Goal: Task Accomplishment & Management: Manage account settings

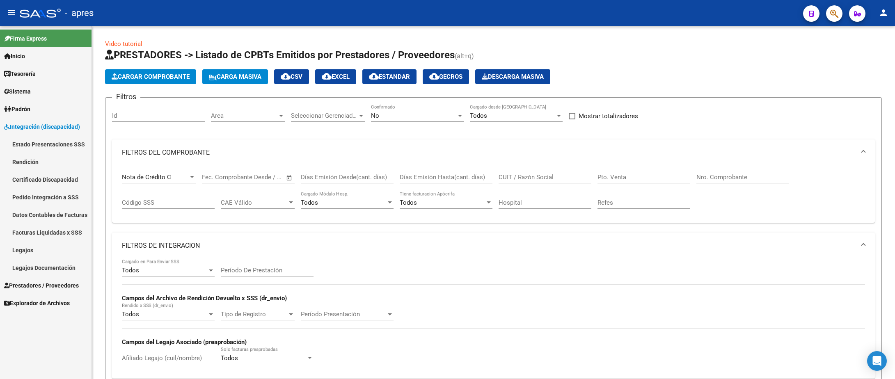
scroll to position [266, 0]
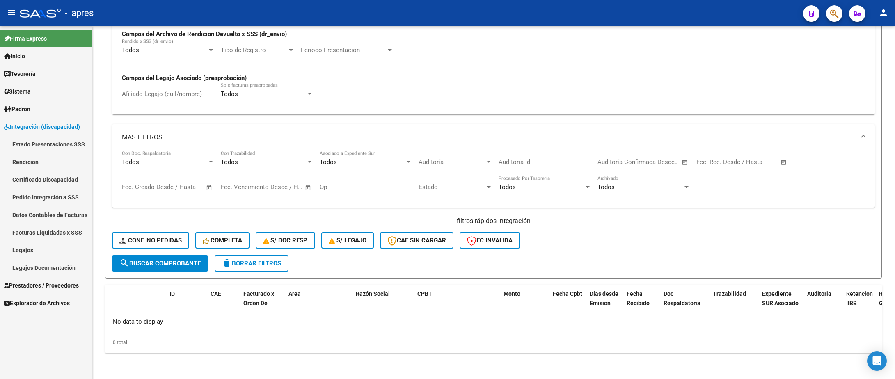
click at [50, 180] on link "Certificado Discapacidad" at bounding box center [45, 180] width 91 height 18
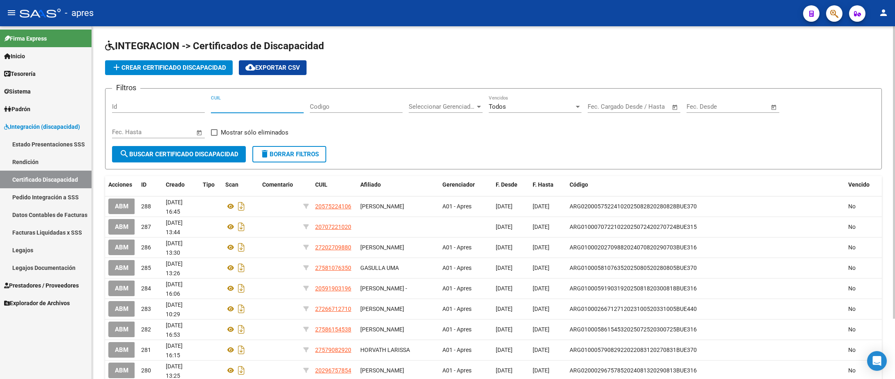
click at [229, 109] on input "CUIL" at bounding box center [257, 106] width 93 height 7
paste input
click at [229, 109] on input "CUIL" at bounding box center [257, 106] width 93 height 7
drag, startPoint x: 163, startPoint y: 110, endPoint x: 196, endPoint y: 108, distance: 32.8
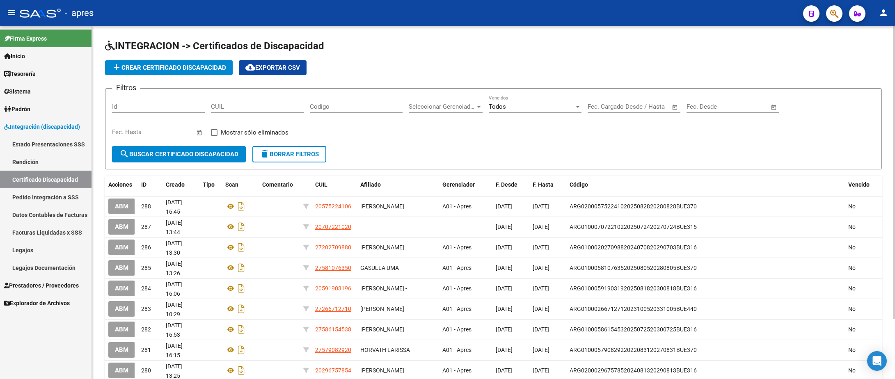
click at [163, 110] on input "Id" at bounding box center [158, 106] width 93 height 7
click at [224, 106] on input "CUIL" at bounding box center [257, 106] width 93 height 7
paste input "27-30762393-0"
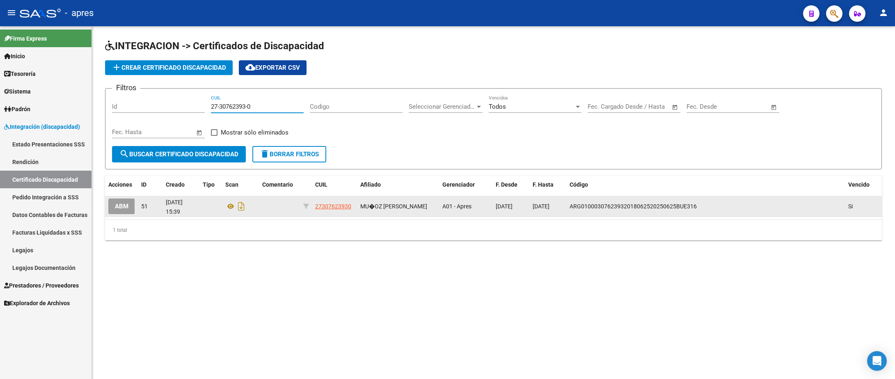
type input "27-30762393-0"
click at [117, 208] on span "ABM" at bounding box center [122, 206] width 14 height 7
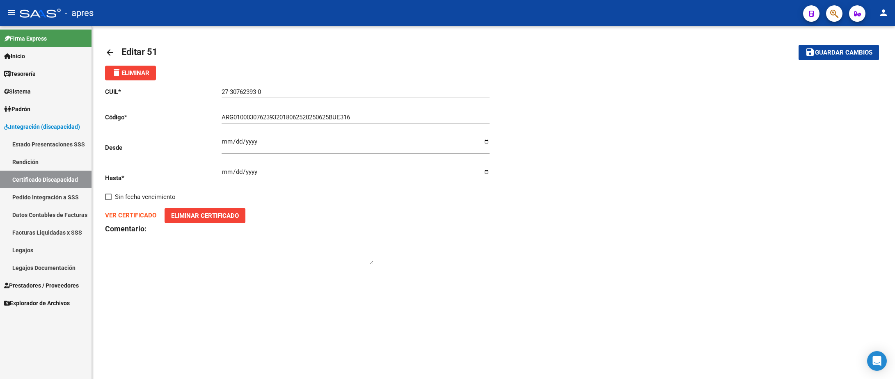
click at [175, 149] on p "Desde" at bounding box center [163, 147] width 117 height 9
click at [375, 114] on div "ARG01000307623932018062520250625BUE316 Ingresar el Codigo" at bounding box center [356, 115] width 268 height 18
drag, startPoint x: 375, startPoint y: 119, endPoint x: 159, endPoint y: 136, distance: 216.9
click at [159, 136] on div "CUIL * 27-30762393-0 Ingresar el CUIL Código * ARG01000307623932018062520250625…" at bounding box center [299, 177] width 388 height 194
paste input "-01-00030762393-20250618- 99991218-BUE-"
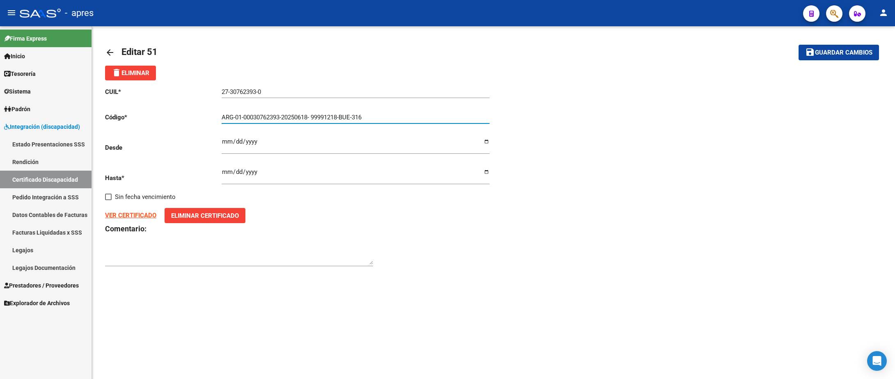
click at [234, 116] on input "ARG-01-00030762393-20250618- 99991218-BUE-316" at bounding box center [356, 117] width 268 height 7
type input "ARG01000307623932025061899991218BUE316"
click at [203, 159] on div "CUIL * 27-30762393-0 Ingresar el CUIL Código * ARG01000307623932025061899991218…" at bounding box center [299, 177] width 388 height 194
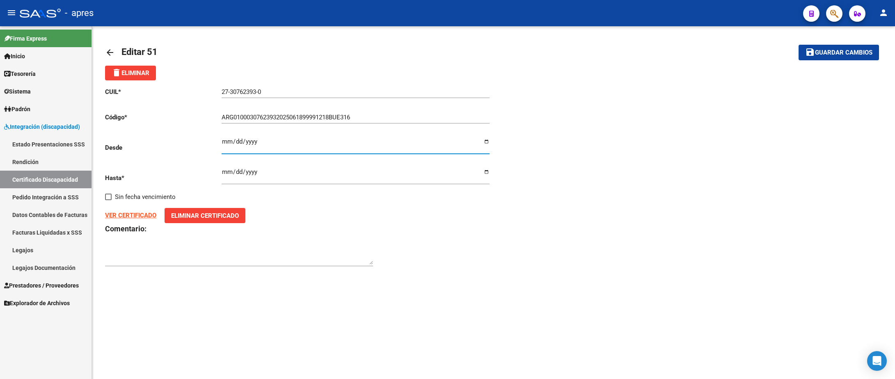
drag, startPoint x: 222, startPoint y: 143, endPoint x: 287, endPoint y: 143, distance: 65.2
click at [287, 143] on input "2018-06-27" at bounding box center [356, 144] width 268 height 13
paste input "01"
type input "2025-06-18"
click at [222, 174] on input "2025-06-27" at bounding box center [356, 175] width 268 height 13
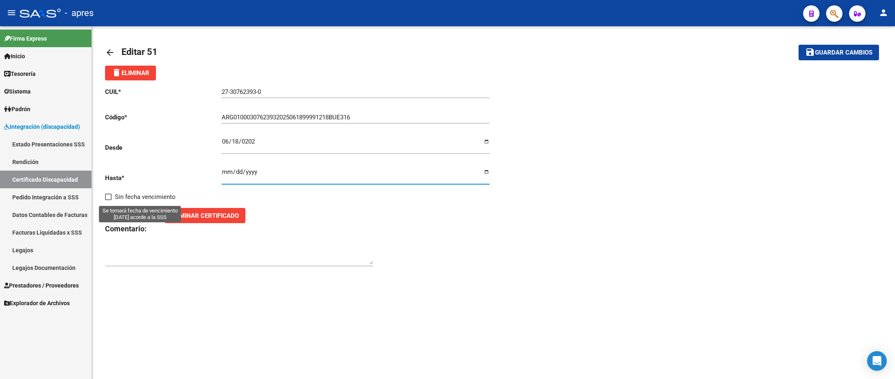
click at [106, 199] on span at bounding box center [108, 197] width 7 height 7
click at [108, 200] on input "Sin fecha vencimiento" at bounding box center [108, 200] width 0 height 0
checkbox input "true"
type input "2099-01-01"
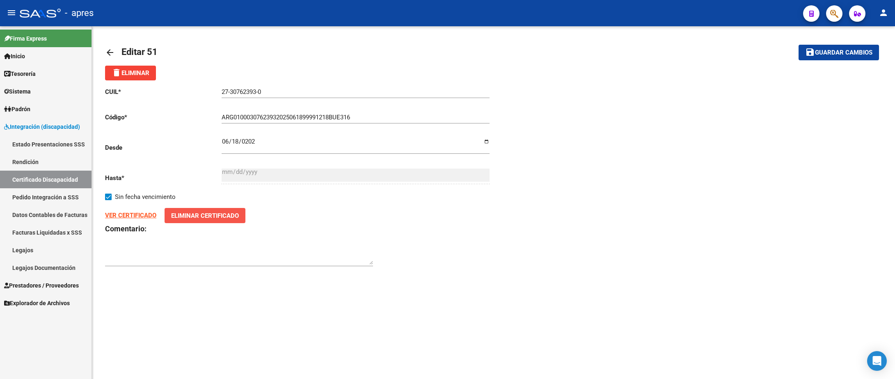
click at [168, 214] on button "Eliminar Certificado" at bounding box center [204, 215] width 81 height 15
click at [194, 223] on input "Seleccionar Archivo" at bounding box center [215, 222] width 109 height 8
type input "C:\fakepath\Muñoz Erica 27307623930 CUD.pdf"
click at [824, 54] on span "Guardar cambios" at bounding box center [843, 52] width 57 height 7
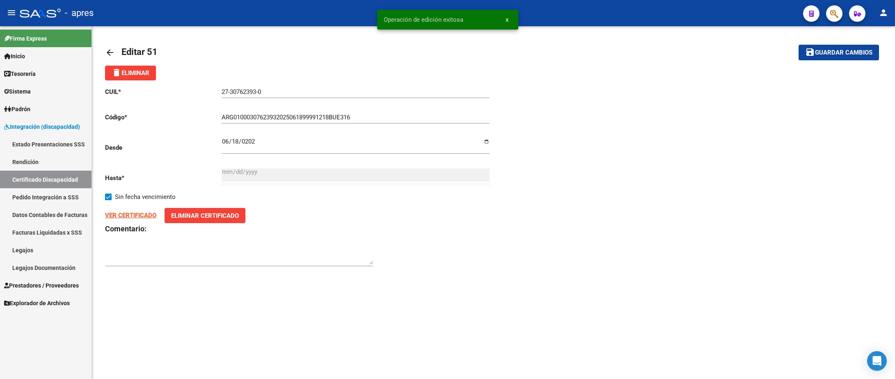
click at [127, 218] on strong "VER CERTIFICADO" at bounding box center [130, 215] width 51 height 7
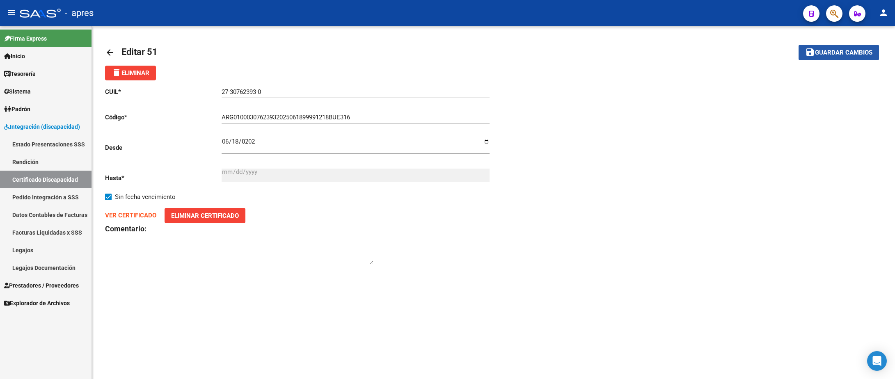
click at [863, 52] on span "Guardar cambios" at bounding box center [843, 52] width 57 height 7
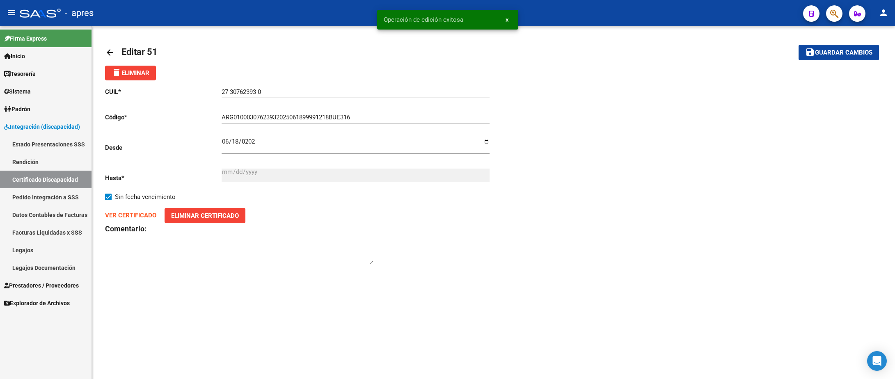
click at [107, 47] on link "arrow_back" at bounding box center [113, 52] width 16 height 19
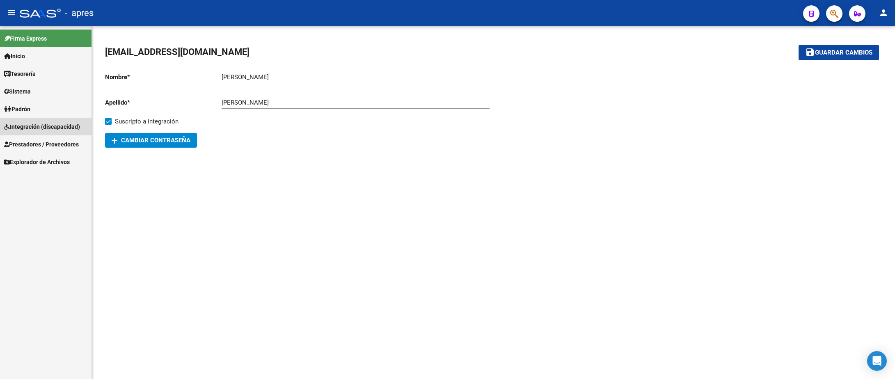
click at [47, 130] on span "Integración (discapacidad)" at bounding box center [42, 126] width 76 height 9
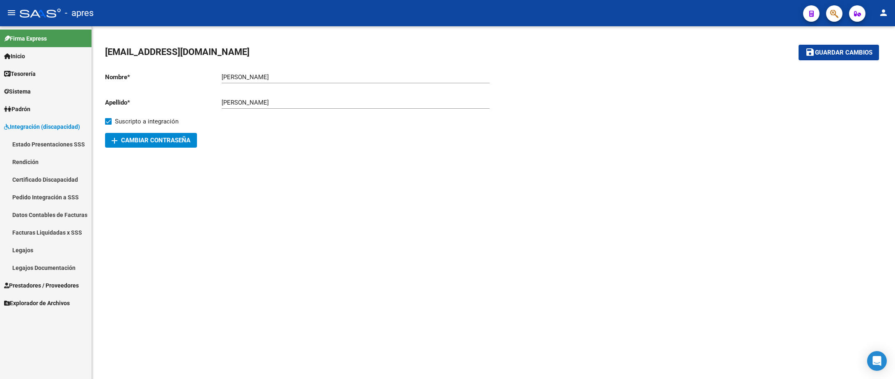
click at [46, 176] on link "Certificado Discapacidad" at bounding box center [45, 180] width 91 height 18
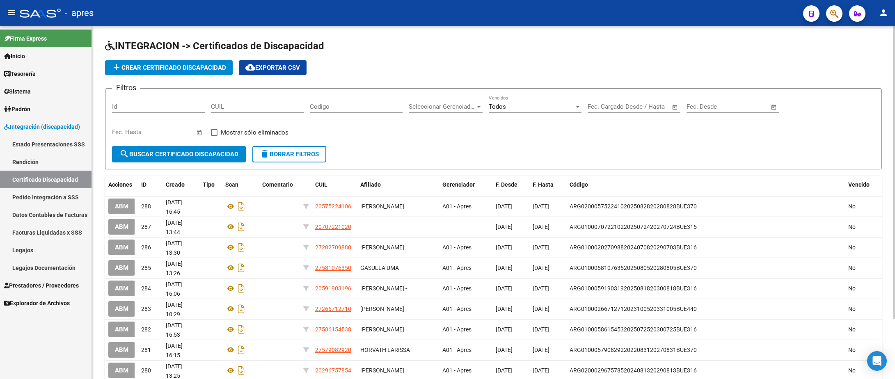
click at [144, 112] on div "Id" at bounding box center [158, 104] width 93 height 18
click at [250, 107] on input "CUIL" at bounding box center [257, 106] width 93 height 7
paste input "20-55439458-3"
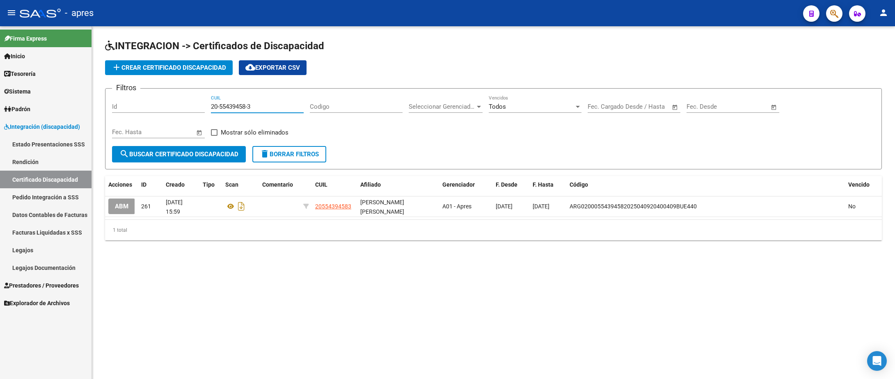
type input "20-55439458-3"
click at [43, 285] on span "Prestadores / Proveedores" at bounding box center [41, 285] width 75 height 9
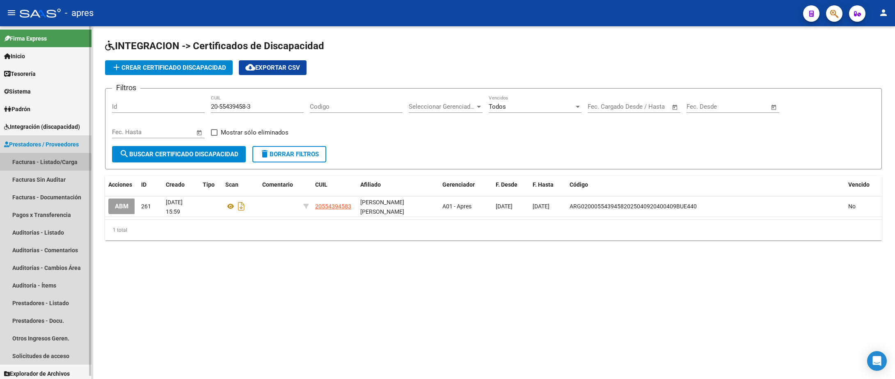
click at [39, 160] on link "Facturas - Listado/Carga" at bounding box center [45, 162] width 91 height 18
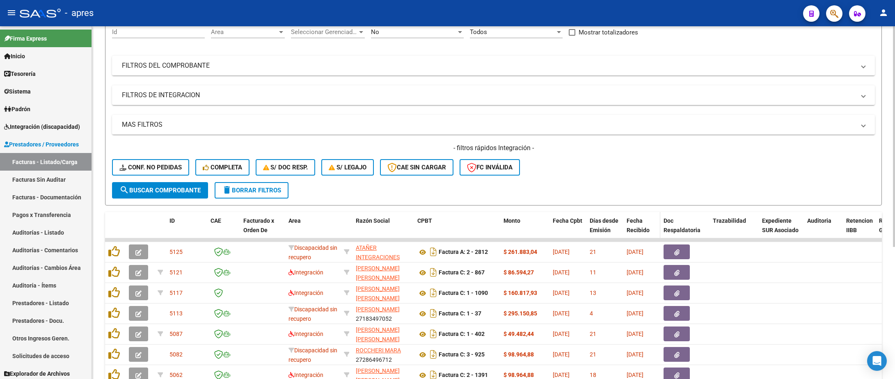
scroll to position [88, 0]
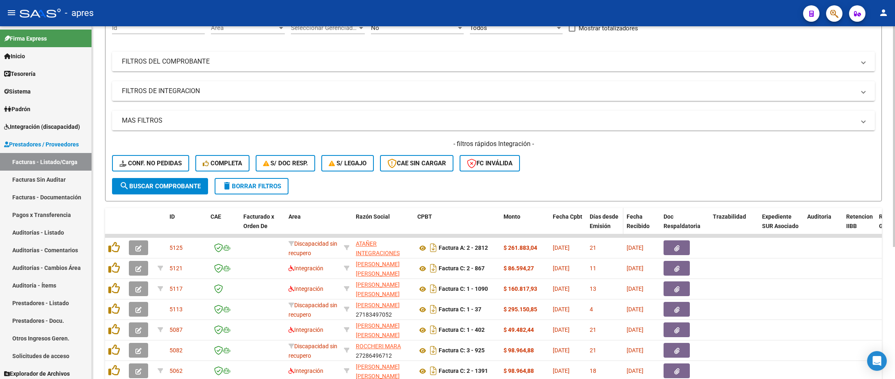
click at [588, 223] on datatable-header-cell "Días desde Emisión" at bounding box center [604, 226] width 37 height 36
click at [630, 219] on span "Fecha Recibido" at bounding box center [637, 221] width 23 height 16
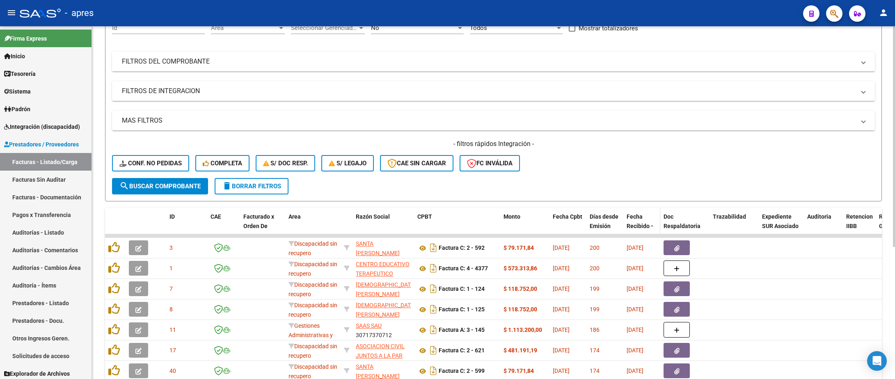
click at [630, 219] on span "Fecha Recibido" at bounding box center [637, 221] width 23 height 16
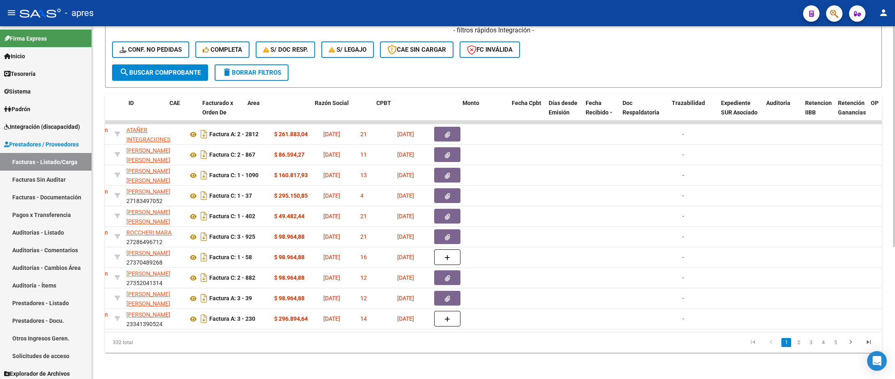
scroll to position [0, 0]
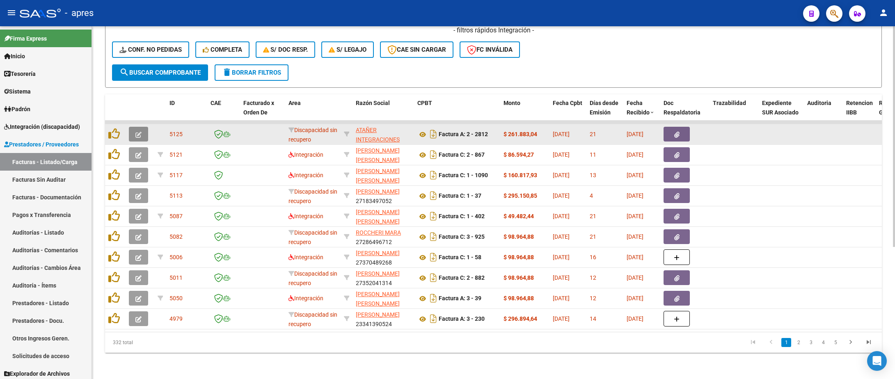
click at [143, 127] on button "button" at bounding box center [138, 134] width 19 height 15
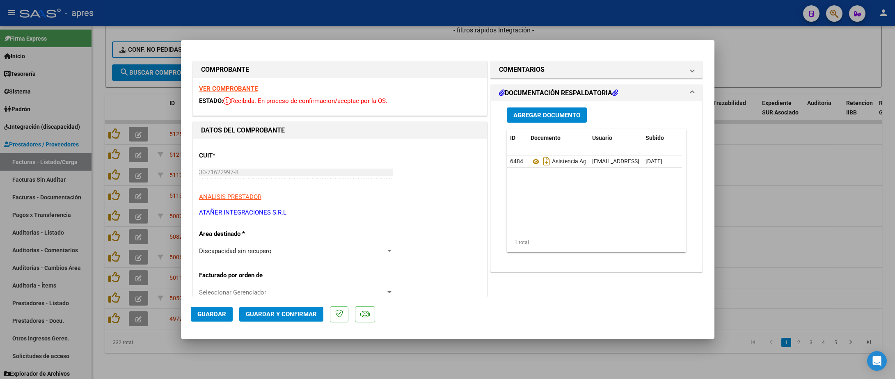
click at [228, 90] on strong "VER COMPROBANTE" at bounding box center [228, 88] width 59 height 7
click at [301, 255] on div "Discapacidad sin recupero Seleccionar Area" at bounding box center [296, 251] width 194 height 12
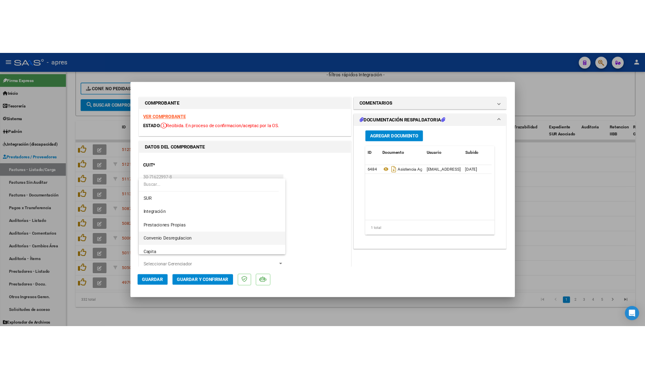
scroll to position [18, 0]
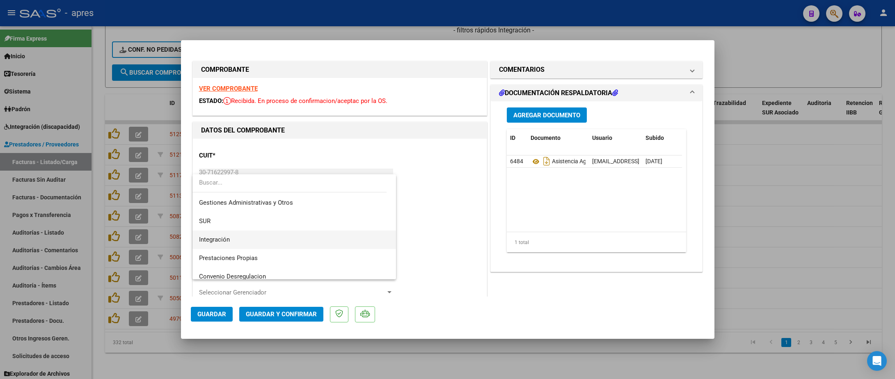
click at [278, 246] on span "Integración" at bounding box center [294, 240] width 190 height 18
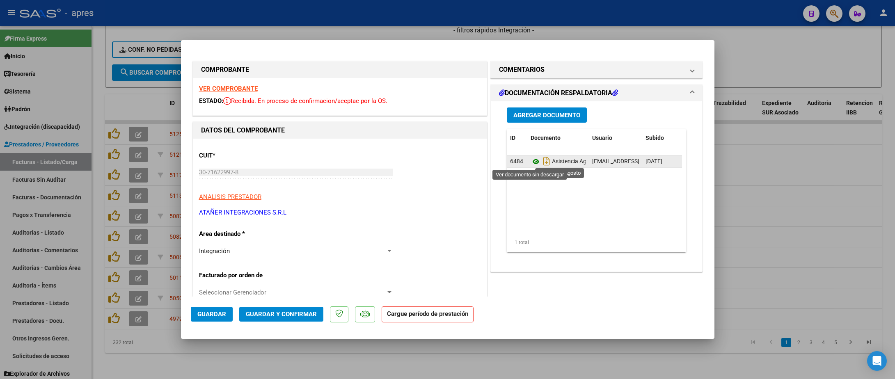
click at [530, 164] on icon at bounding box center [535, 162] width 11 height 10
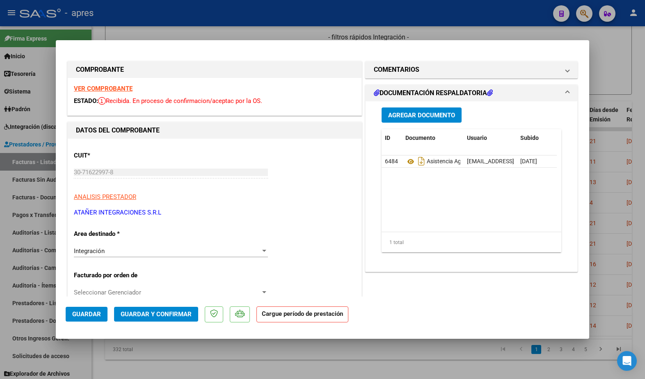
scroll to position [228, 0]
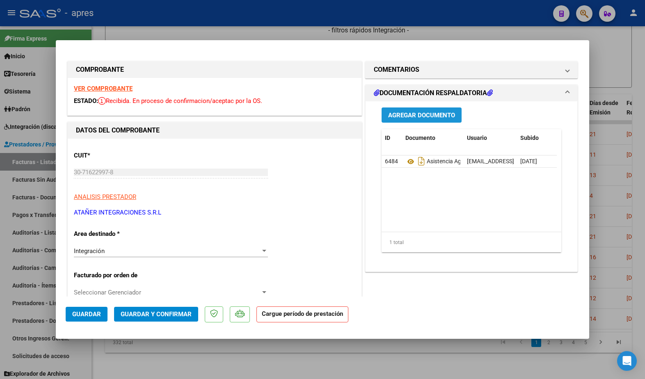
click at [397, 116] on span "Agregar Documento" at bounding box center [421, 115] width 67 height 7
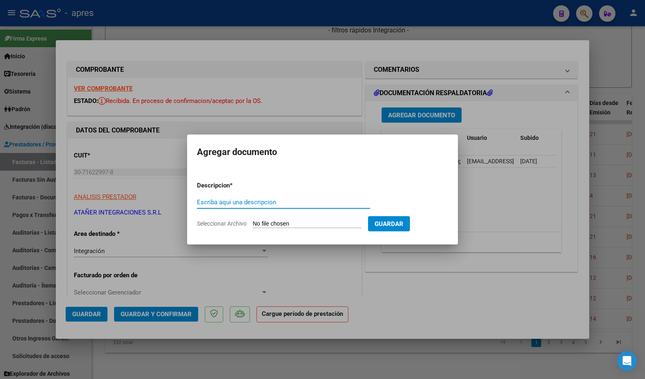
click at [415, 290] on div at bounding box center [322, 189] width 645 height 379
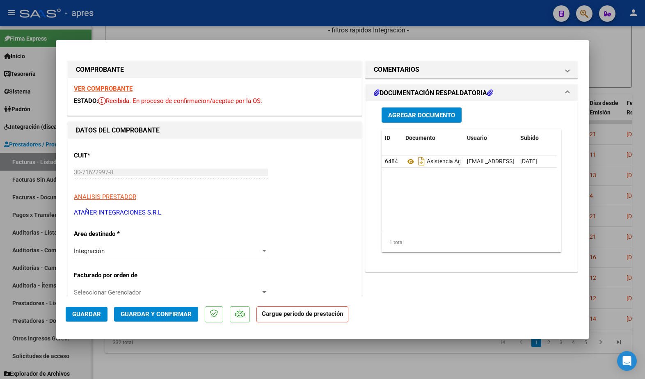
scroll to position [62, 0]
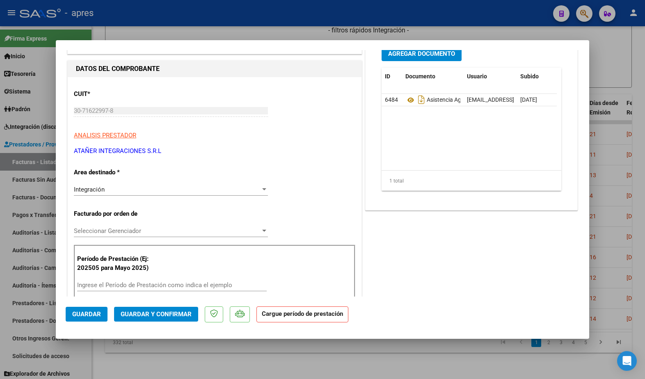
click at [147, 288] on input "Ingrese el Período de Prestación como indica el ejemplo" at bounding box center [172, 284] width 190 height 7
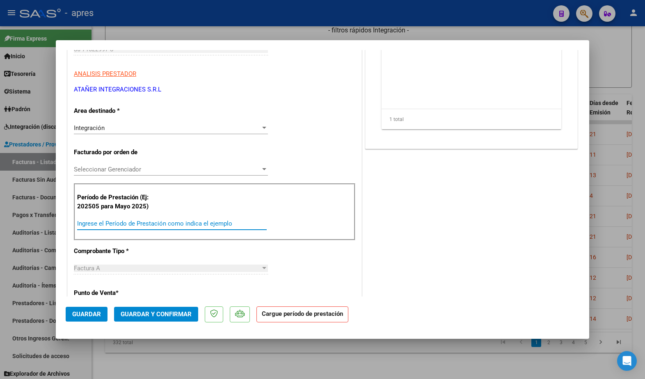
click at [114, 223] on input "Ingrese el Período de Prestación como indica el ejemplo" at bounding box center [172, 223] width 190 height 7
type input "0"
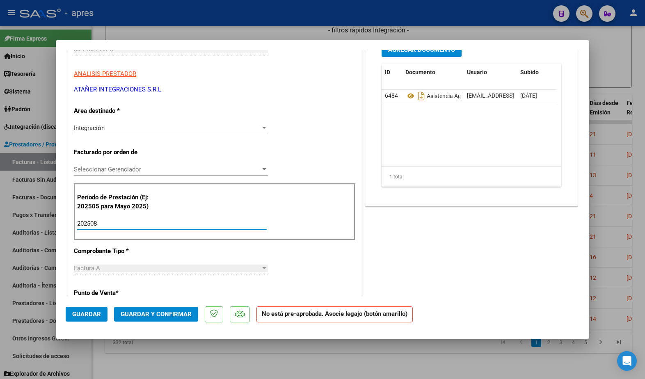
type input "202508"
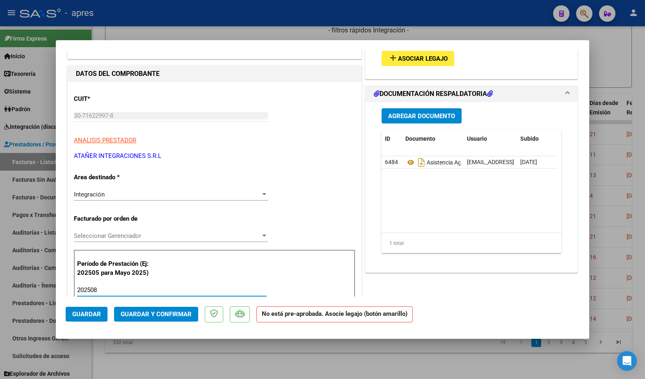
scroll to position [0, 0]
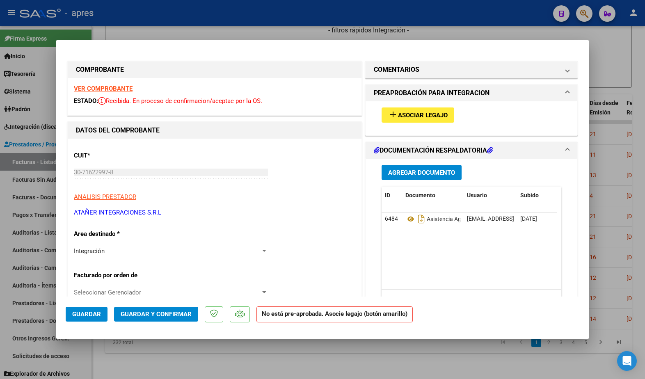
click at [431, 114] on span "Asociar Legajo" at bounding box center [423, 115] width 50 height 7
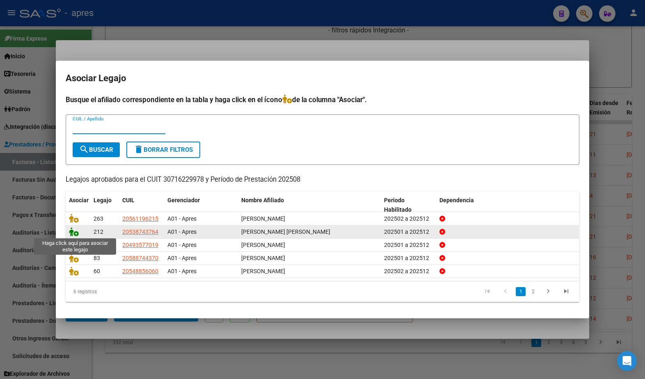
click at [74, 233] on icon at bounding box center [74, 231] width 10 height 9
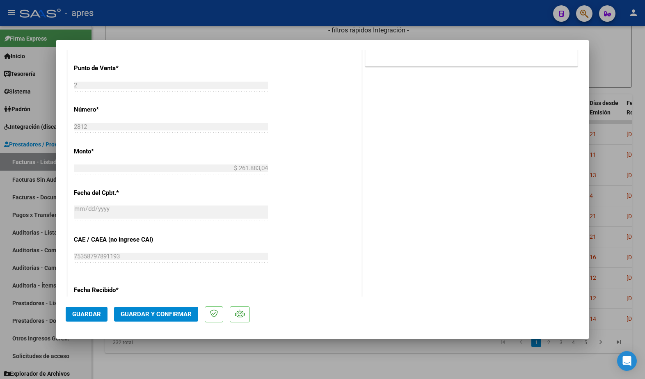
scroll to position [548, 0]
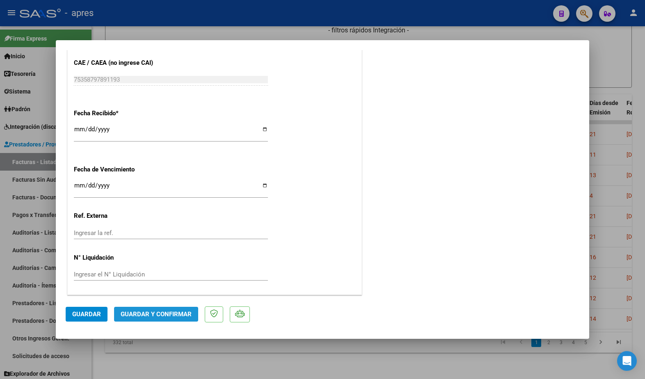
click at [165, 311] on span "Guardar y Confirmar" at bounding box center [156, 314] width 71 height 7
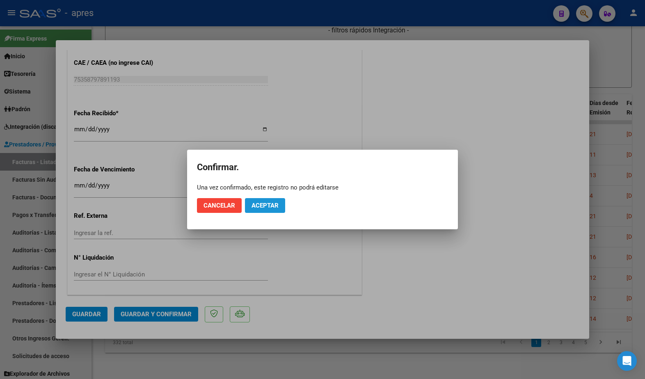
click at [261, 209] on button "Aceptar" at bounding box center [265, 205] width 40 height 15
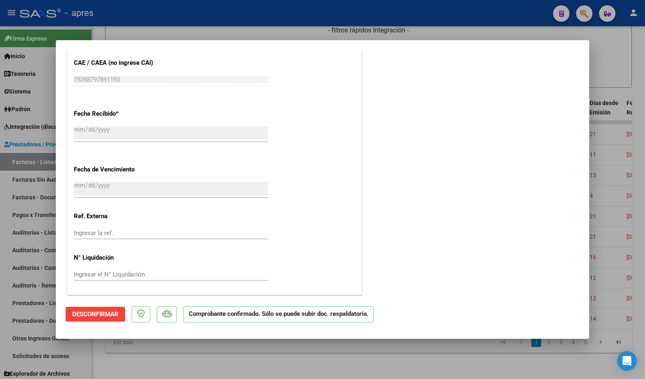
click at [249, 358] on div at bounding box center [322, 189] width 645 height 379
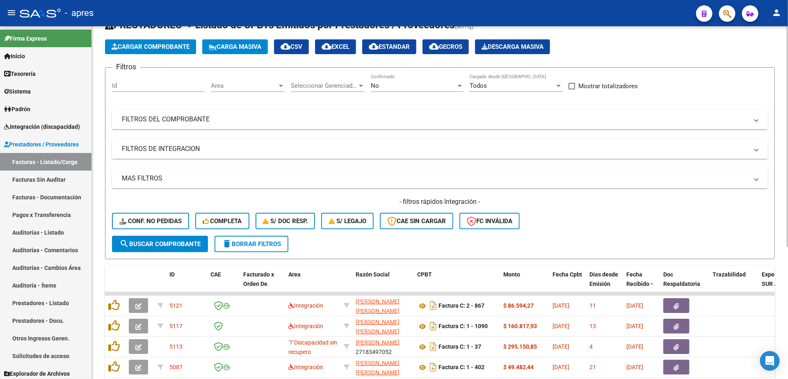
scroll to position [0, 0]
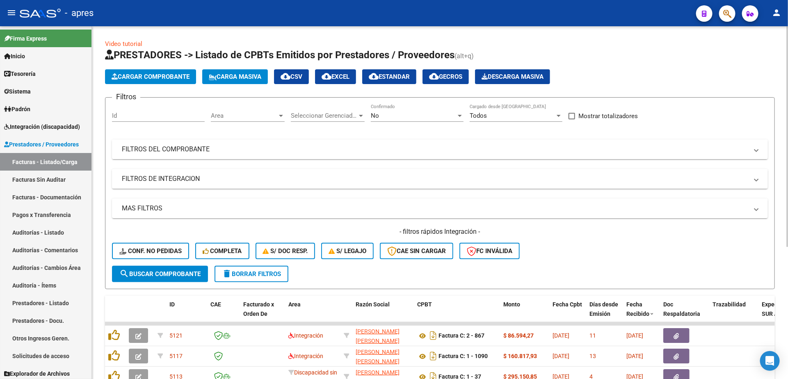
click at [263, 151] on mat-panel-title "FILTROS DEL COMPROBANTE" at bounding box center [435, 149] width 626 height 9
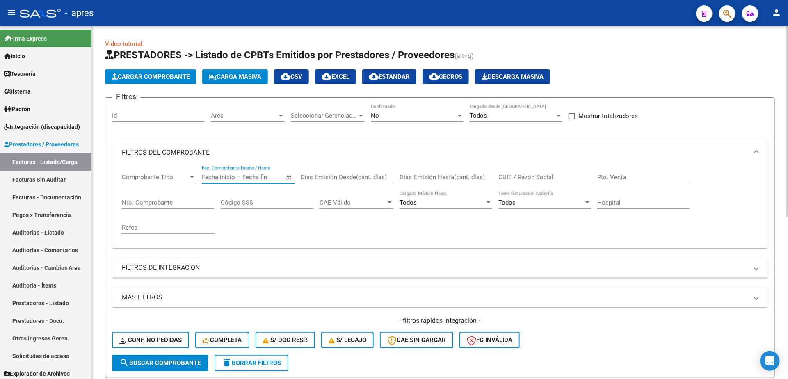
click at [276, 178] on input "text" at bounding box center [262, 177] width 40 height 7
click at [289, 176] on div at bounding box center [394, 189] width 788 height 379
click at [289, 176] on span "Open calendar" at bounding box center [289, 178] width 20 height 20
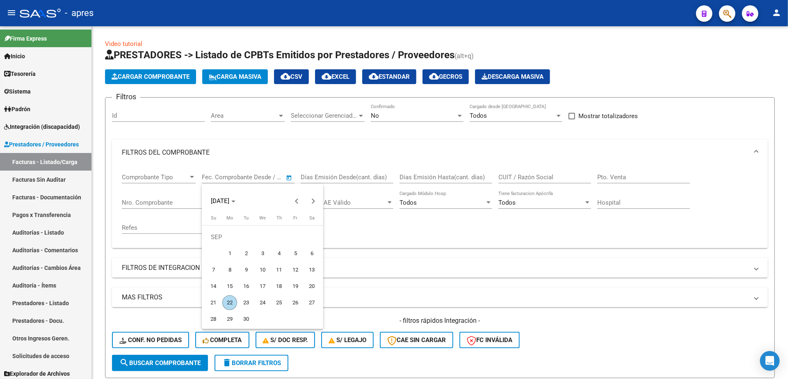
drag, startPoint x: 228, startPoint y: 253, endPoint x: 228, endPoint y: 278, distance: 25.4
click at [228, 254] on span "1" at bounding box center [229, 253] width 15 height 15
type input "[DATE]"
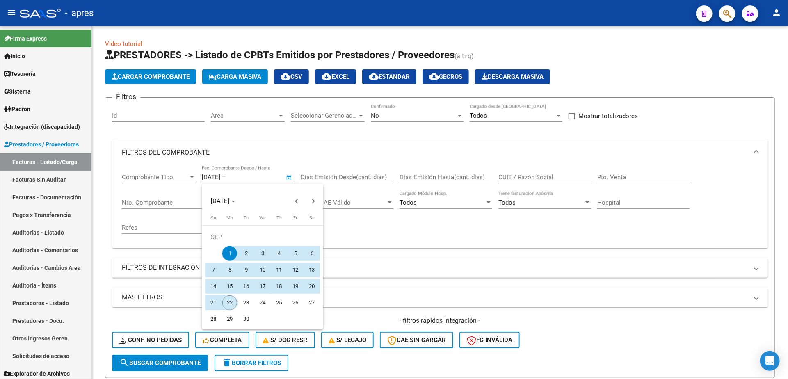
click at [226, 305] on span "22" at bounding box center [229, 302] width 15 height 15
type input "[DATE]"
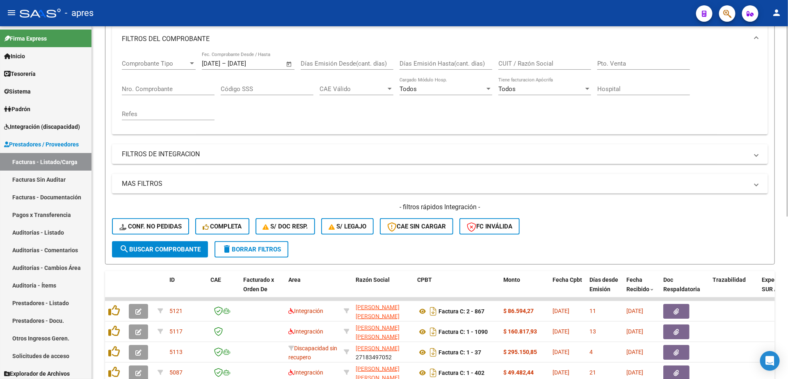
scroll to position [123, 0]
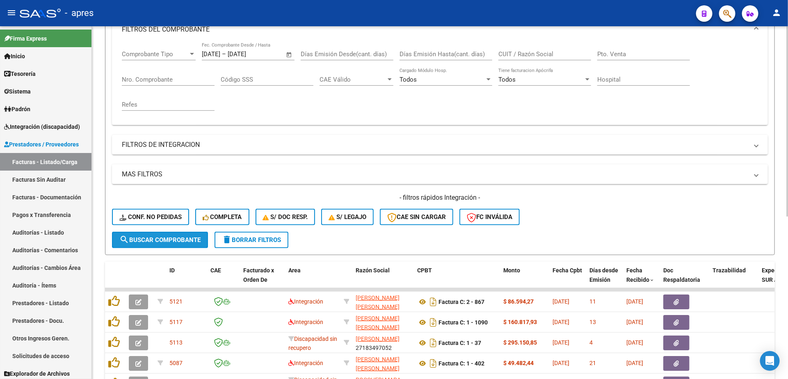
click at [171, 244] on span "search Buscar Comprobante" at bounding box center [159, 239] width 81 height 7
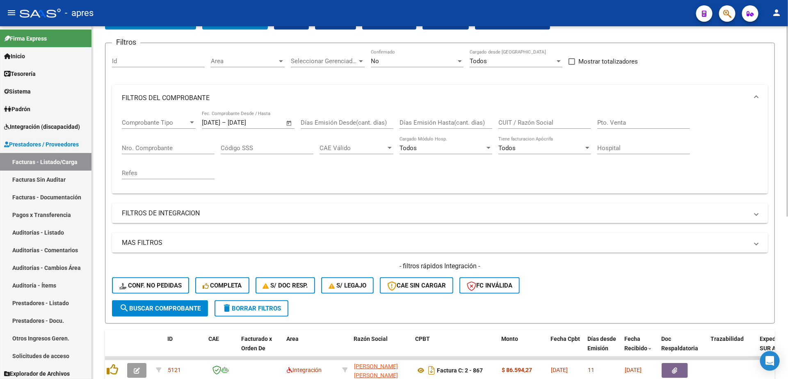
scroll to position [0, 0]
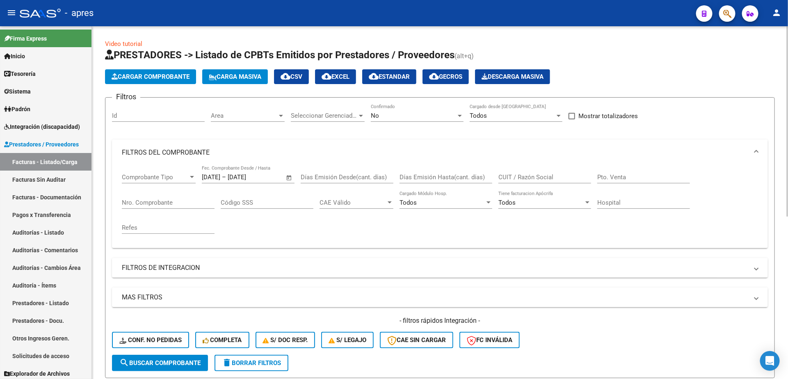
click at [242, 118] on span "Area" at bounding box center [244, 115] width 66 height 7
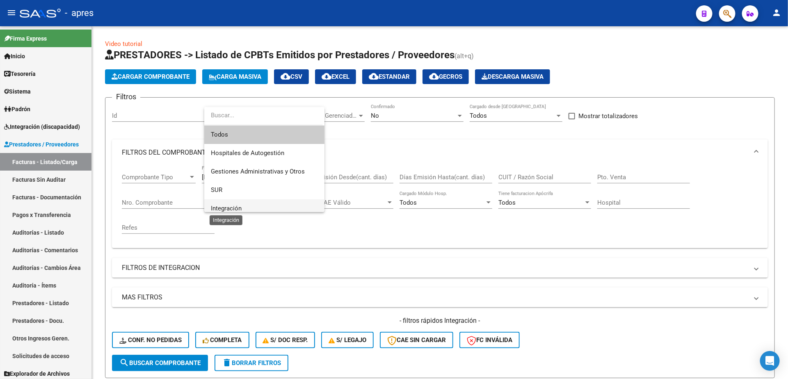
click at [242, 206] on span "Integración" at bounding box center [226, 208] width 31 height 7
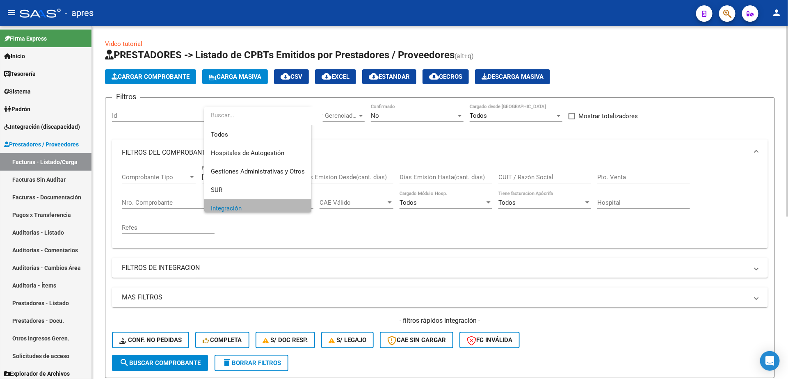
scroll to position [5, 0]
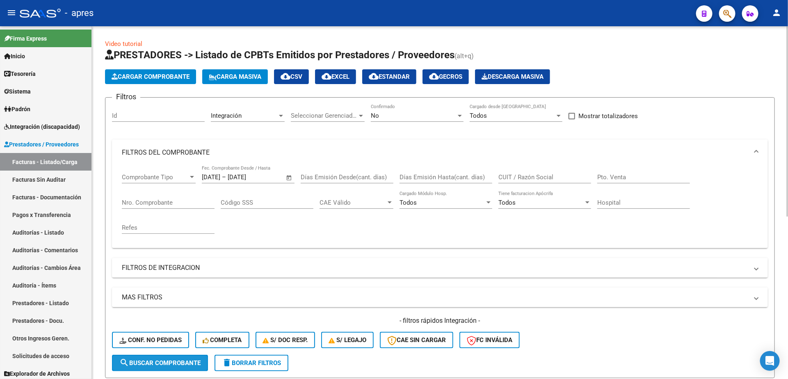
click at [173, 365] on span "search Buscar Comprobante" at bounding box center [159, 362] width 81 height 7
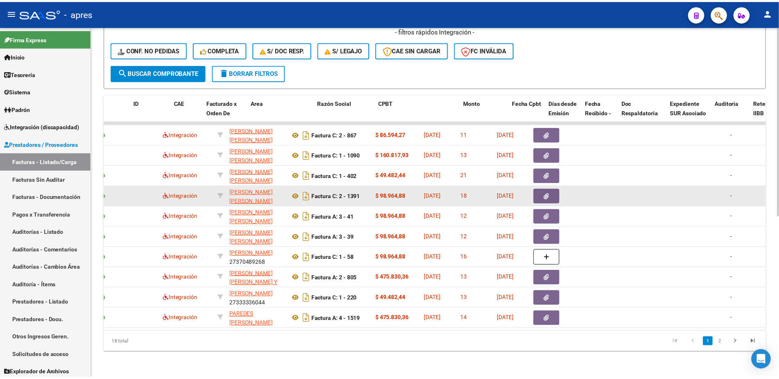
scroll to position [0, 0]
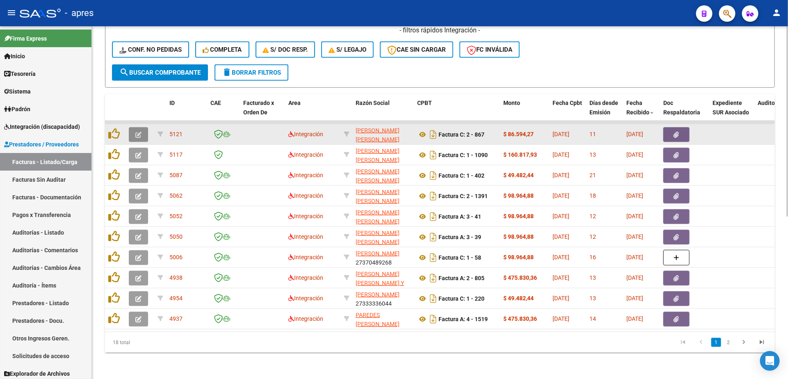
click at [135, 132] on icon "button" at bounding box center [138, 135] width 6 height 6
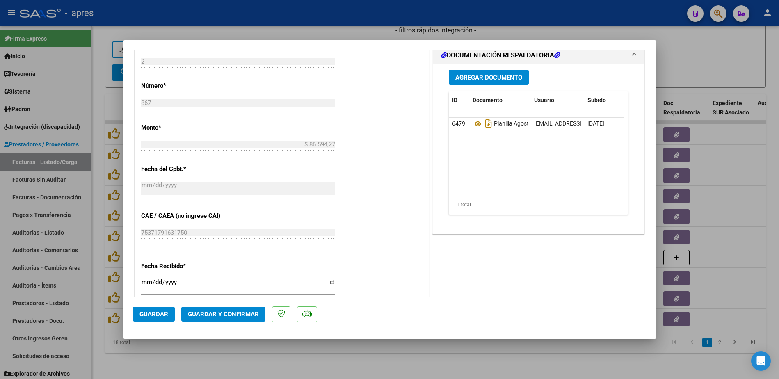
scroll to position [369, 0]
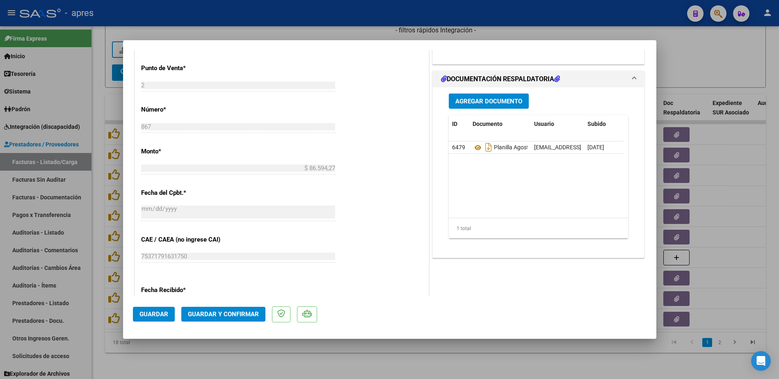
click at [332, 362] on div at bounding box center [389, 189] width 779 height 379
type input "$ 0,00"
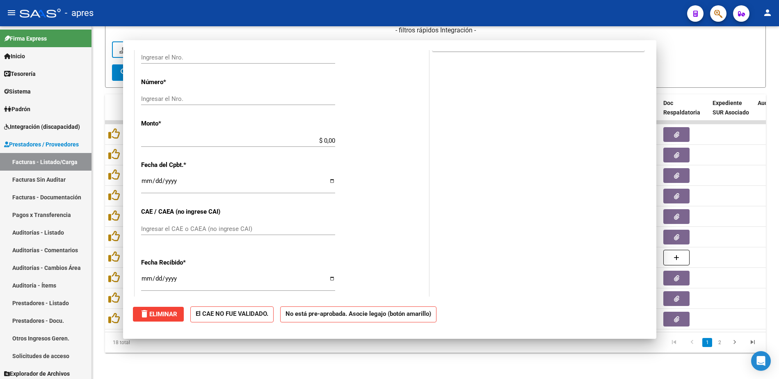
scroll to position [341, 0]
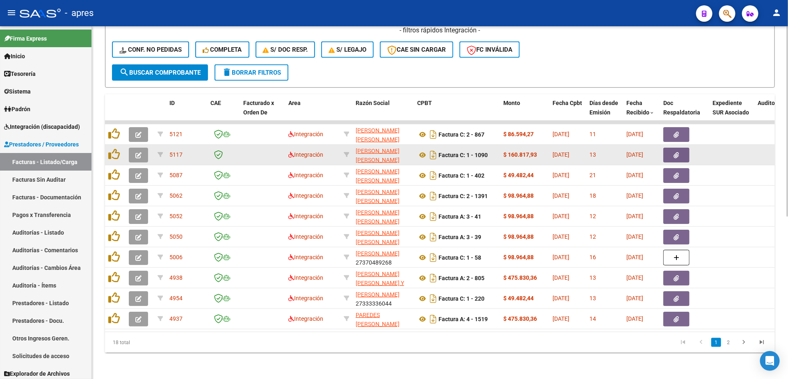
click at [137, 152] on icon "button" at bounding box center [138, 155] width 6 height 6
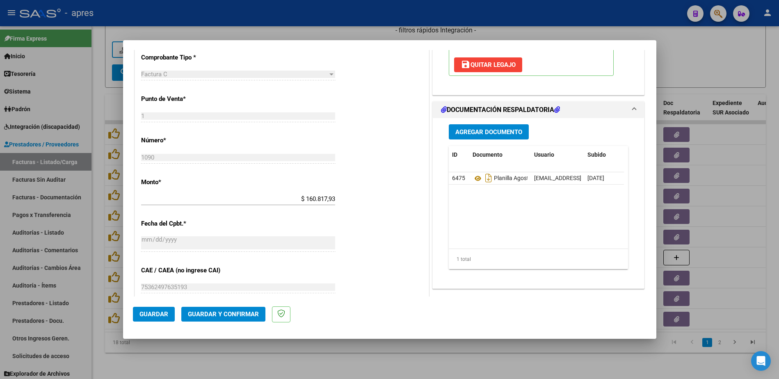
scroll to position [369, 0]
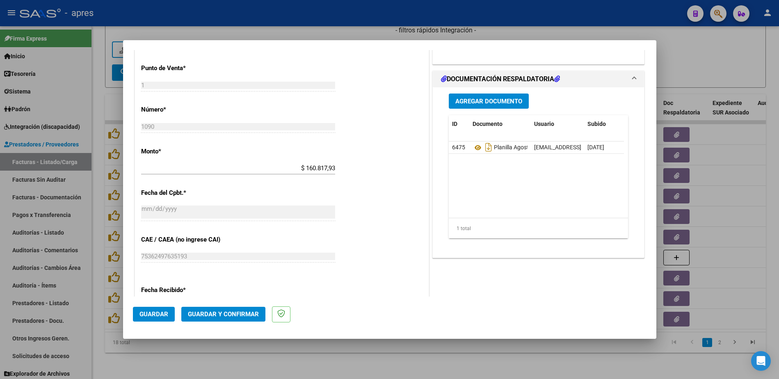
click at [295, 367] on div at bounding box center [389, 189] width 779 height 379
type input "$ 0,00"
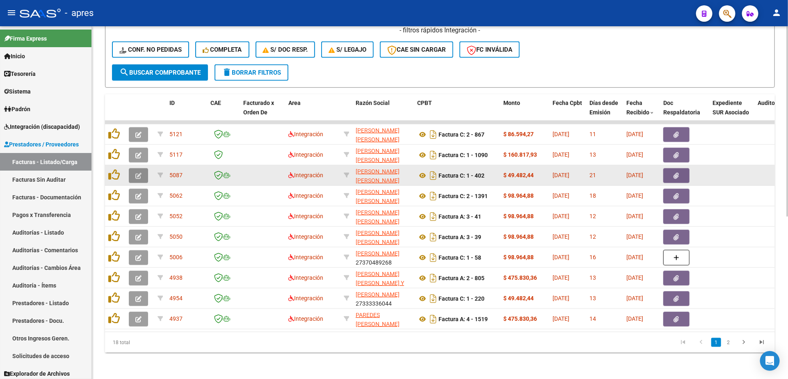
click at [142, 170] on button "button" at bounding box center [138, 175] width 19 height 15
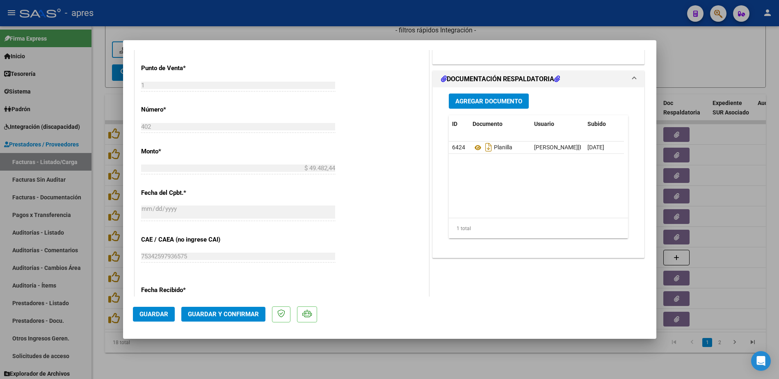
click at [296, 362] on div at bounding box center [389, 189] width 779 height 379
type input "$ 0,00"
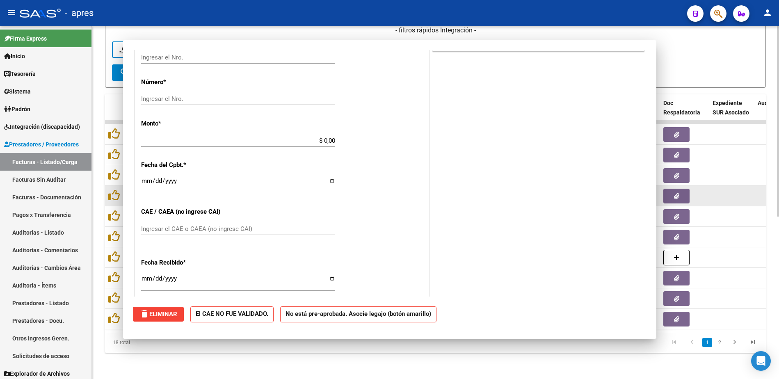
scroll to position [341, 0]
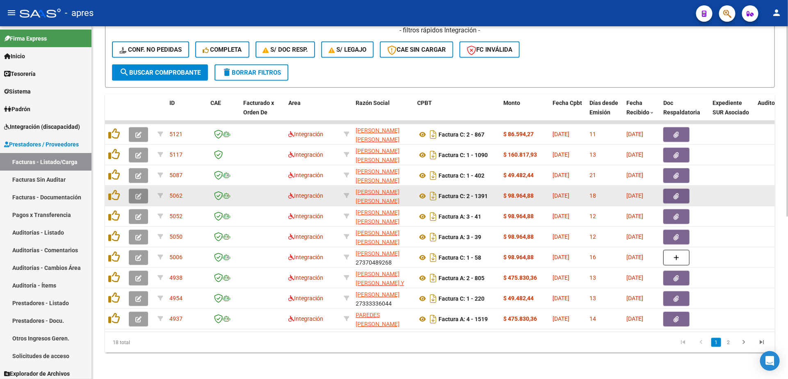
click at [135, 193] on icon "button" at bounding box center [138, 196] width 6 height 6
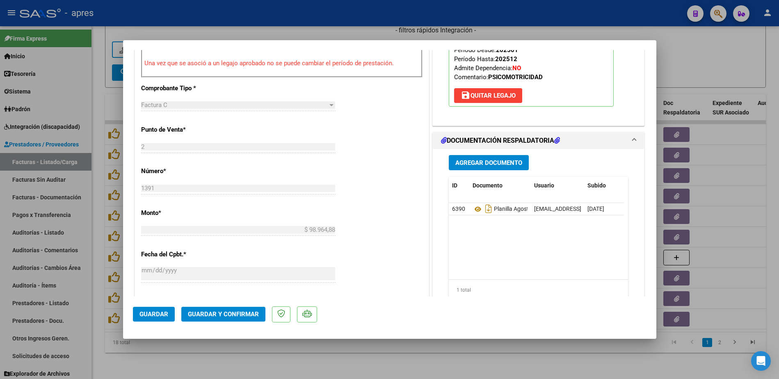
click at [371, 367] on div at bounding box center [389, 189] width 779 height 379
type input "$ 0,00"
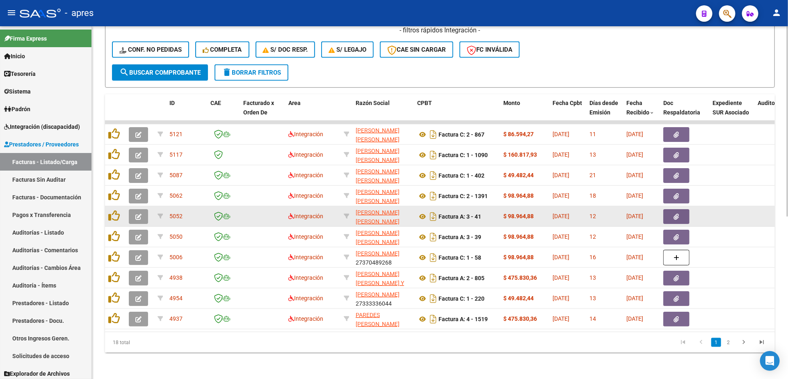
click at [140, 213] on span "button" at bounding box center [138, 216] width 6 height 7
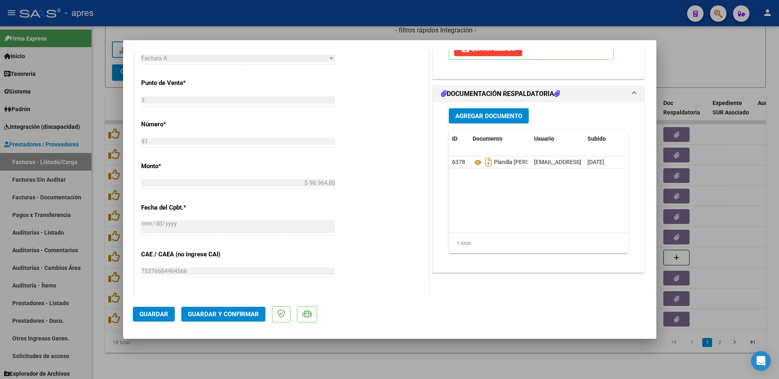
scroll to position [431, 0]
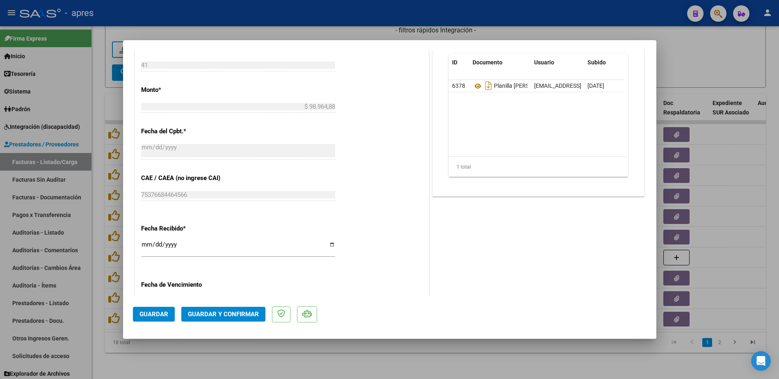
click at [352, 345] on div at bounding box center [389, 189] width 779 height 379
type input "$ 0,00"
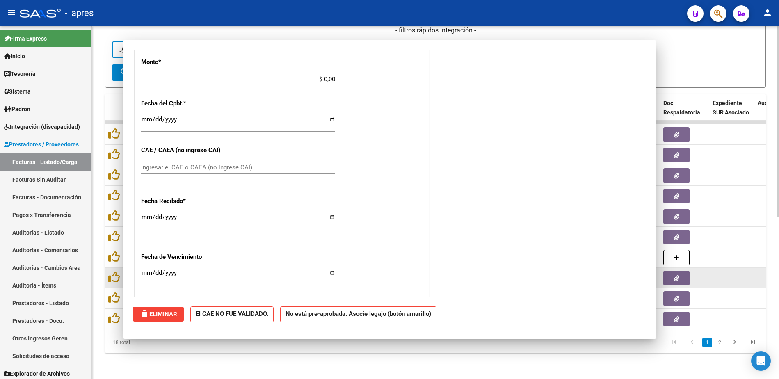
scroll to position [403, 0]
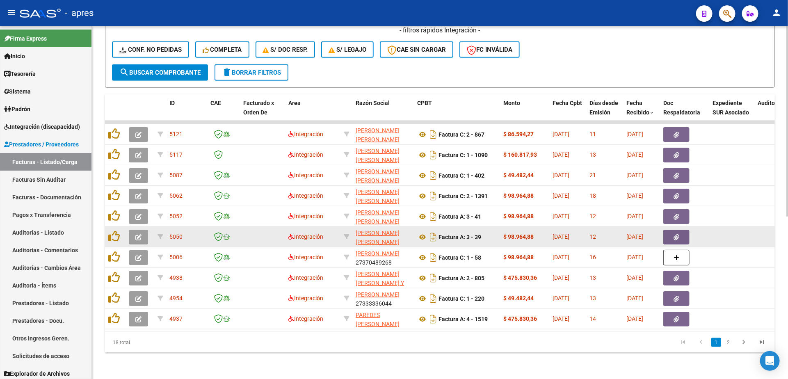
click at [132, 230] on button "button" at bounding box center [138, 237] width 19 height 15
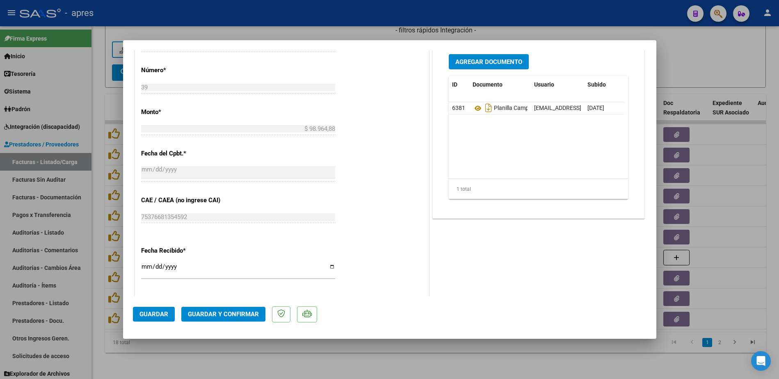
scroll to position [431, 0]
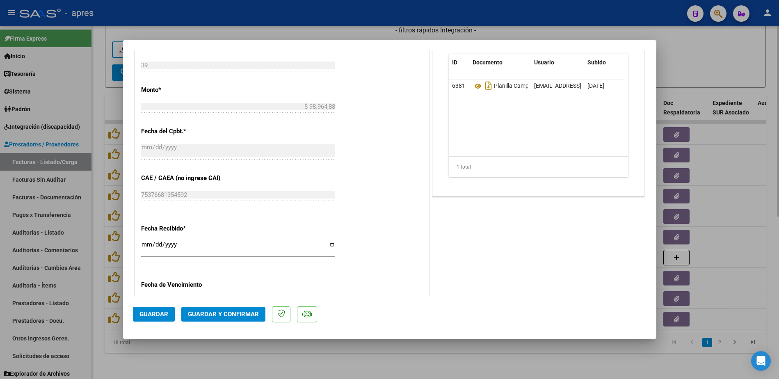
drag, startPoint x: 344, startPoint y: 352, endPoint x: 324, endPoint y: 353, distance: 20.1
click at [343, 352] on div at bounding box center [389, 189] width 779 height 379
type input "$ 0,00"
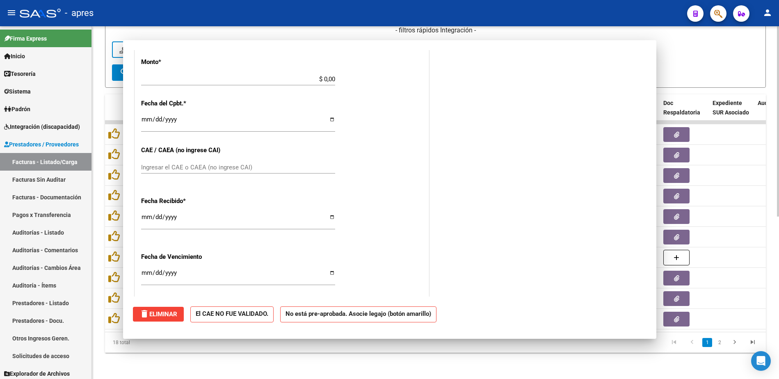
scroll to position [403, 0]
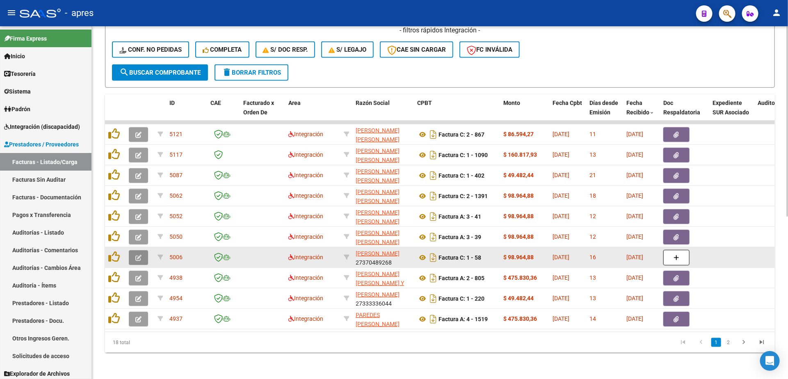
click at [135, 255] on icon "button" at bounding box center [138, 258] width 6 height 6
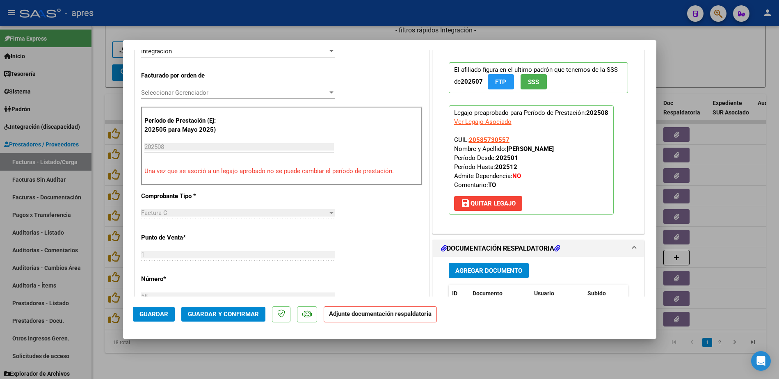
scroll to position [323, 0]
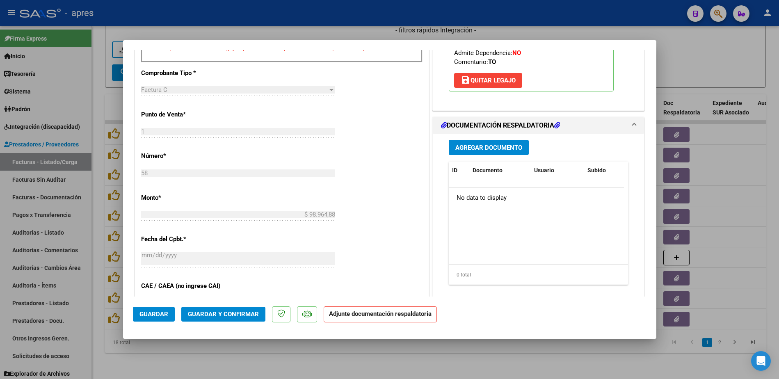
click at [321, 357] on div at bounding box center [389, 189] width 779 height 379
type input "$ 0,00"
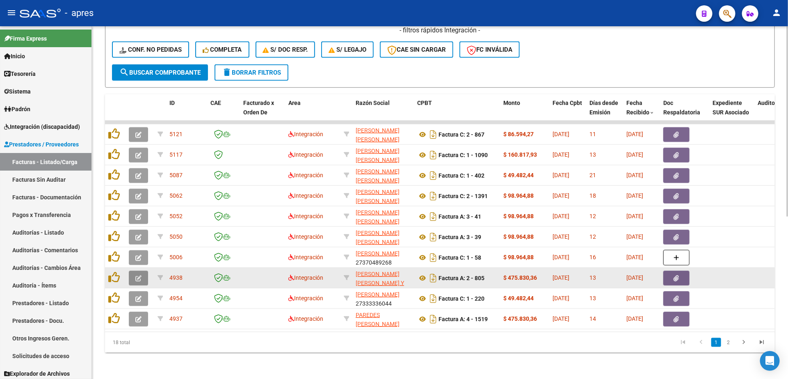
click at [140, 275] on icon "button" at bounding box center [138, 278] width 6 height 6
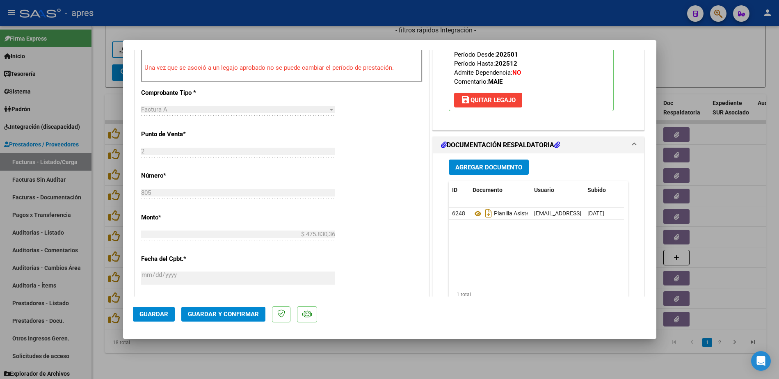
scroll to position [308, 0]
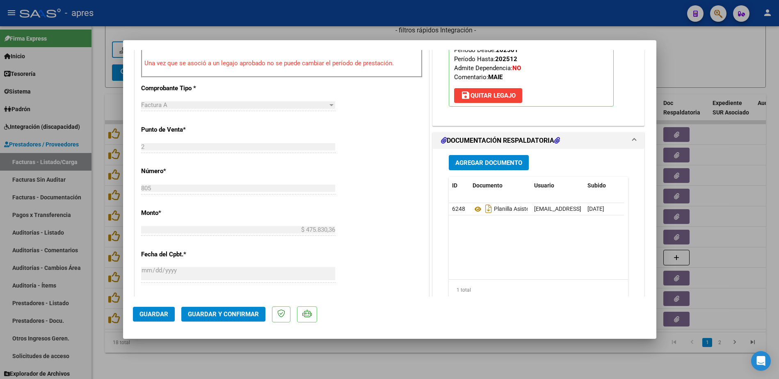
click at [312, 346] on div at bounding box center [389, 189] width 779 height 379
type input "$ 0,00"
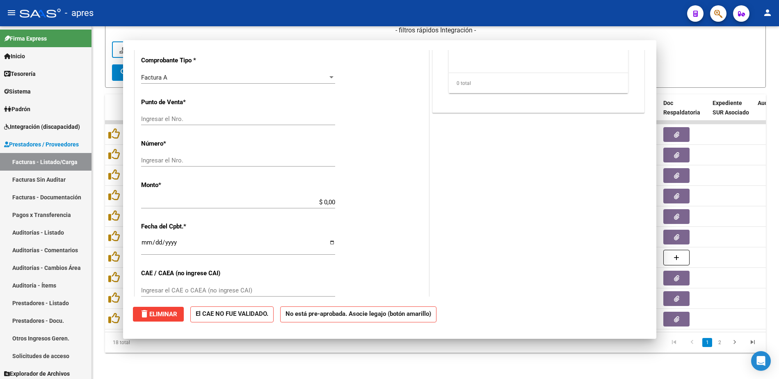
scroll to position [302, 0]
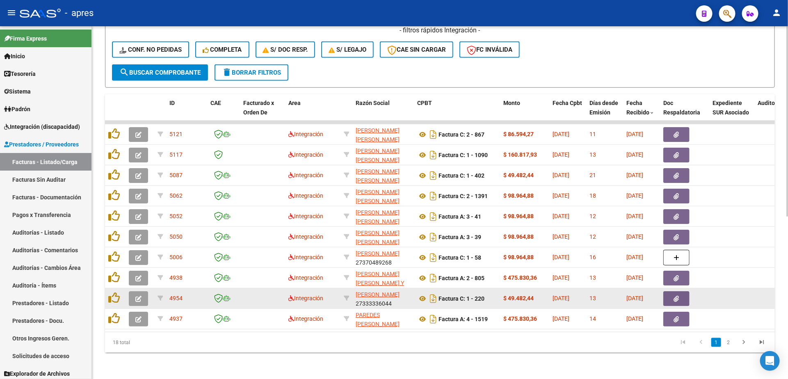
click at [132, 291] on button "button" at bounding box center [138, 298] width 19 height 15
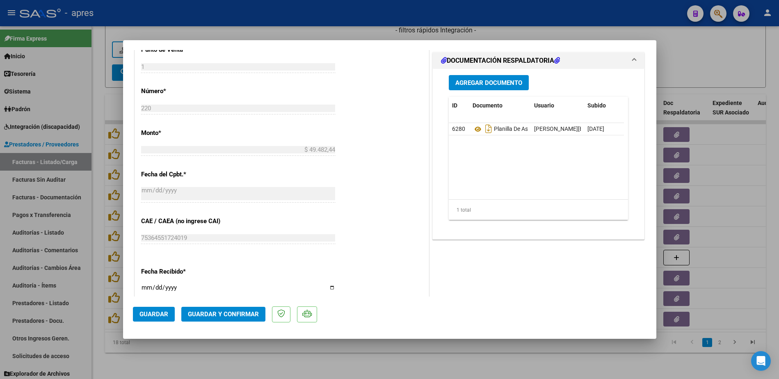
scroll to position [369, 0]
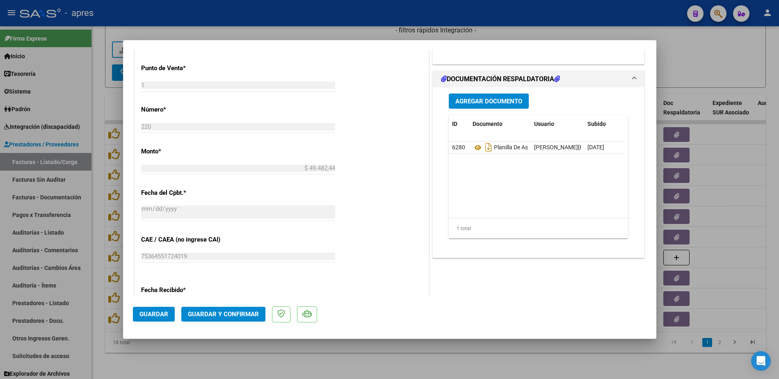
click at [335, 359] on div at bounding box center [389, 189] width 779 height 379
type input "$ 0,00"
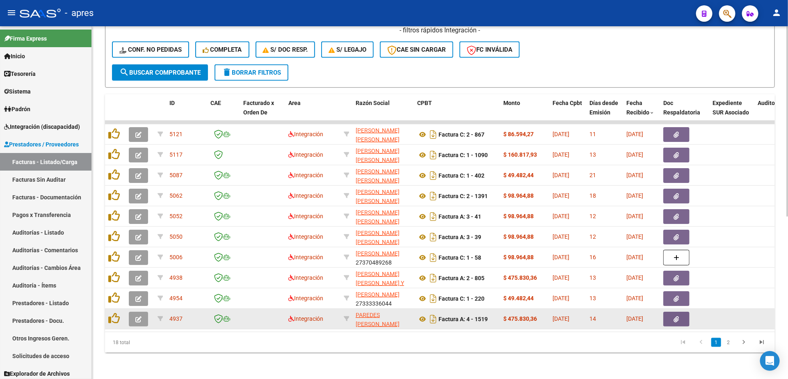
click at [134, 312] on button "button" at bounding box center [138, 319] width 19 height 15
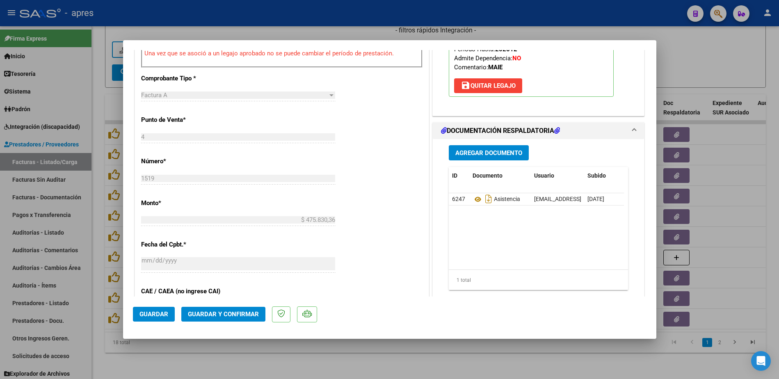
scroll to position [369, 0]
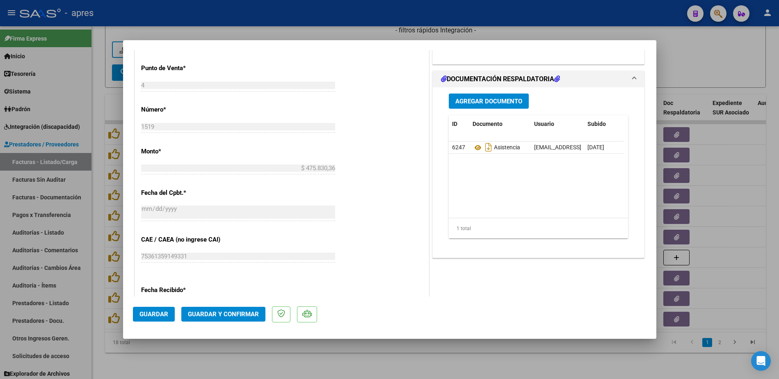
click at [367, 344] on div at bounding box center [389, 189] width 779 height 379
type input "$ 0,00"
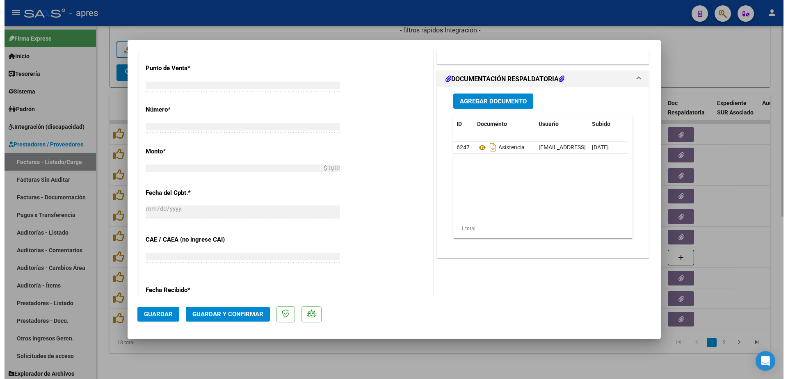
scroll to position [0, 0]
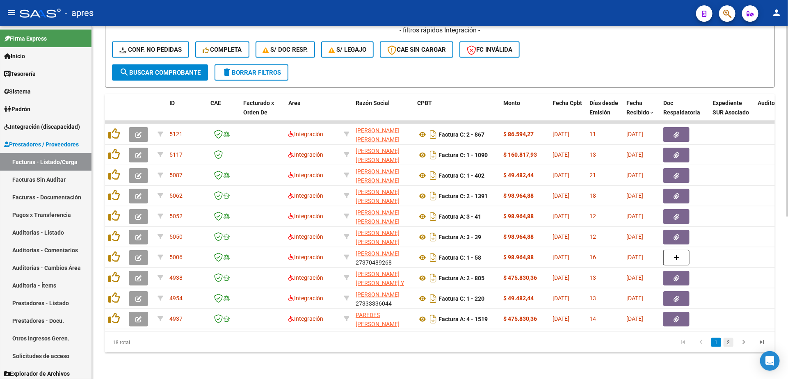
click at [732, 343] on link "2" at bounding box center [729, 342] width 10 height 9
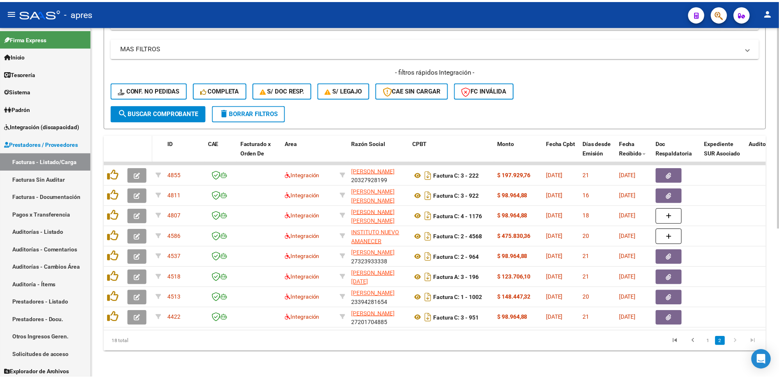
scroll to position [260, 0]
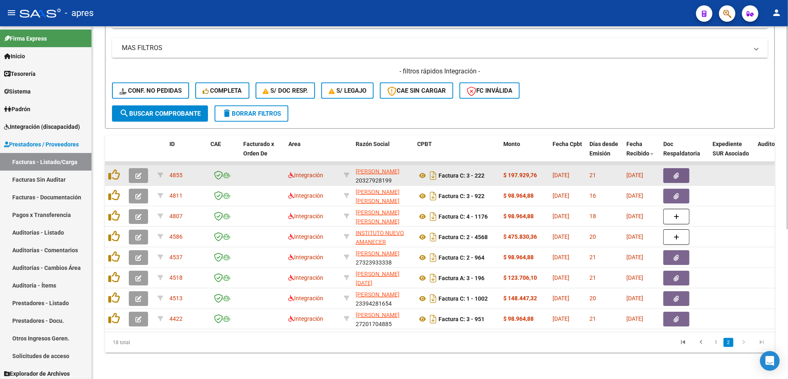
click at [137, 173] on icon "button" at bounding box center [138, 176] width 6 height 6
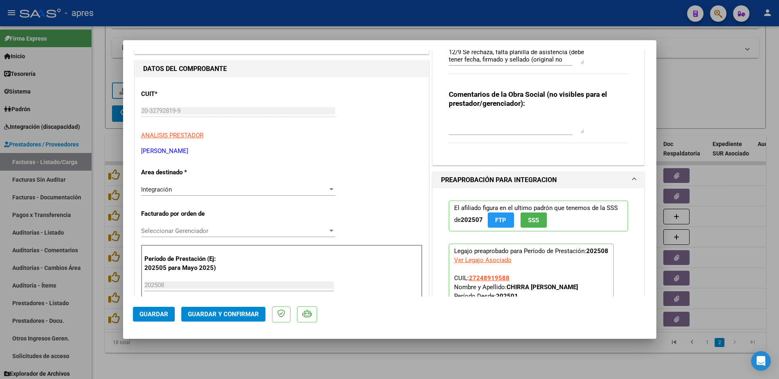
scroll to position [0, 0]
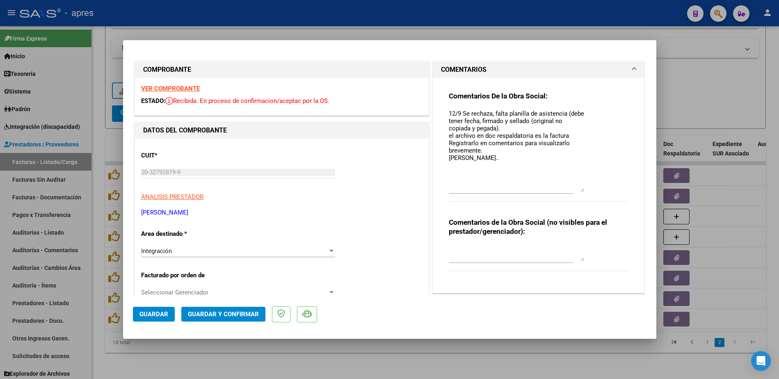
drag, startPoint x: 576, startPoint y: 121, endPoint x: 576, endPoint y: 188, distance: 67.3
click at [576, 188] on textarea "12/9 Se rechaza, falta planilla de asistencia (debe tener fecha, firmado y sell…" at bounding box center [516, 150] width 135 height 83
click at [176, 89] on strong "VER COMPROBANTE" at bounding box center [170, 88] width 59 height 7
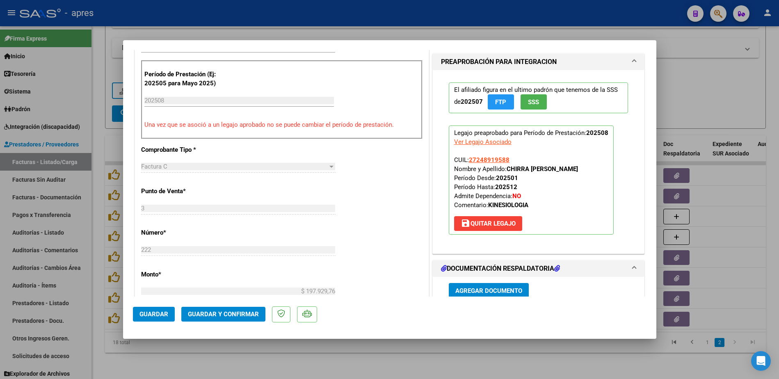
scroll to position [308, 0]
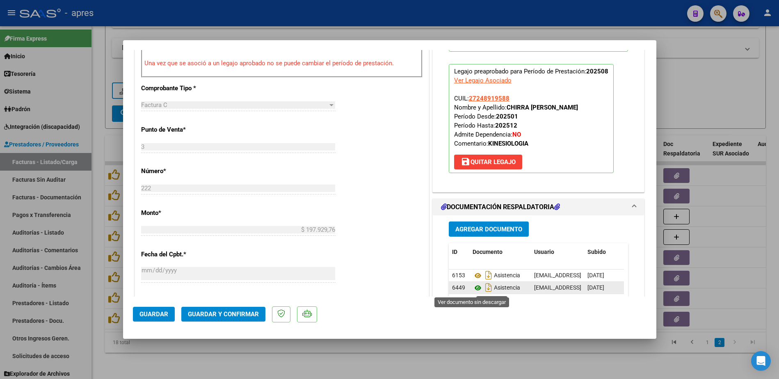
click at [473, 288] on icon at bounding box center [478, 288] width 11 height 10
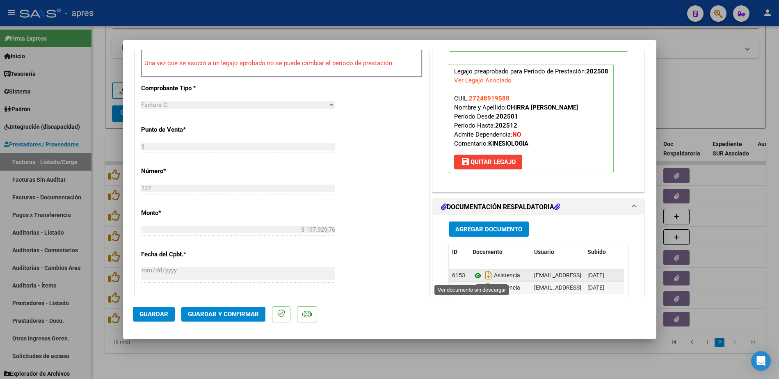
click at [473, 277] on icon at bounding box center [478, 276] width 11 height 10
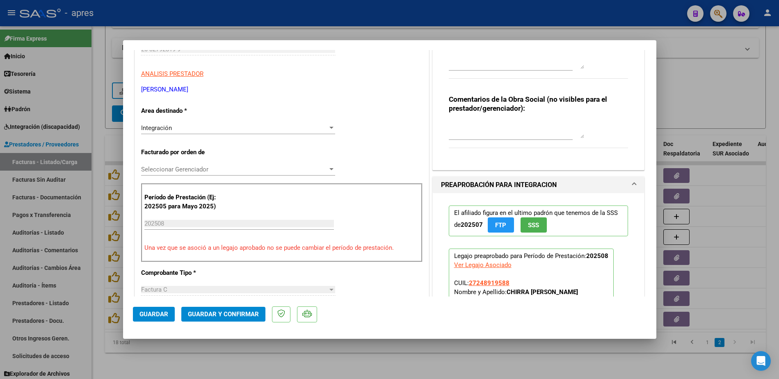
scroll to position [62, 0]
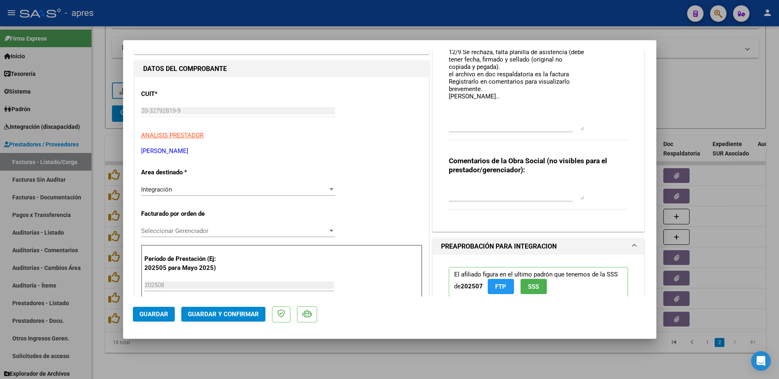
click at [497, 99] on textarea "12/9 Se rechaza, falta planilla de asistencia (debe tener fecha, firmado y sell…" at bounding box center [516, 89] width 135 height 83
type textarea "12/9 Se rechaza, falta planilla de asistencia (debe tener fecha, firmado y sell…"
click at [162, 313] on span "Guardar" at bounding box center [153, 314] width 29 height 7
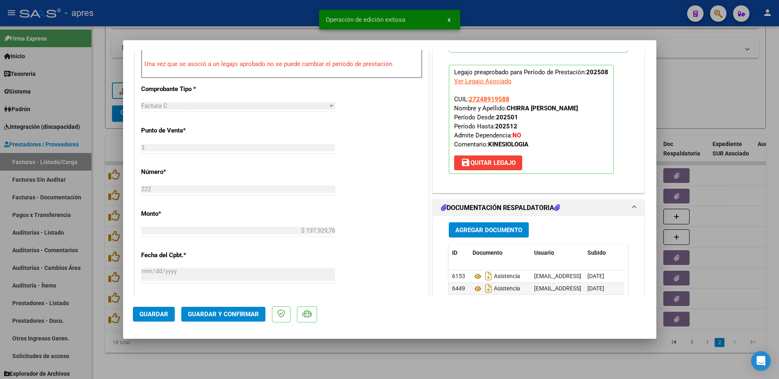
scroll to position [369, 0]
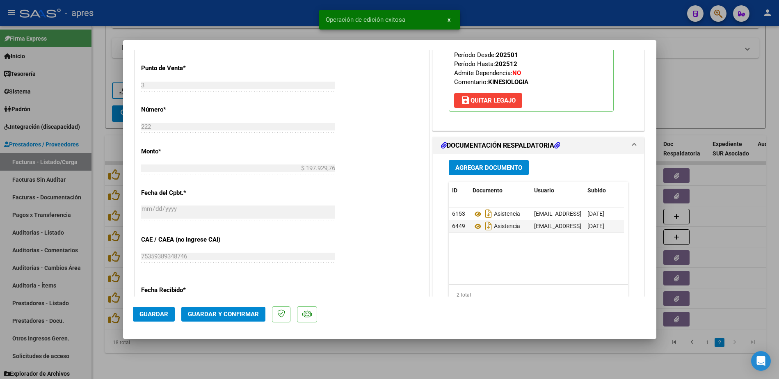
click at [197, 361] on div at bounding box center [389, 189] width 779 height 379
type input "$ 0,00"
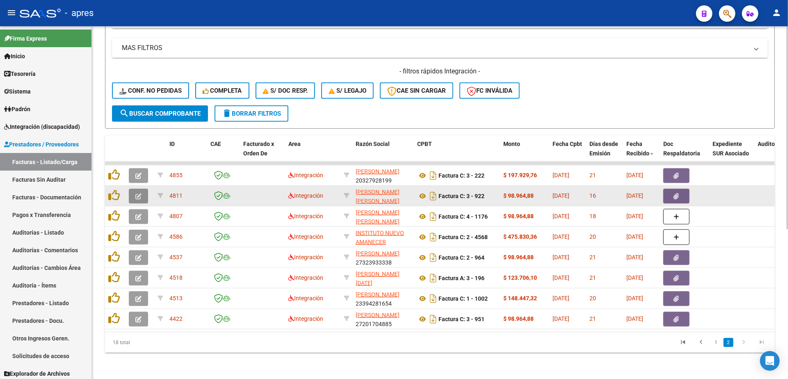
click at [141, 193] on icon "button" at bounding box center [138, 196] width 6 height 6
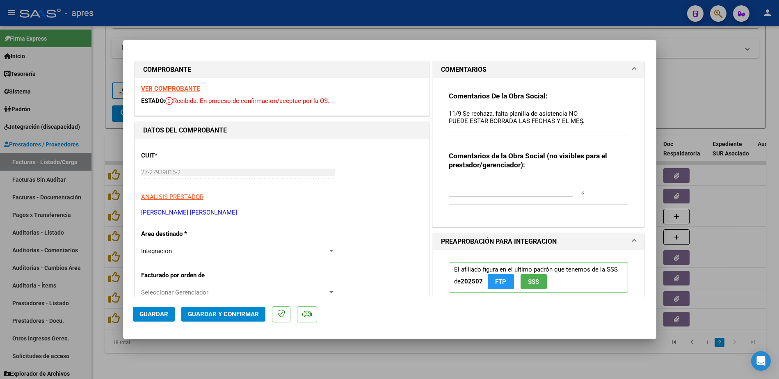
click at [164, 87] on strong "VER COMPROBANTE" at bounding box center [170, 88] width 59 height 7
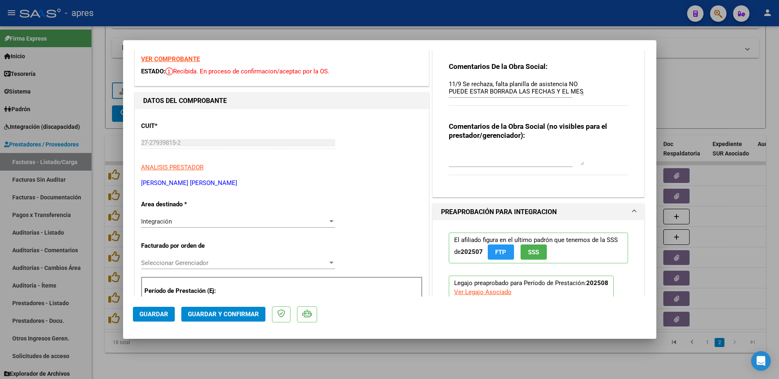
scroll to position [0, 0]
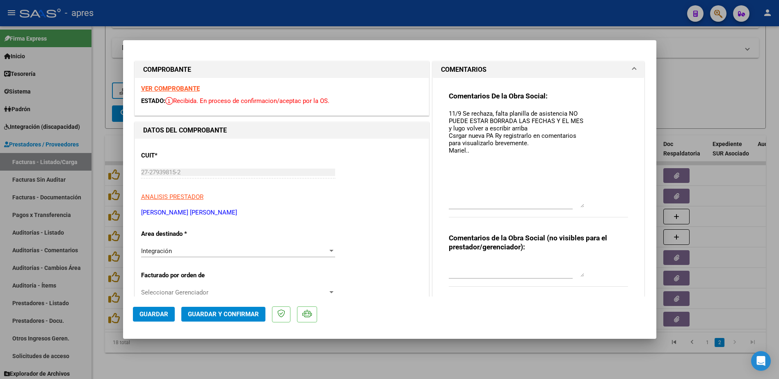
drag, startPoint x: 574, startPoint y: 123, endPoint x: 574, endPoint y: 206, distance: 82.5
click at [574, 206] on textarea "11/9 Se rechaza, falta planilla de asistencia NO PUEDE ESTAR BORRADA LAS FECHAS…" at bounding box center [516, 158] width 135 height 98
click at [482, 169] on textarea "11/9 Se rechaza, falta planilla de asistencia NO PUEDE ESTAR BORRADA LAS FECHAS…" at bounding box center [516, 158] width 135 height 98
drag, startPoint x: 557, startPoint y: 176, endPoint x: 428, endPoint y: 178, distance: 129.2
click at [433, 178] on div "Comentarios De la Obra Social: 11/9 Se rechaza, falta planilla de asistencia NO…" at bounding box center [539, 193] width 212 height 231
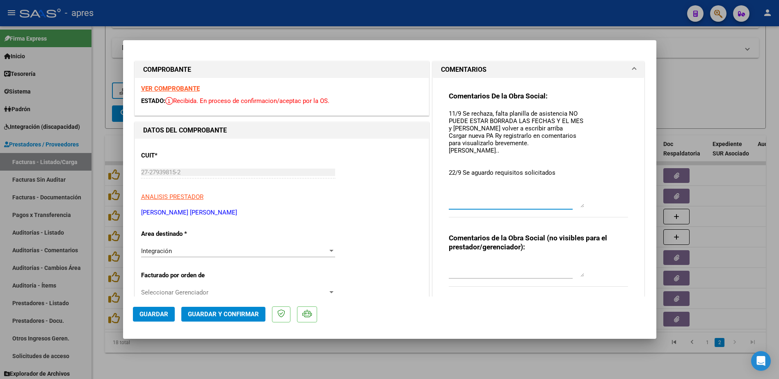
type textarea "11/9 Se rechaza, falta planilla de asistencia NO PUEDE ESTAR BORRADA LAS FECHAS…"
click at [158, 314] on span "Guardar" at bounding box center [153, 314] width 29 height 7
click at [182, 352] on div at bounding box center [389, 189] width 779 height 379
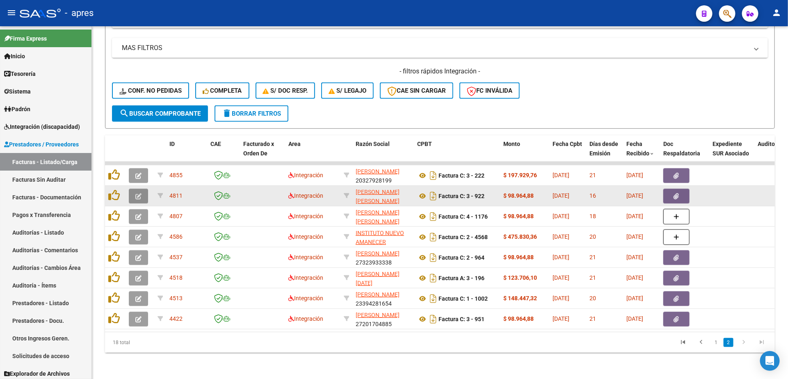
click at [132, 189] on button "button" at bounding box center [138, 196] width 19 height 15
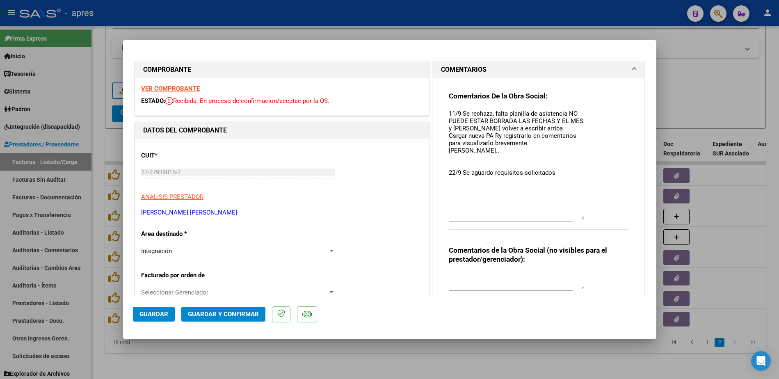
drag, startPoint x: 575, startPoint y: 125, endPoint x: 573, endPoint y: 219, distance: 94.8
click at [573, 219] on textarea "11/9 Se rechaza, falta planilla de asistencia NO PUEDE ESTAR BORRADA LAS FECHAS…" at bounding box center [516, 164] width 135 height 111
click at [234, 362] on div at bounding box center [389, 189] width 779 height 379
type input "$ 0,00"
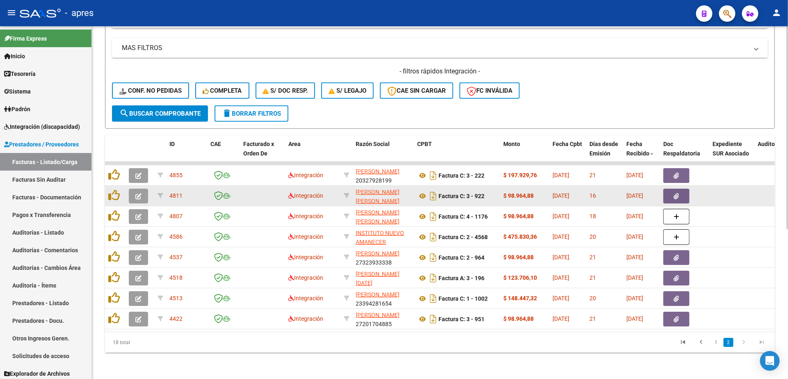
click at [138, 193] on icon "button" at bounding box center [138, 196] width 6 height 6
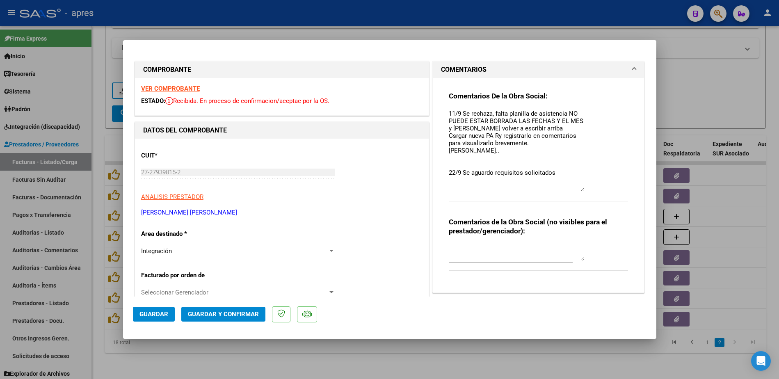
drag, startPoint x: 573, startPoint y: 123, endPoint x: 581, endPoint y: 190, distance: 66.9
click at [581, 190] on div "Comentarios De la Obra Social: 11/9 Se rechaza, falta planilla de asistencia NO…" at bounding box center [539, 150] width 180 height 119
click at [201, 356] on div at bounding box center [389, 189] width 779 height 379
type input "$ 0,00"
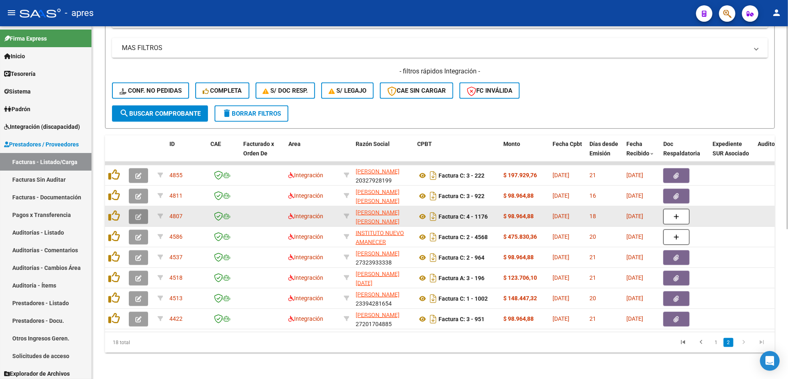
click at [142, 209] on button "button" at bounding box center [138, 216] width 19 height 15
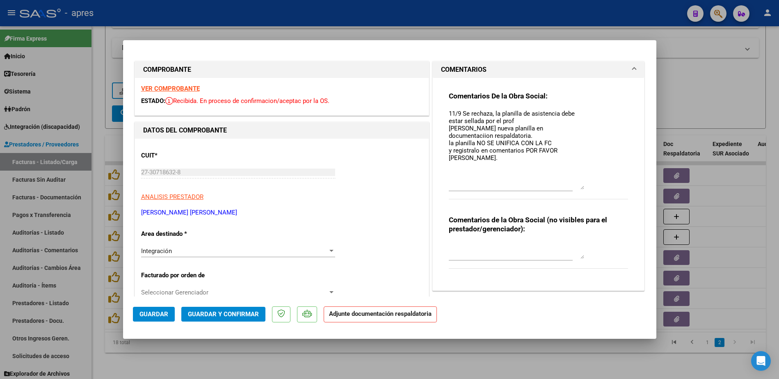
drag, startPoint x: 576, startPoint y: 122, endPoint x: 581, endPoint y: 186, distance: 64.6
click at [581, 186] on div "Comentarios De la Obra Social: 11/9 Se rechaza, la planilla de asistencia debe …" at bounding box center [539, 149] width 180 height 117
click at [476, 172] on textarea "11/9 Se rechaza, la planilla de asistencia debe estar sellada por el prof [PERS…" at bounding box center [516, 149] width 135 height 80
paste textarea "22/9 Se aguardo requisitos solicitados"
type textarea "11/9 Se rechaza, la planilla de asistencia debe estar sellada por el prof [PERS…"
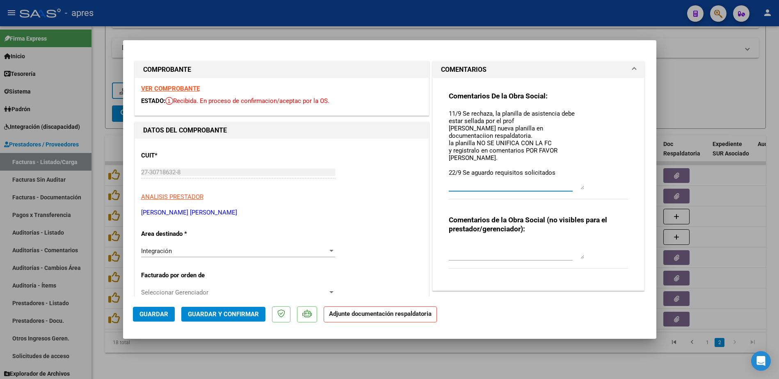
click at [159, 314] on span "Guardar" at bounding box center [153, 314] width 29 height 7
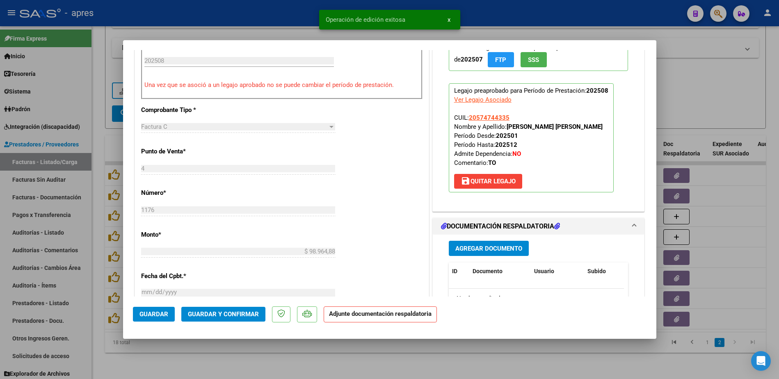
scroll to position [308, 0]
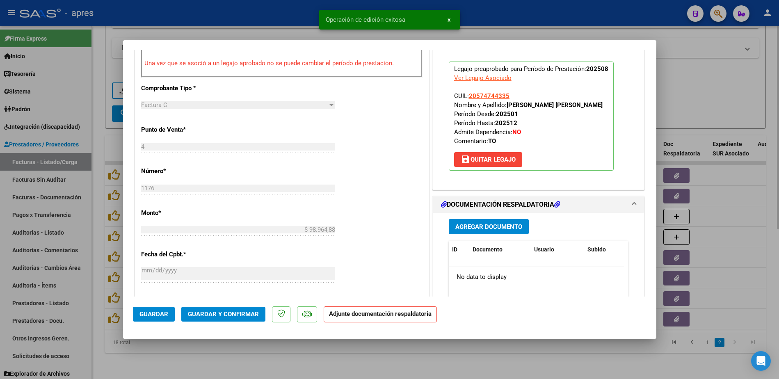
drag, startPoint x: 167, startPoint y: 354, endPoint x: 167, endPoint y: 343, distance: 11.1
click at [167, 354] on div at bounding box center [389, 189] width 779 height 379
type input "$ 0,00"
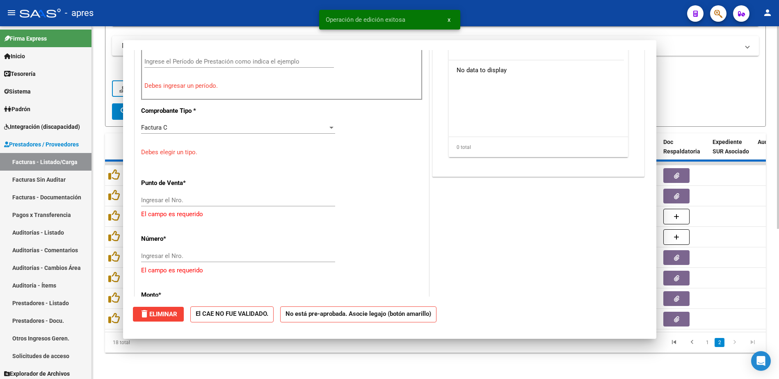
scroll to position [330, 0]
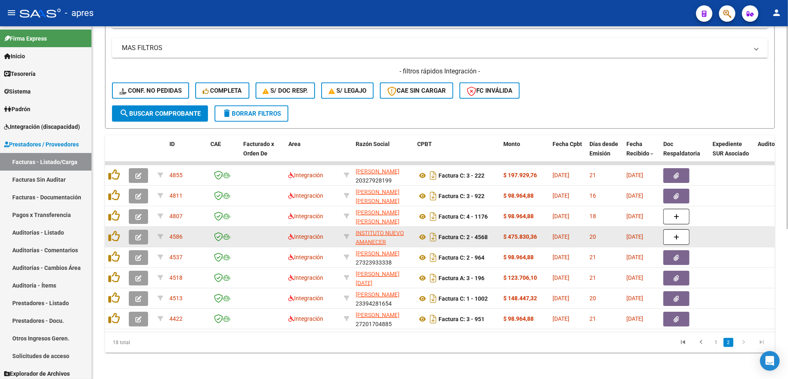
click at [138, 234] on icon "button" at bounding box center [138, 237] width 6 height 6
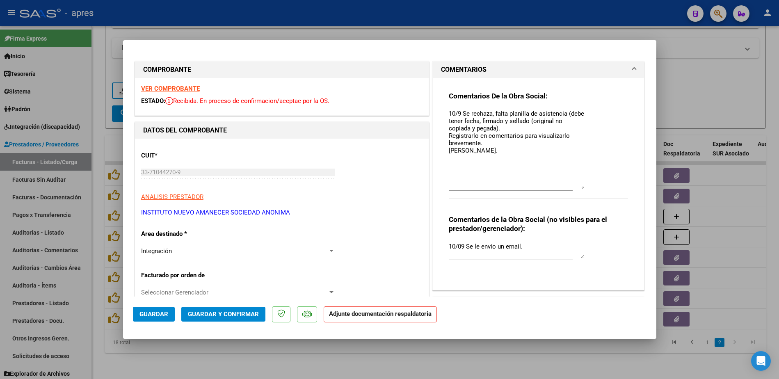
drag, startPoint x: 574, startPoint y: 123, endPoint x: 573, endPoint y: 187, distance: 64.0
click at [573, 187] on textarea "10/9 Se rechaza, falta planilla de asistencia (debe tener fecha, firmado y sell…" at bounding box center [516, 149] width 135 height 80
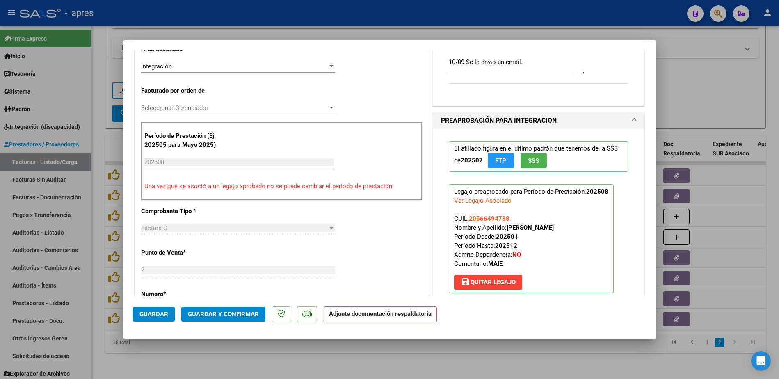
scroll to position [0, 0]
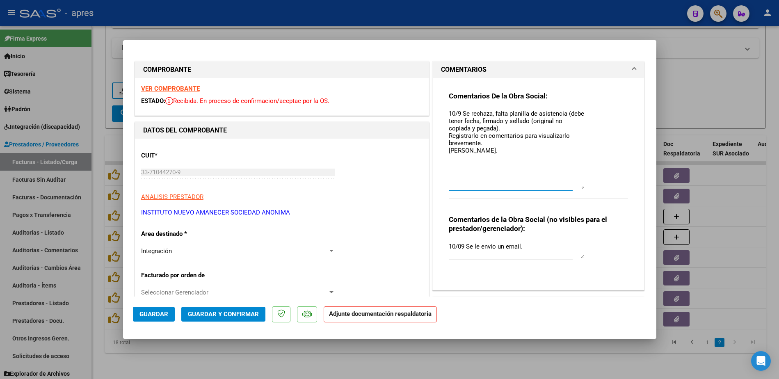
click at [468, 162] on textarea "10/9 Se rechaza, falta planilla de asistencia (debe tener fecha, firmado y sell…" at bounding box center [516, 149] width 135 height 80
paste textarea "22/9 Se aguardo requisitos solicitados"
click at [470, 151] on textarea "10/9 Se rechaza, falta planilla de asistencia (debe tener fecha, firmado y sell…" at bounding box center [516, 149] width 135 height 80
type textarea "10/9 Se rechaza, falta planilla de asistencia (debe tener fecha, firmado y sell…"
click at [164, 313] on span "Guardar" at bounding box center [153, 314] width 29 height 7
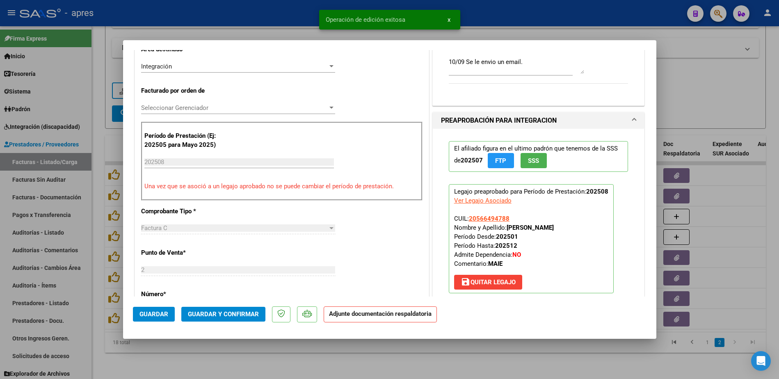
scroll to position [308, 0]
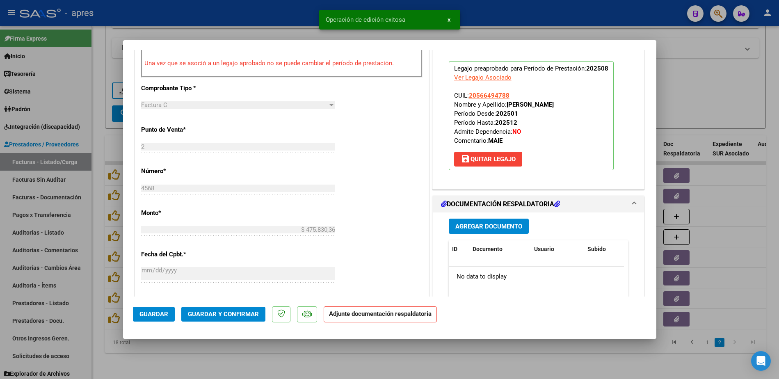
click at [223, 348] on div at bounding box center [389, 189] width 779 height 379
type input "$ 0,00"
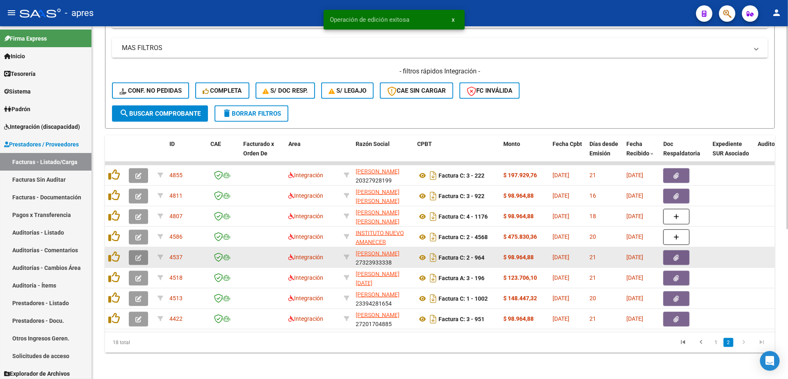
click at [138, 255] on icon "button" at bounding box center [138, 258] width 6 height 6
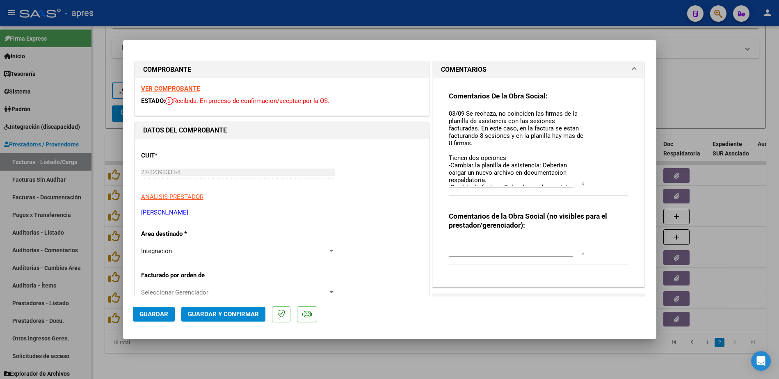
drag, startPoint x: 575, startPoint y: 125, endPoint x: 574, endPoint y: 186, distance: 61.1
click at [574, 186] on div "03/09 Se rechaza, no coinciden las firmas de la planilla de asistencia con las …" at bounding box center [516, 147] width 135 height 80
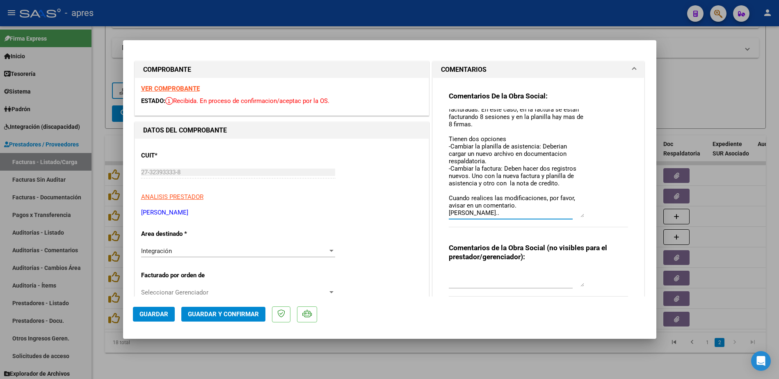
scroll to position [4, 0]
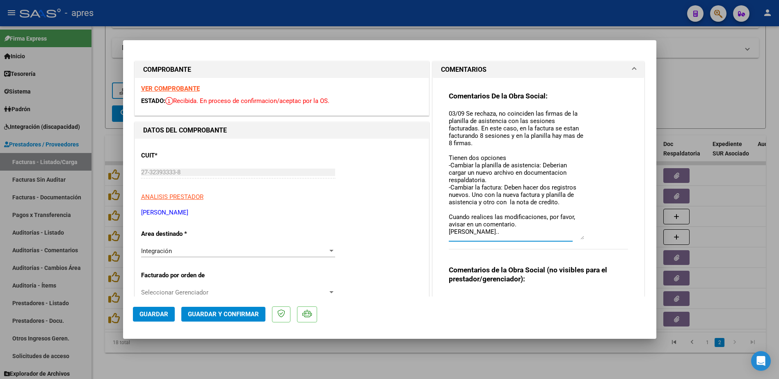
drag, startPoint x: 573, startPoint y: 183, endPoint x: 576, endPoint y: 238, distance: 54.2
click at [576, 238] on textarea "03/09 Se rechaza, no coinciden las firmas de la planilla de asistencia con las …" at bounding box center [516, 174] width 135 height 130
click at [474, 231] on textarea "03/09 Se rechaza, no coinciden las firmas de la planilla de asistencia con las …" at bounding box center [516, 174] width 135 height 130
paste textarea "22/9 Se aguardo requisitos solicitados"
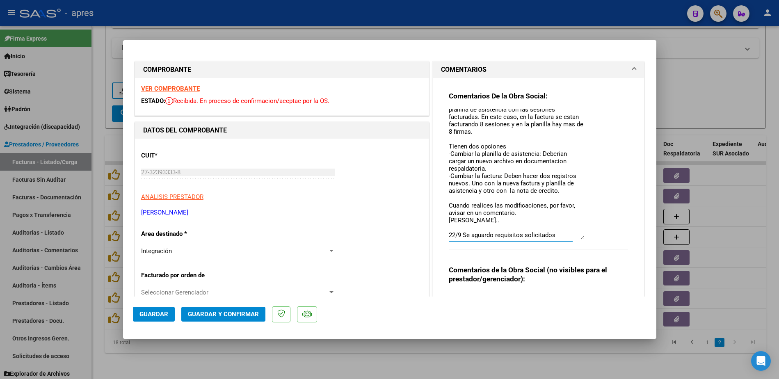
type textarea "03/09 Se rechaza, no coinciden las firmas de la planilla de asistencia con las …"
click at [160, 311] on span "Guardar" at bounding box center [153, 314] width 29 height 7
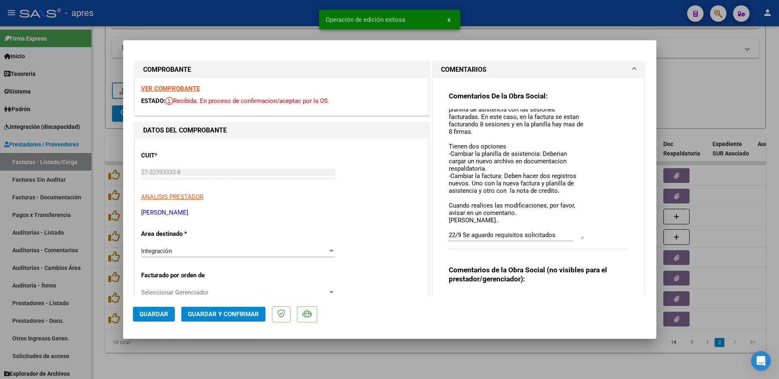
click at [349, 359] on div at bounding box center [389, 189] width 779 height 379
type input "$ 0,00"
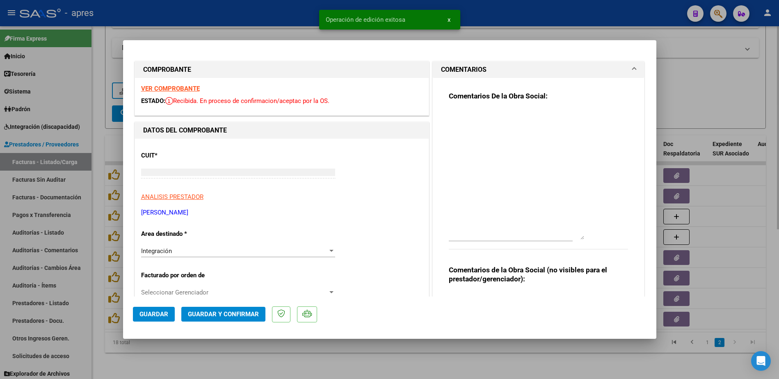
scroll to position [0, 0]
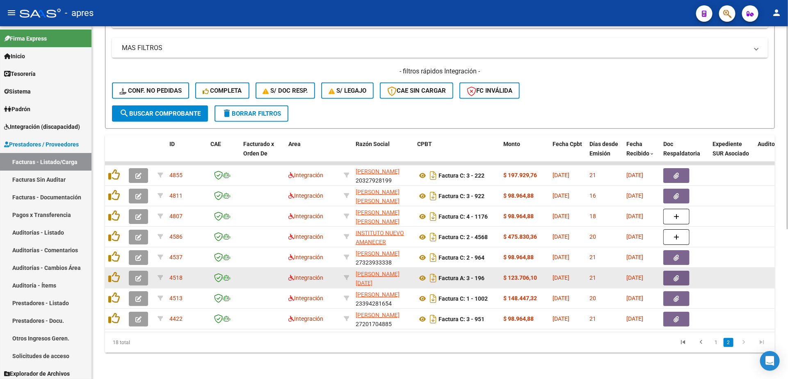
click at [133, 271] on button "button" at bounding box center [138, 278] width 19 height 15
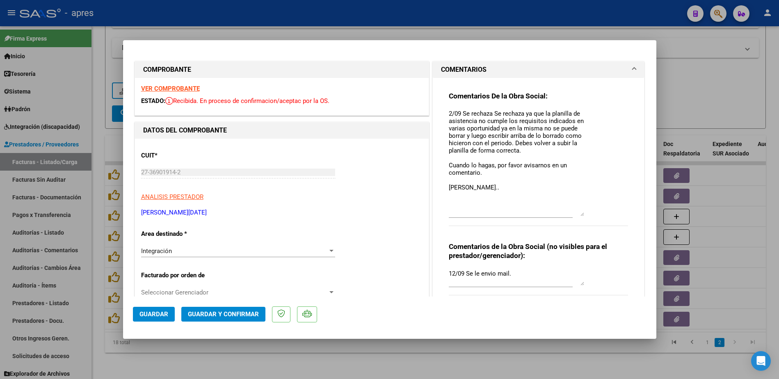
drag, startPoint x: 575, startPoint y: 122, endPoint x: 570, endPoint y: 213, distance: 91.2
click at [570, 213] on textarea "2/09 Se rechaza Se rechaza ya que la planilla de asistencia no cumple los requi…" at bounding box center [516, 162] width 135 height 107
paste textarea "22/9 Se aguardo requisitos solicitados"
type textarea "2/09 Se rechaza Se rechaza ya que la planilla de asistencia no cumple los requi…"
click at [144, 315] on span "Guardar" at bounding box center [153, 314] width 29 height 7
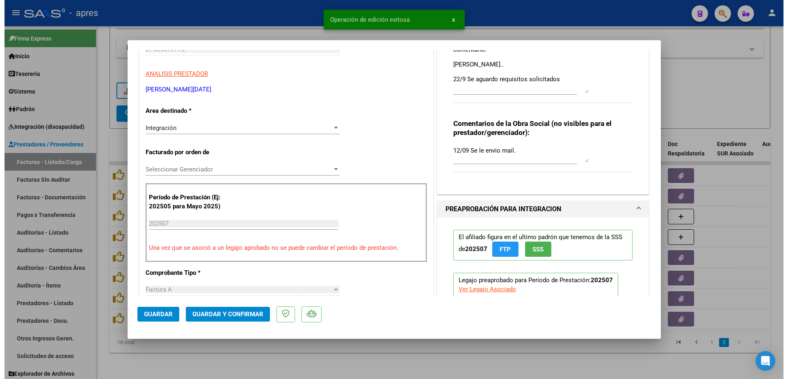
scroll to position [308, 0]
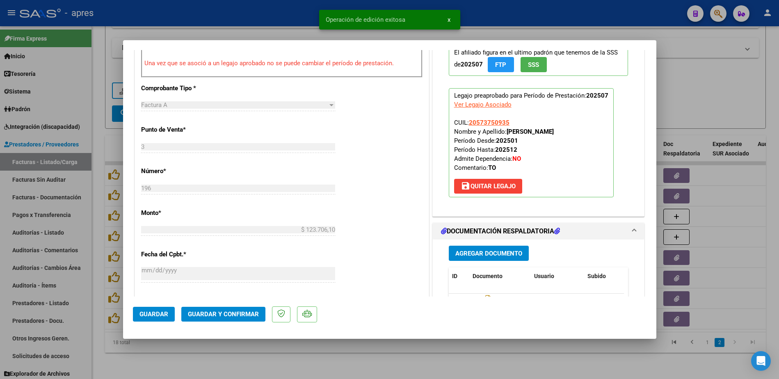
click at [192, 359] on div at bounding box center [389, 189] width 779 height 379
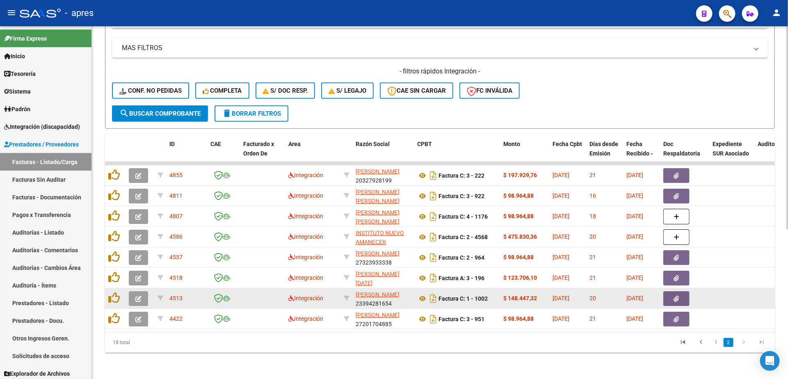
click at [143, 291] on button "button" at bounding box center [138, 298] width 19 height 15
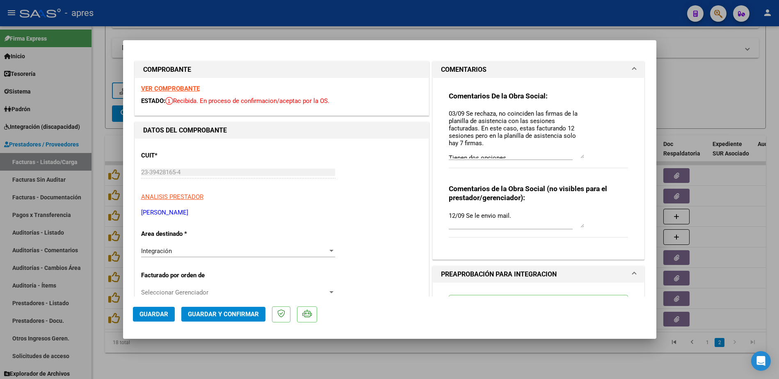
drag, startPoint x: 575, startPoint y: 124, endPoint x: 583, endPoint y: 181, distance: 57.1
click at [583, 177] on div "Comentarios De la Obra Social: 03/09 Se rechaza, no coinciden las firmas de la …" at bounding box center [539, 134] width 180 height 86
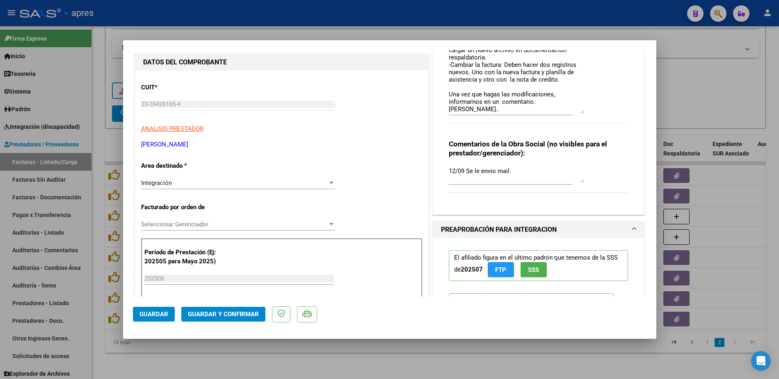
scroll to position [62, 0]
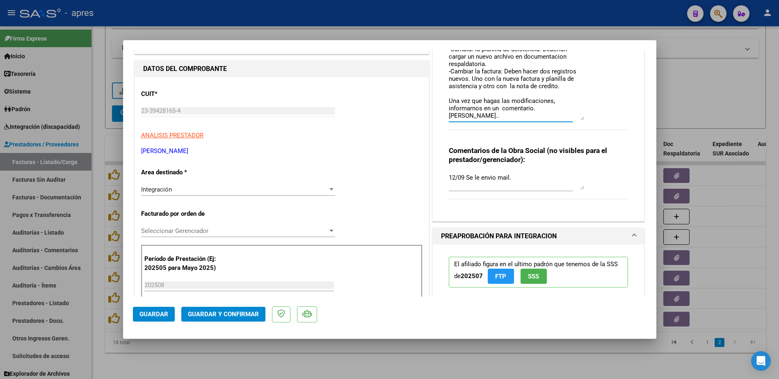
click at [504, 115] on textarea "03/09 Se rechaza, no coinciden las firmas de la planilla de asistencia con las …" at bounding box center [516, 84] width 135 height 73
paste textarea "22/9 Se aguardo requisitos solicitados"
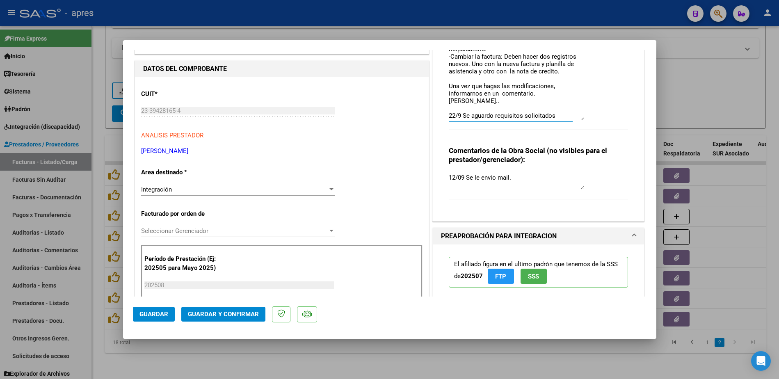
type textarea "03/09 Se rechaza, no coinciden las firmas de la planilla de asistencia con las …"
click at [158, 315] on span "Guardar" at bounding box center [153, 314] width 29 height 7
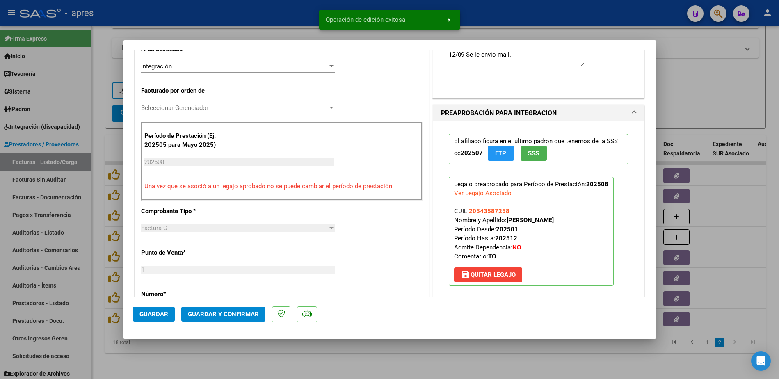
scroll to position [246, 0]
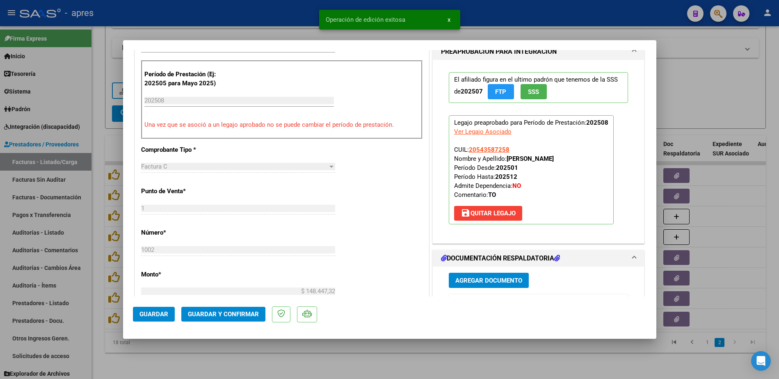
click at [190, 346] on div at bounding box center [389, 189] width 779 height 379
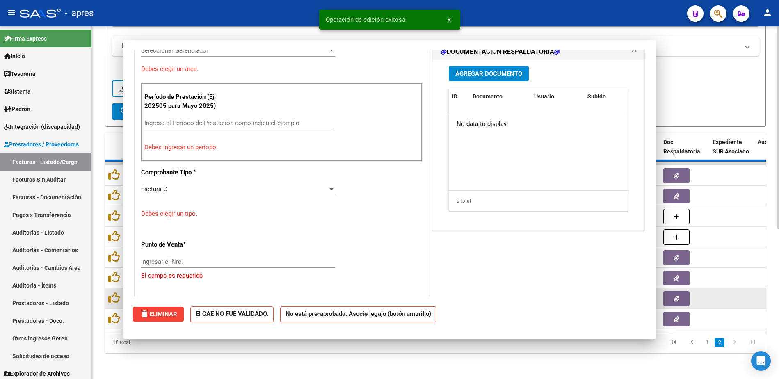
scroll to position [0, 0]
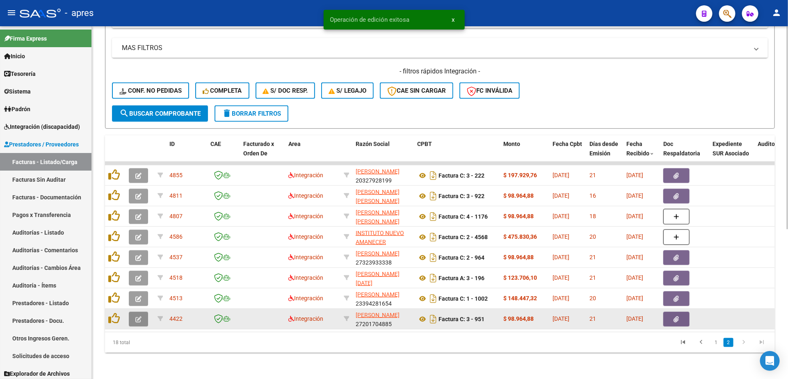
click at [144, 312] on button "button" at bounding box center [138, 319] width 19 height 15
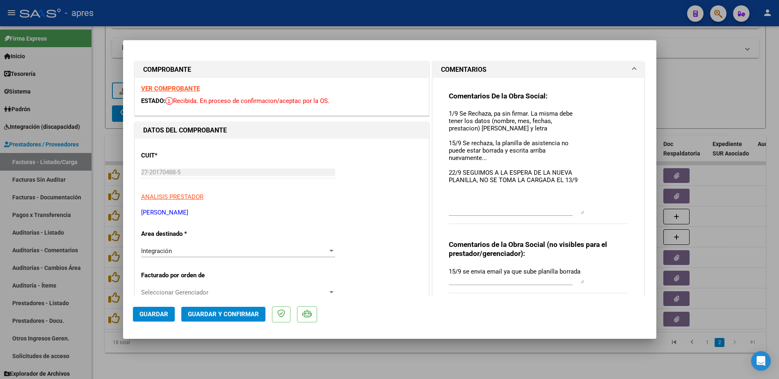
drag, startPoint x: 575, startPoint y: 122, endPoint x: 575, endPoint y: 211, distance: 89.0
click at [575, 211] on textarea "1/9 Se Rechaza, pa sin firmar. La misma debe tener los datos (nombre, mes, fech…" at bounding box center [516, 161] width 135 height 105
click at [191, 352] on div at bounding box center [389, 189] width 779 height 379
type input "$ 0,00"
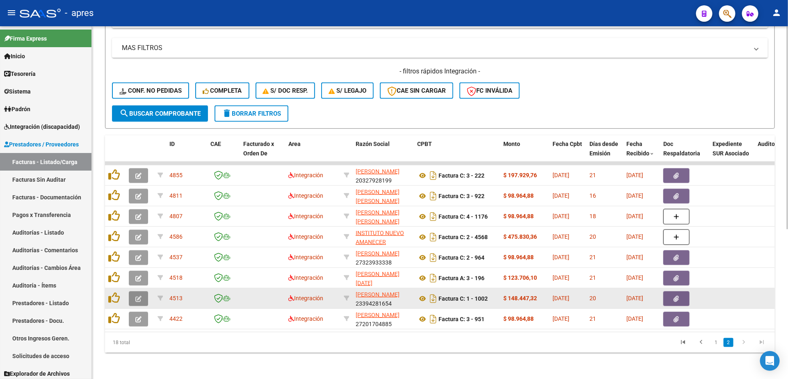
click at [137, 296] on icon "button" at bounding box center [138, 299] width 6 height 6
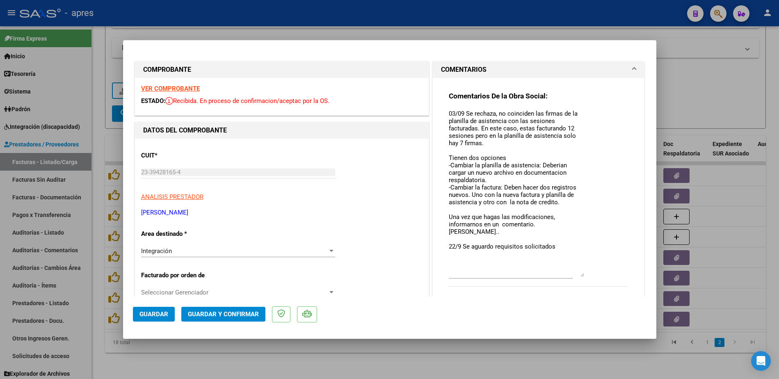
drag, startPoint x: 573, startPoint y: 123, endPoint x: 554, endPoint y: 275, distance: 152.9
click at [554, 275] on textarea "03/09 Se rechaza, no coinciden las firmas de la planilla de asistencia con las …" at bounding box center [516, 193] width 135 height 168
click at [386, 356] on div at bounding box center [389, 189] width 779 height 379
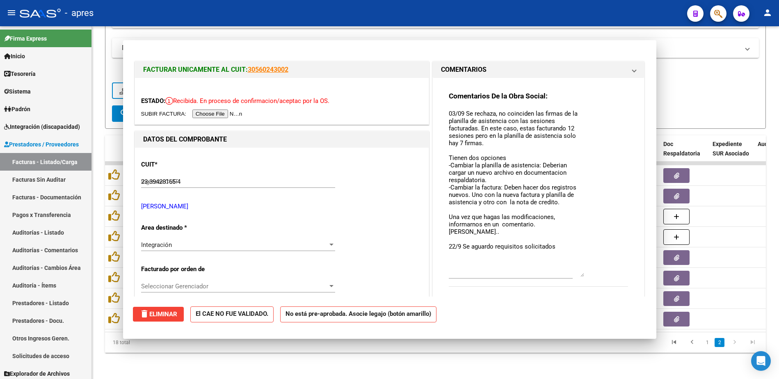
type input "$ 0,00"
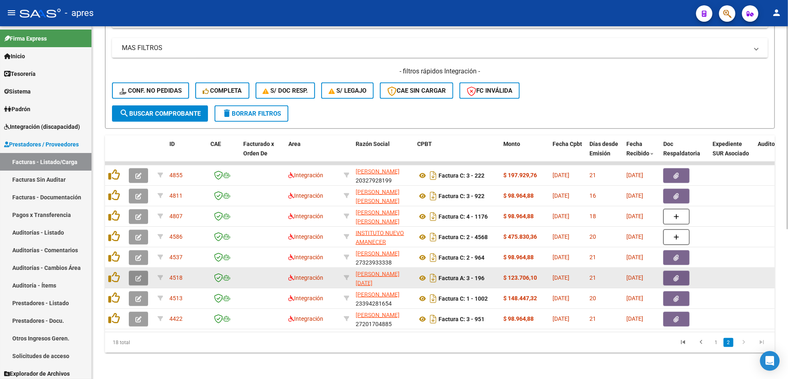
click at [135, 275] on icon "button" at bounding box center [138, 278] width 6 height 6
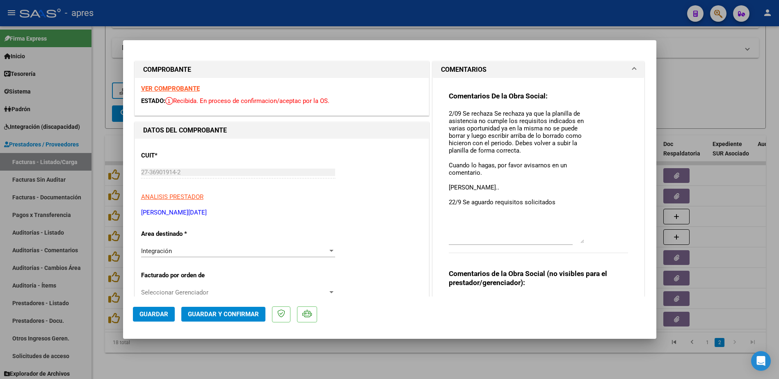
drag, startPoint x: 571, startPoint y: 122, endPoint x: 560, endPoint y: 240, distance: 118.7
click at [560, 240] on textarea "2/09 Se rechaza Se rechaza ya que la planilla de asistencia no cumple los requi…" at bounding box center [516, 176] width 135 height 134
click at [256, 349] on div at bounding box center [389, 189] width 779 height 379
type input "$ 0,00"
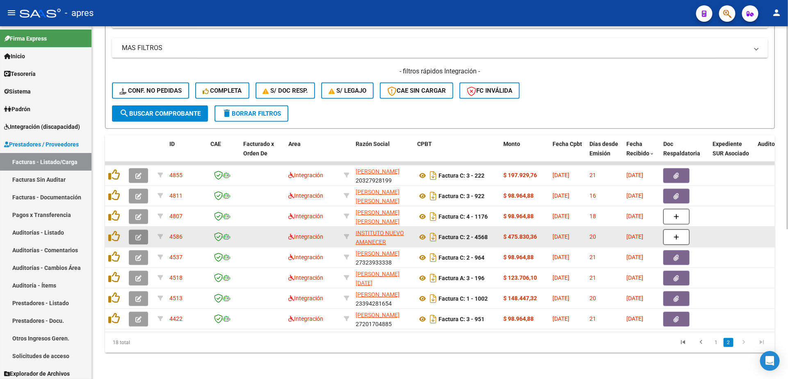
click at [137, 234] on icon "button" at bounding box center [138, 237] width 6 height 6
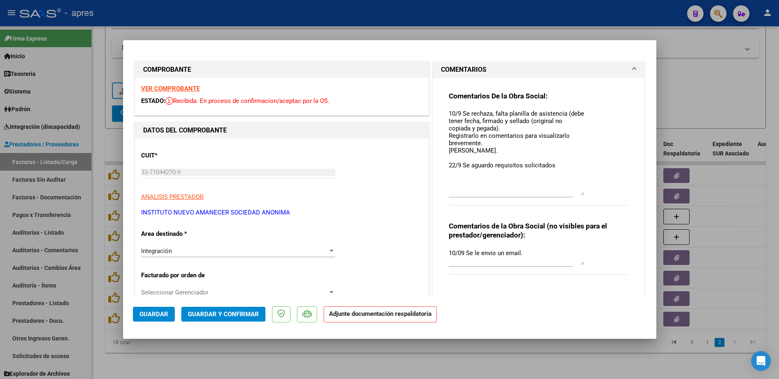
drag, startPoint x: 575, startPoint y: 123, endPoint x: 529, endPoint y: 296, distance: 178.6
click at [570, 191] on textarea "10/9 Se rechaza, falta planilla de asistencia (debe tener fecha, firmado y sell…" at bounding box center [516, 152] width 135 height 87
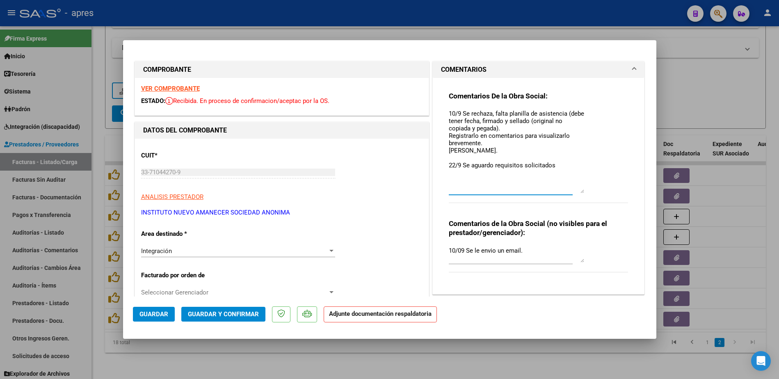
click at [349, 348] on div at bounding box center [389, 189] width 779 height 379
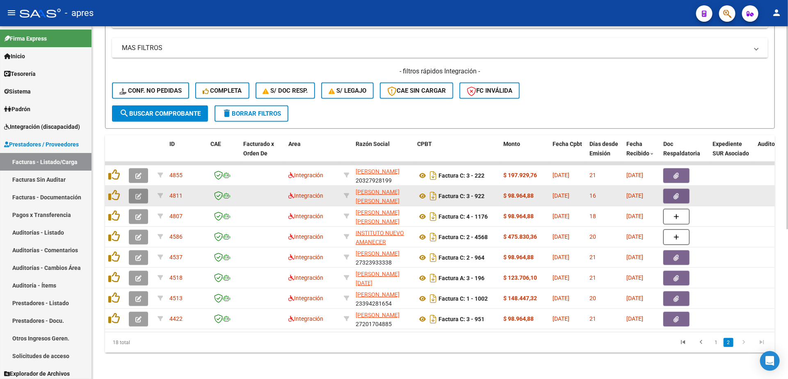
click at [142, 189] on button "button" at bounding box center [138, 196] width 19 height 15
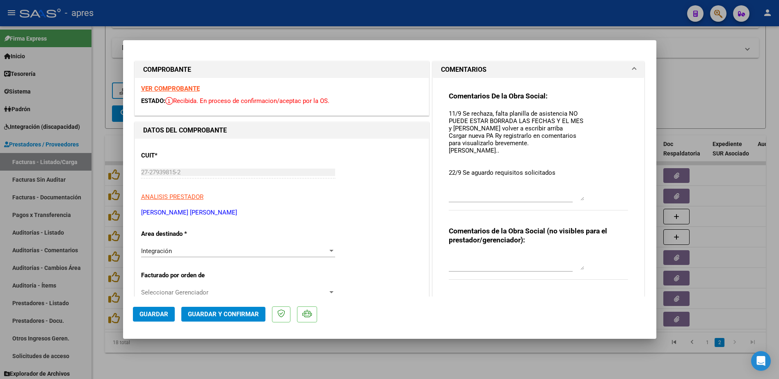
drag, startPoint x: 574, startPoint y: 123, endPoint x: 566, endPoint y: 199, distance: 75.9
click at [566, 199] on textarea "11/9 Se rechaza, falta planilla de asistencia NO PUEDE ESTAR BORRADA LAS FECHAS…" at bounding box center [516, 154] width 135 height 91
click at [355, 357] on div at bounding box center [389, 189] width 779 height 379
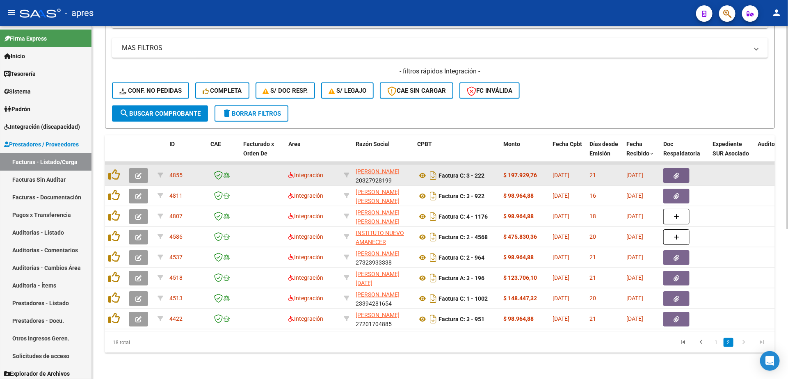
click at [136, 168] on button "button" at bounding box center [138, 175] width 19 height 15
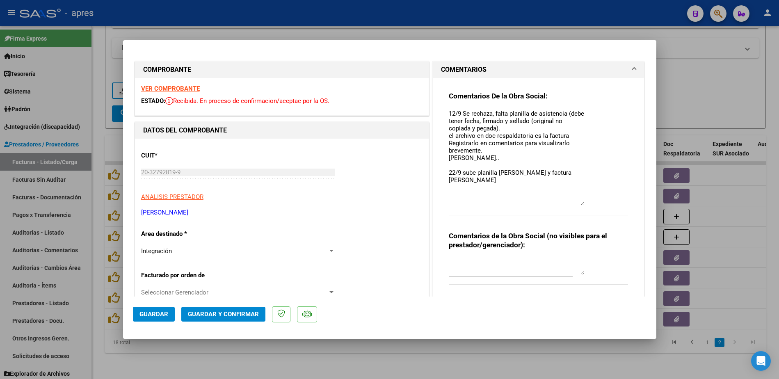
drag, startPoint x: 576, startPoint y: 123, endPoint x: 562, endPoint y: 199, distance: 77.1
click at [562, 199] on textarea "12/9 Se rechaza, falta planilla de asistencia (debe tener fecha, firmado y sell…" at bounding box center [516, 157] width 135 height 96
click at [358, 360] on div at bounding box center [389, 189] width 779 height 379
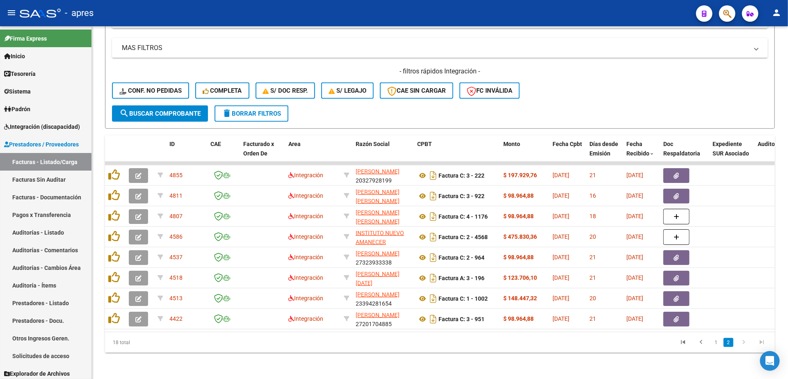
drag, startPoint x: 717, startPoint y: 341, endPoint x: 713, endPoint y: 324, distance: 17.5
click at [717, 340] on link "1" at bounding box center [716, 342] width 10 height 9
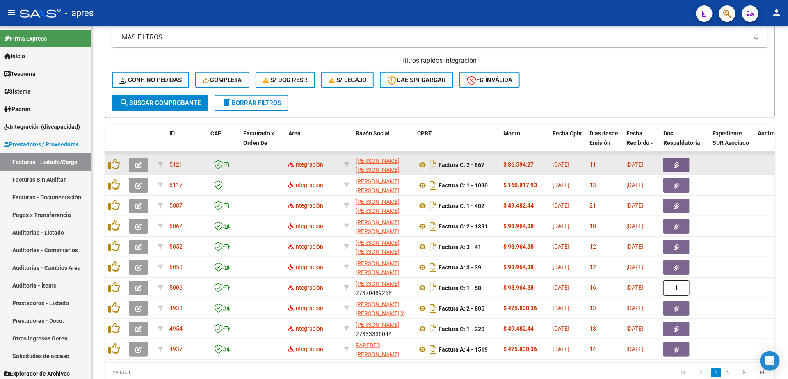
click at [139, 161] on span "button" at bounding box center [138, 164] width 6 height 7
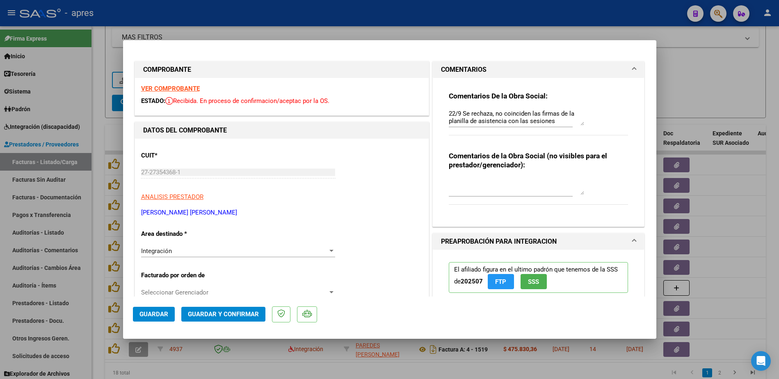
click at [355, 375] on div at bounding box center [389, 189] width 779 height 379
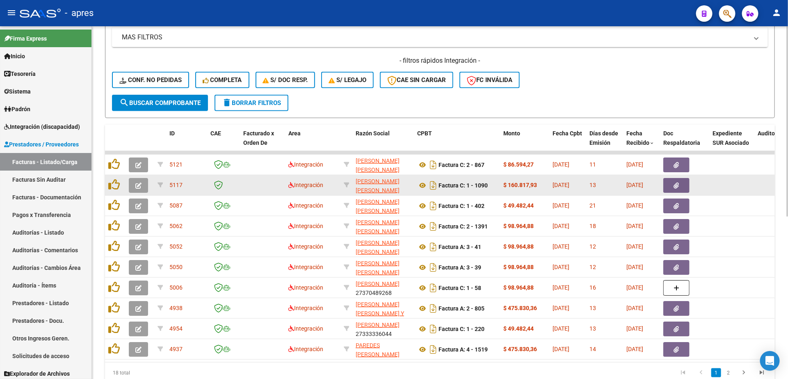
click at [136, 187] on icon "button" at bounding box center [138, 186] width 6 height 6
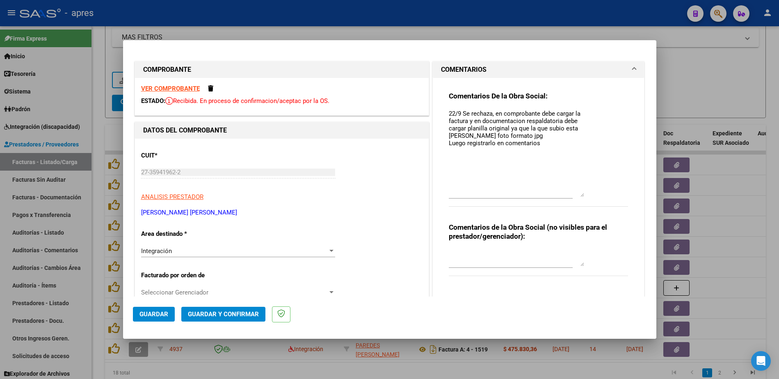
drag, startPoint x: 575, startPoint y: 121, endPoint x: 564, endPoint y: 171, distance: 52.1
click at [564, 171] on textarea "22/9 Se rechaza, en comprobante debe cargar la factura y en documentacion respa…" at bounding box center [516, 153] width 135 height 88
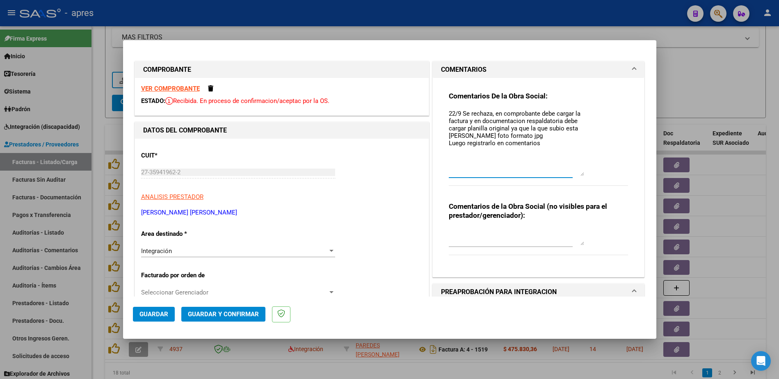
click at [320, 370] on div at bounding box center [389, 189] width 779 height 379
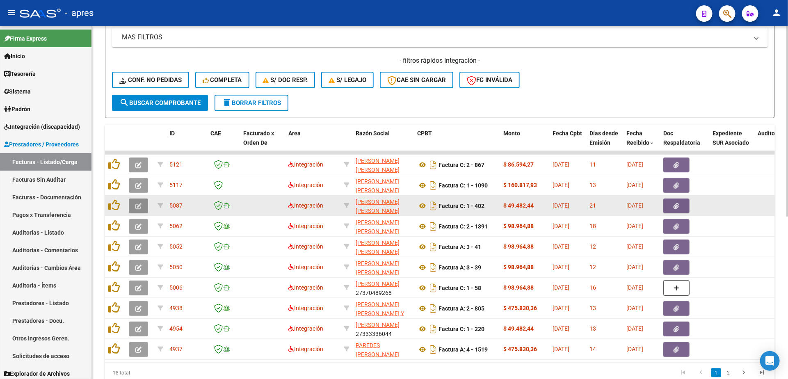
click at [133, 208] on button "button" at bounding box center [138, 206] width 19 height 15
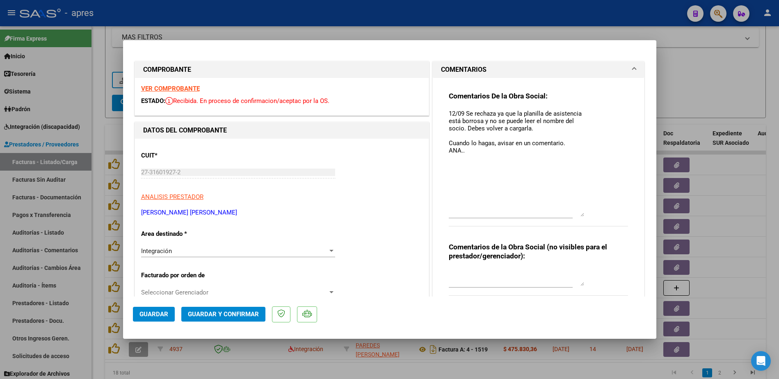
drag, startPoint x: 575, startPoint y: 123, endPoint x: 571, endPoint y: 215, distance: 91.5
click at [571, 215] on textarea "12/09 Se rechaza ya que la planilla de asistencia está borrosa y no se puede le…" at bounding box center [516, 162] width 135 height 107
click at [492, 167] on textarea "12/09 Se rechaza ya que la planilla de asistencia está borrosa y no se puede le…" at bounding box center [516, 162] width 135 height 107
paste textarea "22/9 Se aguardo requisitos solicitados"
click at [164, 313] on span "Guardar" at bounding box center [153, 314] width 29 height 7
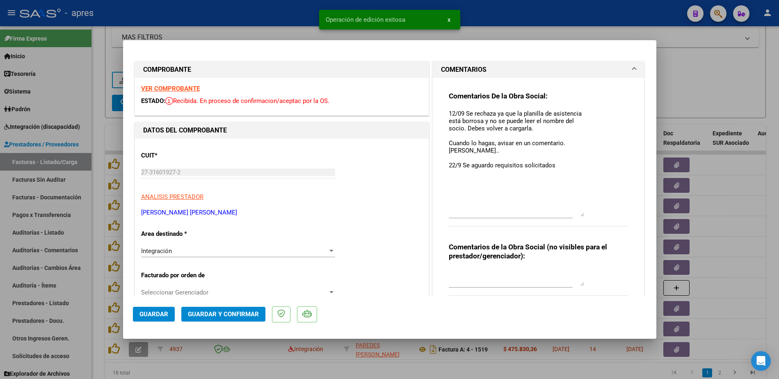
click at [90, 315] on div at bounding box center [389, 189] width 779 height 379
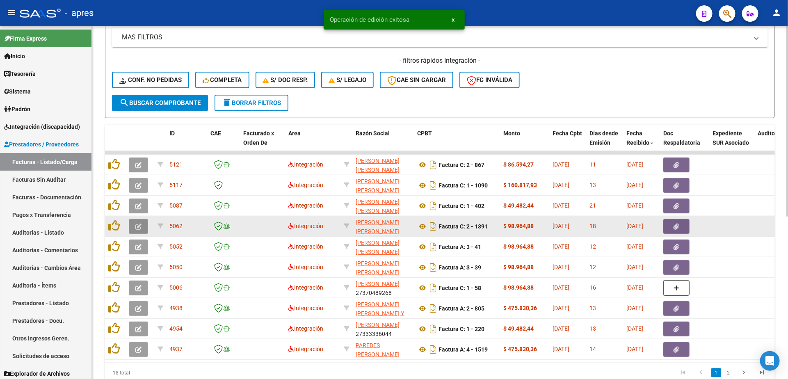
click at [140, 229] on icon "button" at bounding box center [138, 227] width 6 height 6
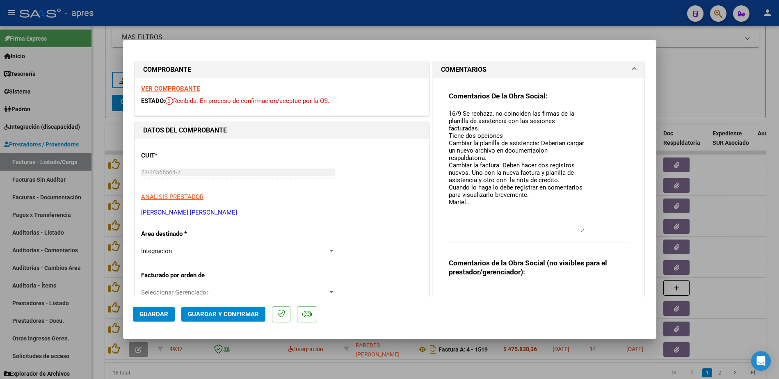
drag, startPoint x: 576, startPoint y: 123, endPoint x: 564, endPoint y: 228, distance: 105.3
click at [564, 228] on textarea "16/9 Se rechaza, no coinciden las firmas de la planilla de asistencia con las s…" at bounding box center [516, 170] width 135 height 123
paste textarea "22/9 Se aguardo requisitos solicitados"
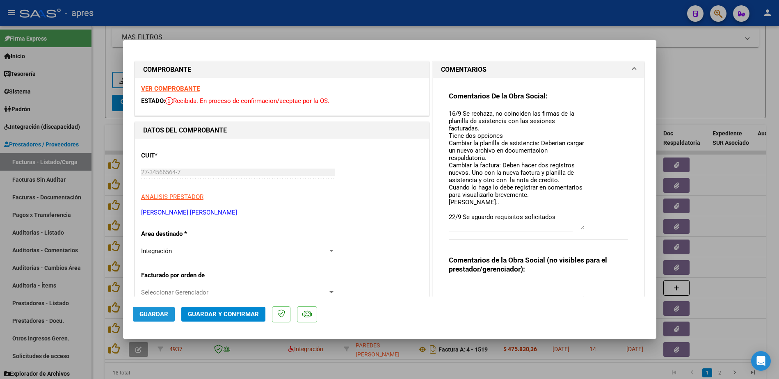
click at [165, 311] on span "Guardar" at bounding box center [153, 314] width 29 height 7
click at [97, 266] on div at bounding box center [389, 189] width 779 height 379
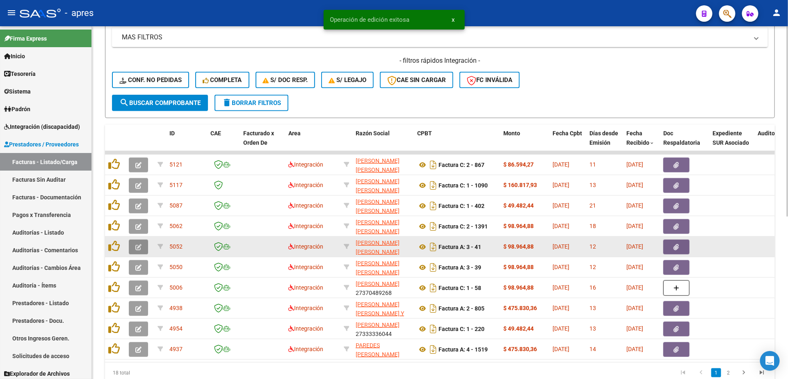
click at [144, 251] on button "button" at bounding box center [138, 247] width 19 height 15
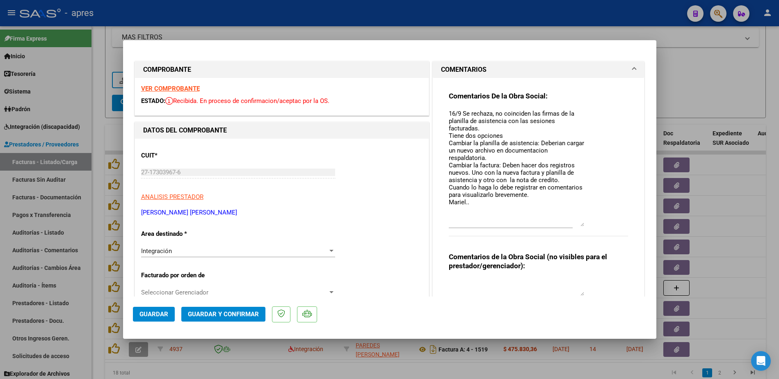
drag, startPoint x: 578, startPoint y: 119, endPoint x: 571, endPoint y: 221, distance: 101.5
click at [571, 221] on textarea "16/9 Se rechaza, no coinciden las firmas de la planilla de asistencia con las s…" at bounding box center [516, 167] width 135 height 117
click at [506, 211] on textarea "16/9 Se rechaza, no coinciden las firmas de la planilla de asistencia con las s…" at bounding box center [516, 167] width 135 height 117
paste textarea "22/9 Se aguardo requisitos solicitados"
click at [145, 311] on span "Guardar" at bounding box center [153, 314] width 29 height 7
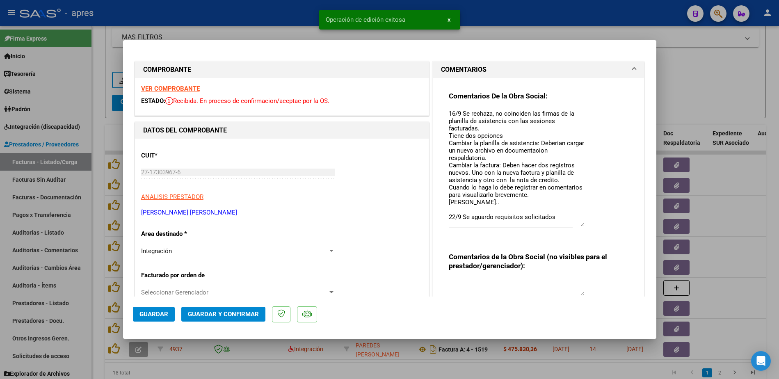
click at [100, 281] on div at bounding box center [389, 189] width 779 height 379
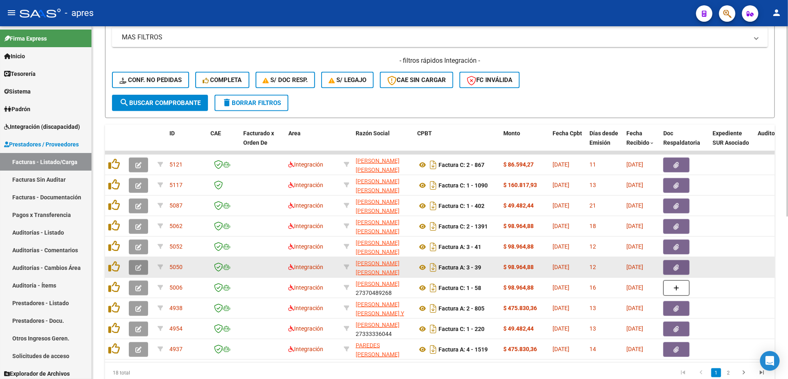
click at [133, 267] on button "button" at bounding box center [138, 267] width 19 height 15
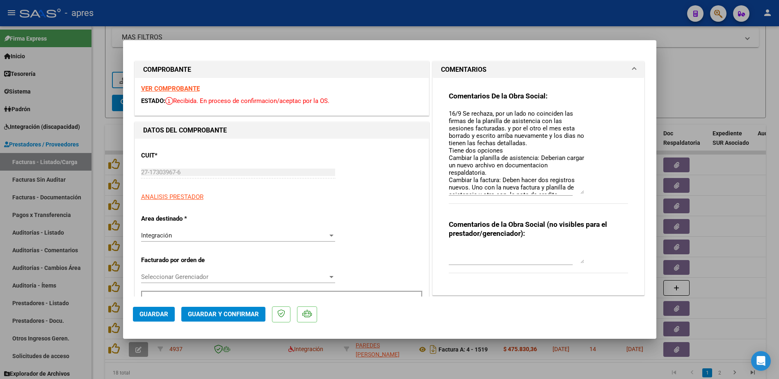
drag, startPoint x: 573, startPoint y: 123, endPoint x: 573, endPoint y: 192, distance: 68.9
click at [573, 192] on textarea "16/9 Se rechaza, por un lado no coinciden las firmas de la planilla de asistenc…" at bounding box center [516, 151] width 135 height 85
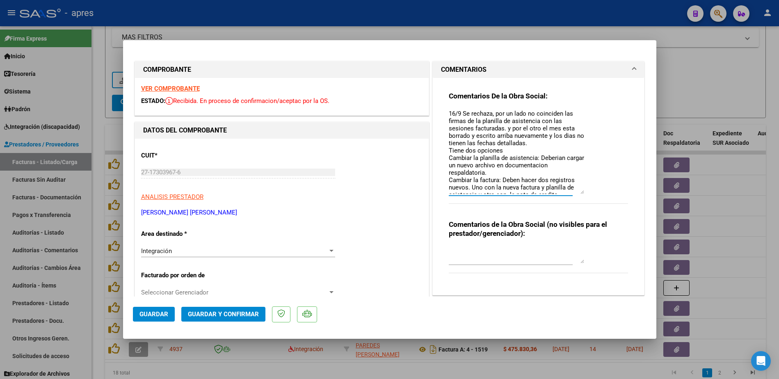
scroll to position [35, 0]
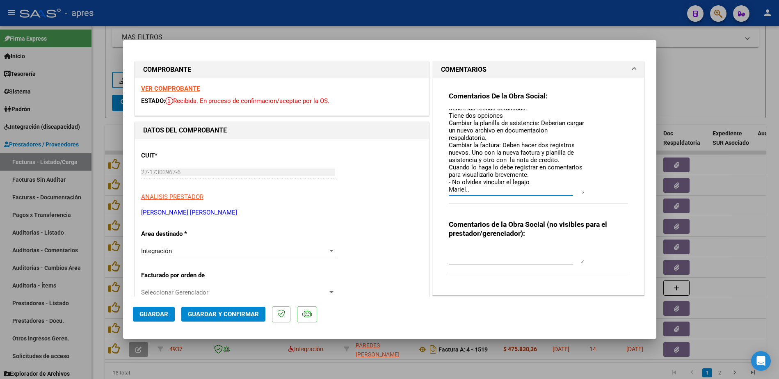
click at [490, 186] on textarea "16/9 Se rechaza, por un lado no coinciden las firmas de la planilla de asistenc…" at bounding box center [516, 151] width 135 height 85
paste textarea "22/9 Se aguardo requisitos solicitados"
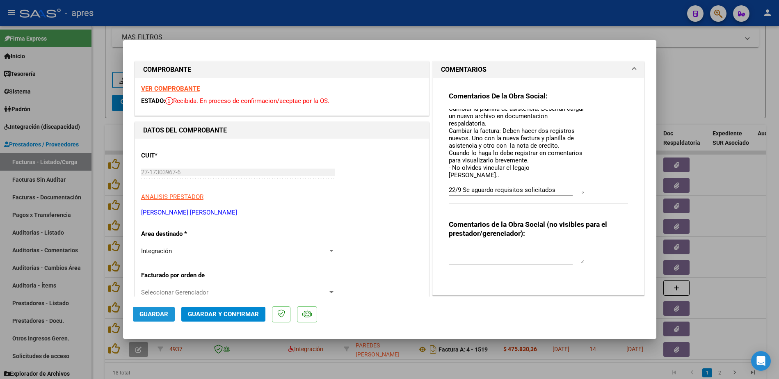
click at [159, 319] on button "Guardar" at bounding box center [154, 314] width 42 height 15
click at [92, 255] on div at bounding box center [389, 189] width 779 height 379
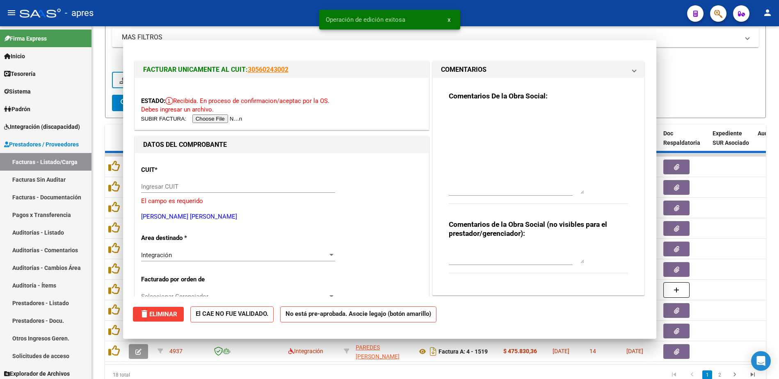
scroll to position [0, 0]
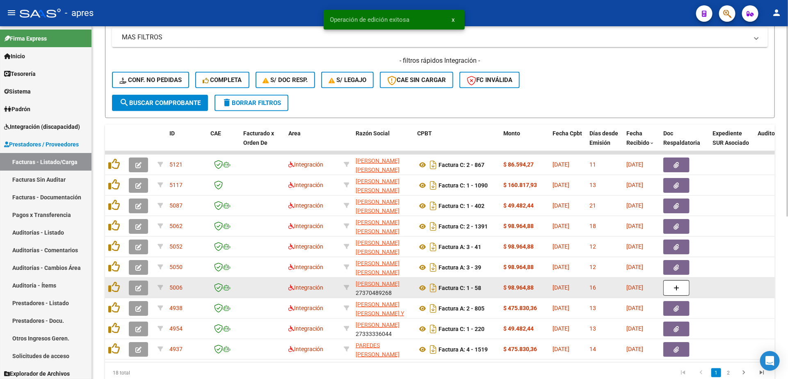
click at [137, 286] on icon "button" at bounding box center [138, 288] width 6 height 6
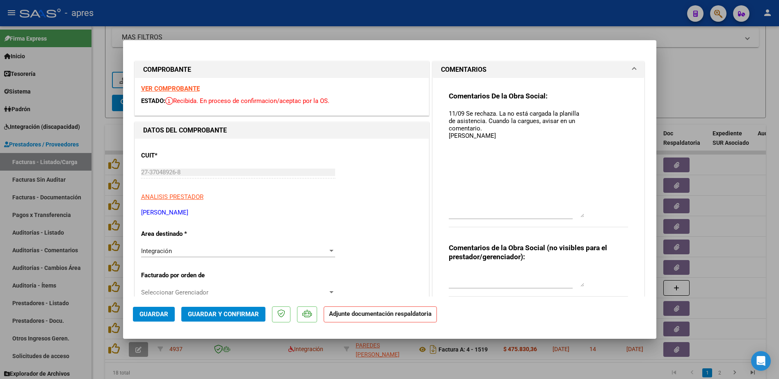
drag, startPoint x: 572, startPoint y: 125, endPoint x: 569, endPoint y: 217, distance: 92.4
click at [569, 217] on textarea "11/09 Se rechaza. La no está cargada la planilla de asistencia. Cuando la cargu…" at bounding box center [516, 163] width 135 height 108
click at [488, 165] on textarea "11/09 Se rechaza. La no está cargada la planilla de asistencia. Cuando la cargu…" at bounding box center [516, 163] width 135 height 108
paste textarea "22/9 Se aguardo requisitos solicitados"
click at [164, 312] on span "Guardar" at bounding box center [153, 314] width 29 height 7
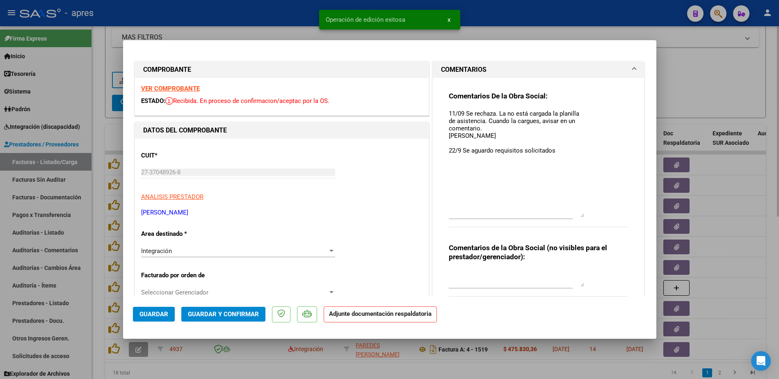
click at [95, 224] on div at bounding box center [389, 189] width 779 height 379
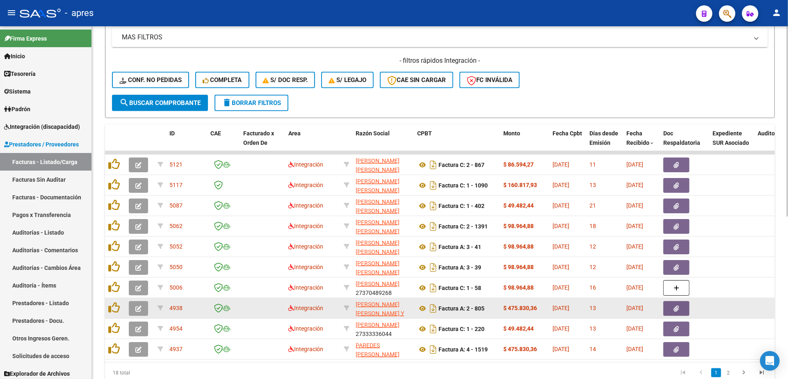
click at [141, 309] on icon "button" at bounding box center [138, 309] width 6 height 6
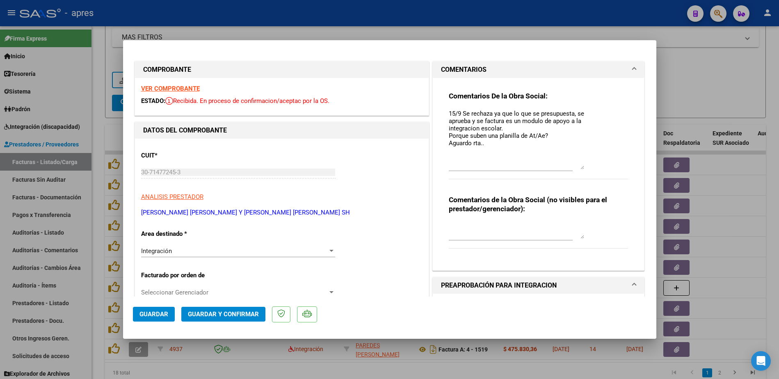
drag, startPoint x: 573, startPoint y: 123, endPoint x: 584, endPoint y: 168, distance: 45.5
click at [584, 168] on div "Comentarios De la Obra Social: 15/9 Se rechaza ya que lo que se presupuesta, se…" at bounding box center [539, 139] width 180 height 97
click at [492, 147] on textarea "15/9 Se rechaza ya que lo que se presupuesta, se aprueba y se factura es un mod…" at bounding box center [516, 139] width 135 height 60
paste textarea "22/9 Se aguardo requisitos solicitados"
click at [171, 314] on button "Guardar" at bounding box center [154, 314] width 42 height 15
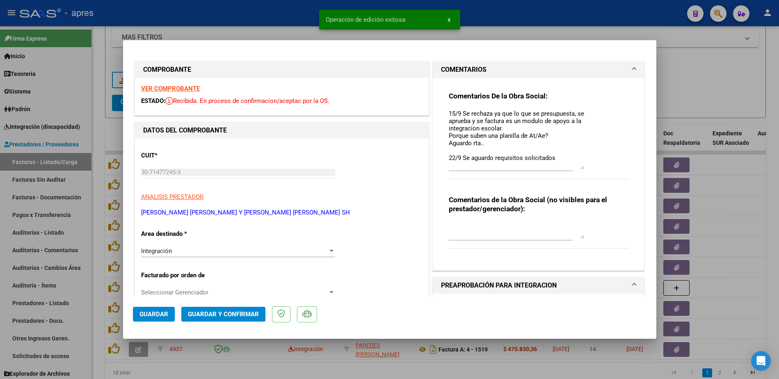
click at [98, 274] on div at bounding box center [389, 189] width 779 height 379
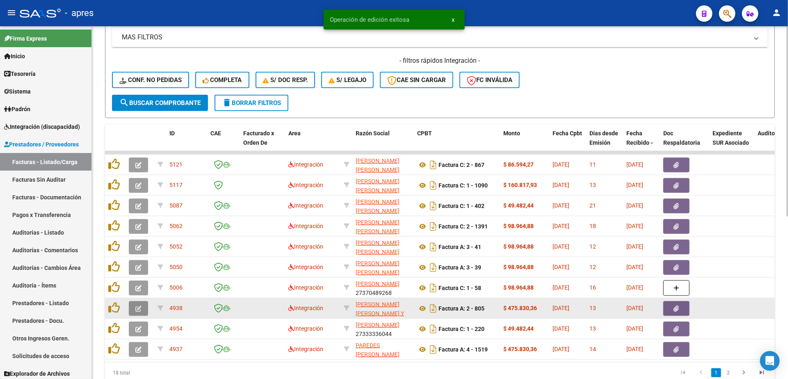
click at [139, 308] on icon "button" at bounding box center [138, 309] width 6 height 6
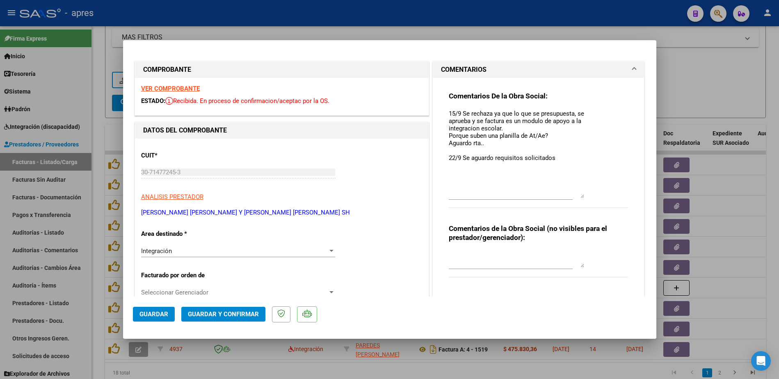
drag, startPoint x: 576, startPoint y: 123, endPoint x: 573, endPoint y: 197, distance: 73.5
click at [573, 197] on textarea "15/9 Se rechaza ya que lo que se presupuesta, se aprueba y se factura es un mod…" at bounding box center [516, 153] width 135 height 89
click at [97, 316] on div at bounding box center [389, 189] width 779 height 379
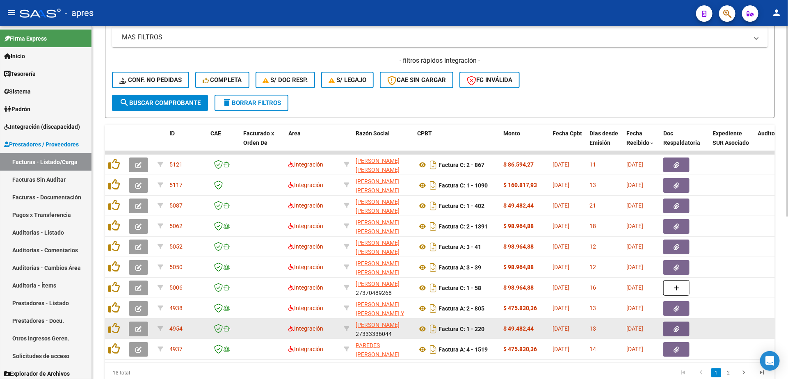
click at [143, 325] on button "button" at bounding box center [138, 329] width 19 height 15
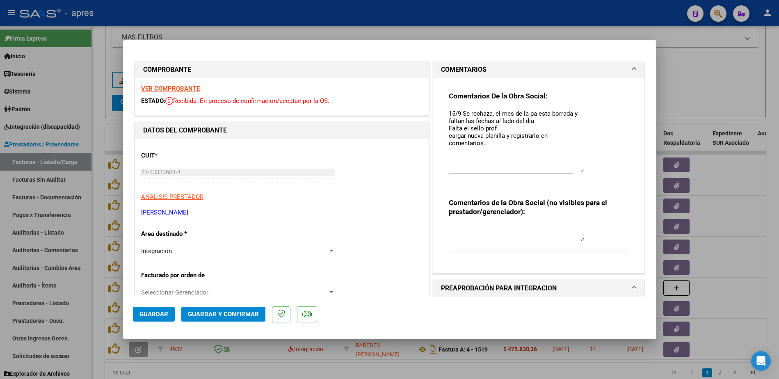
drag, startPoint x: 576, startPoint y: 123, endPoint x: 578, endPoint y: 170, distance: 47.2
click at [578, 170] on textarea "15/9 Se rechaza, el mes de la pa esta borrada y faltan las fechas al lado del d…" at bounding box center [516, 140] width 135 height 63
paste textarea "22/9 Se aguardo requisitos solicitados"
click at [153, 312] on span "Guardar" at bounding box center [153, 314] width 29 height 7
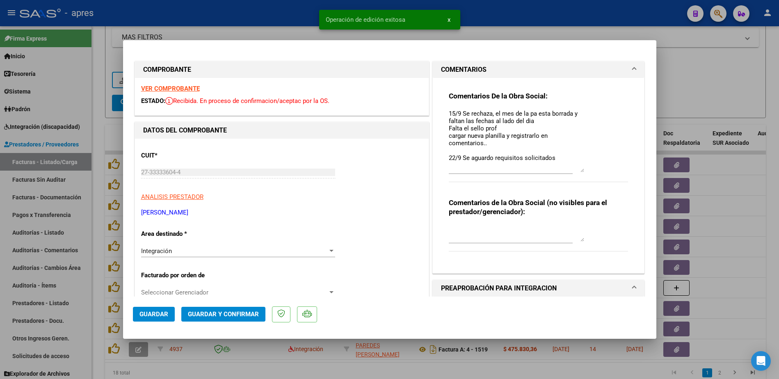
click at [95, 325] on div at bounding box center [389, 189] width 779 height 379
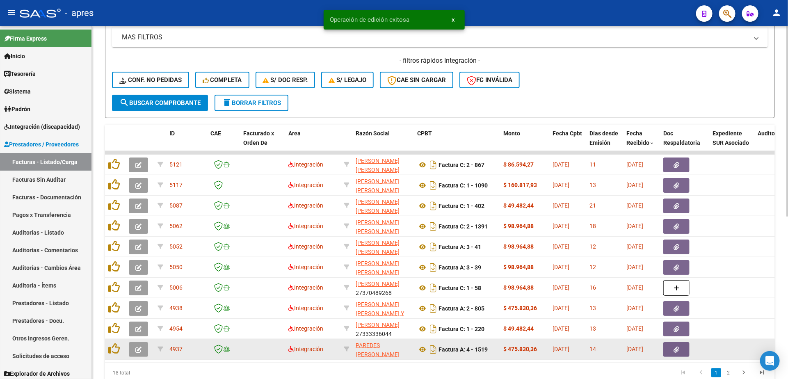
click at [127, 346] on datatable-body-cell at bounding box center [140, 349] width 29 height 20
click at [136, 347] on icon "button" at bounding box center [138, 350] width 6 height 6
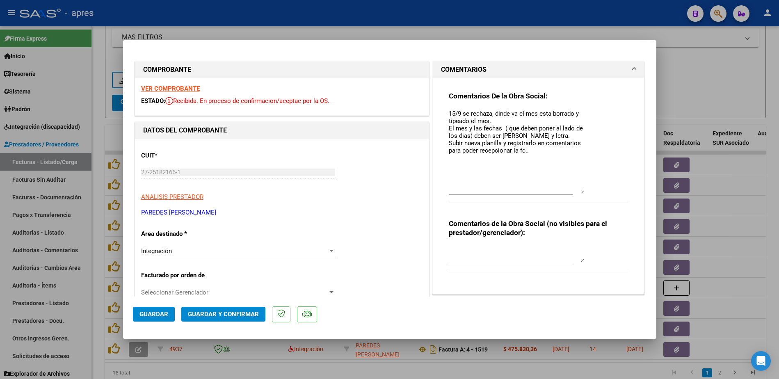
drag, startPoint x: 574, startPoint y: 125, endPoint x: 569, endPoint y: 193, distance: 68.7
click at [569, 193] on div "15/9 se rechaza, dinde va el mes esta borrado y tipeado el mes. El mes y las fe…" at bounding box center [516, 150] width 135 height 87
paste textarea "22/9 Se aguardo requisitos solicitados"
click at [145, 309] on button "Guardar" at bounding box center [154, 314] width 42 height 15
click at [101, 216] on div at bounding box center [389, 189] width 779 height 379
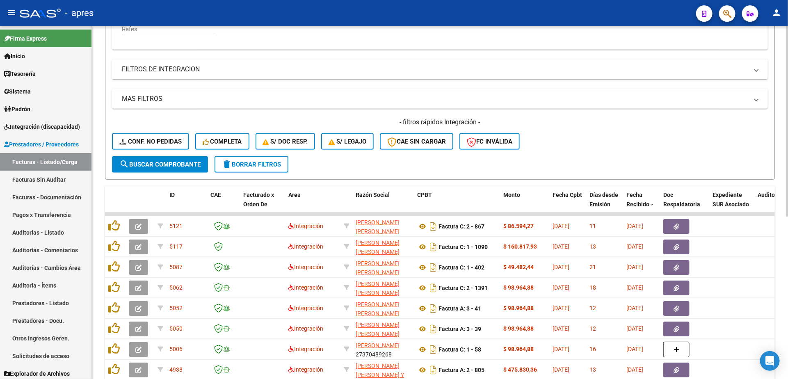
scroll to position [14, 0]
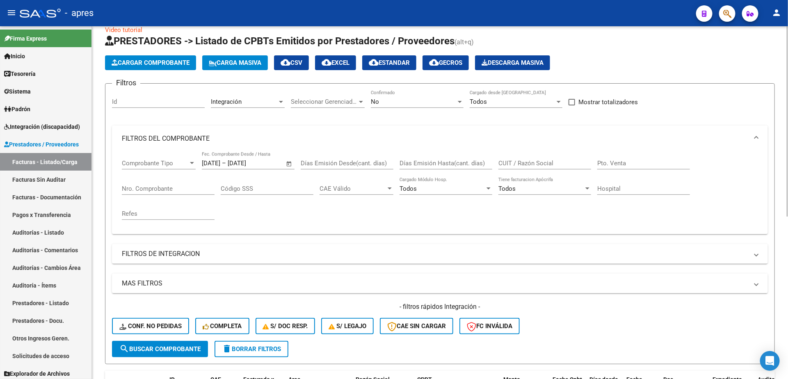
click at [290, 161] on span "Open calendar" at bounding box center [289, 164] width 20 height 20
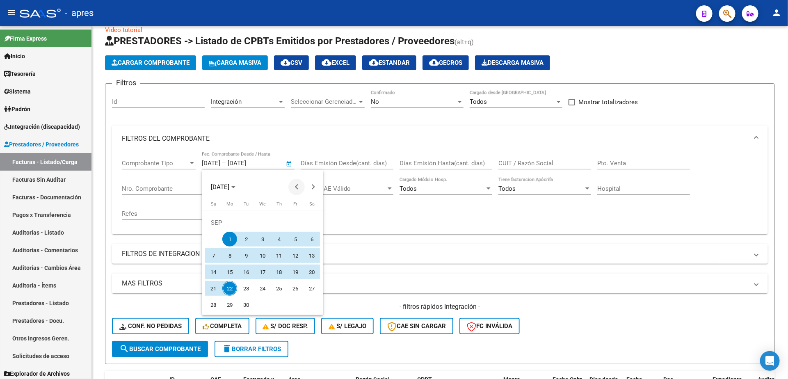
click at [292, 185] on span "Previous month" at bounding box center [296, 187] width 16 height 16
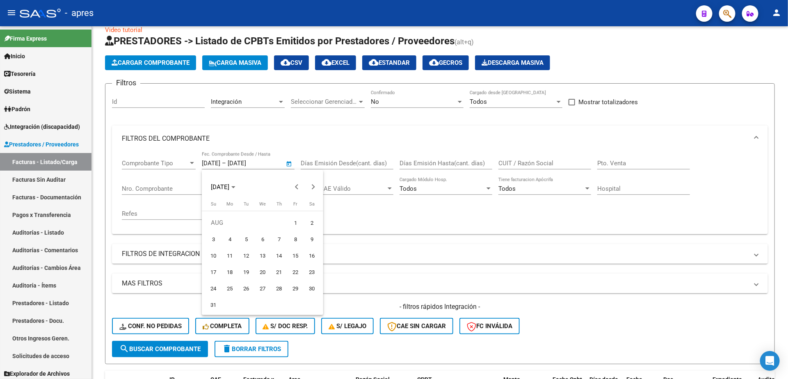
click at [292, 217] on span "1" at bounding box center [295, 222] width 15 height 15
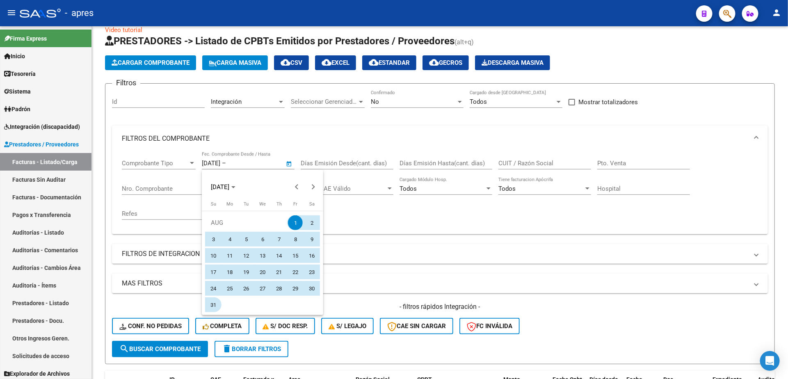
click at [217, 299] on span "31" at bounding box center [213, 304] width 15 height 15
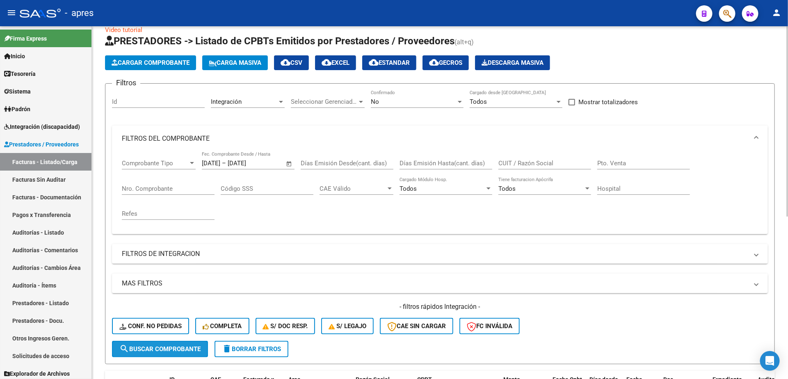
click at [159, 345] on span "search Buscar Comprobante" at bounding box center [159, 348] width 81 height 7
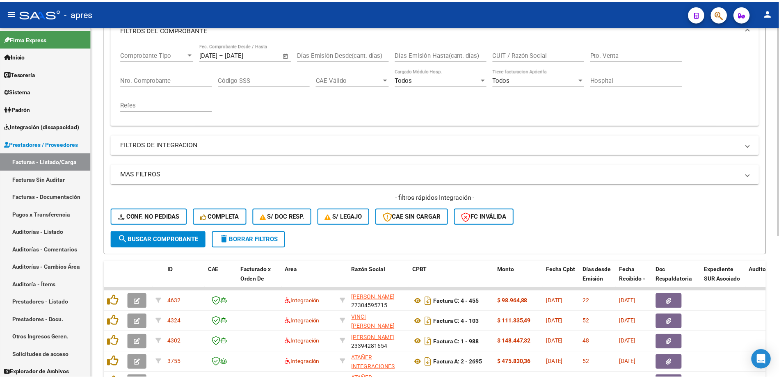
scroll to position [239, 0]
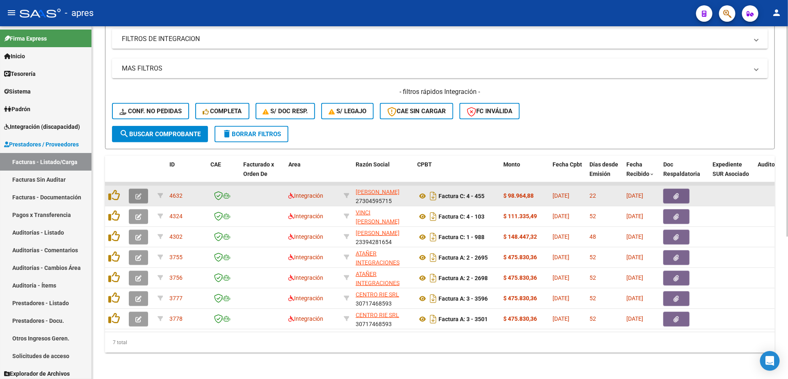
click at [135, 193] on icon "button" at bounding box center [138, 196] width 6 height 6
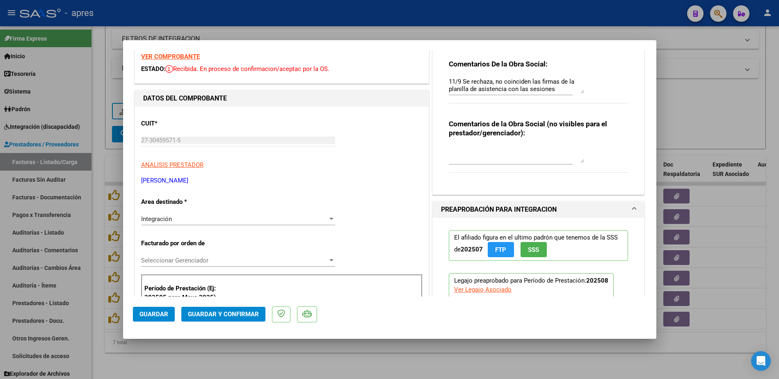
scroll to position [0, 0]
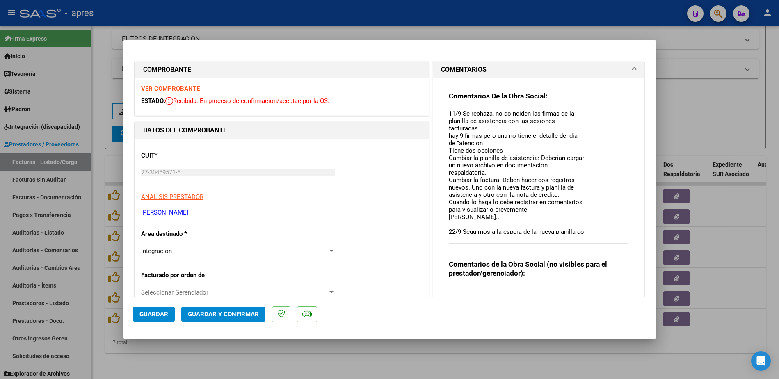
drag, startPoint x: 573, startPoint y: 123, endPoint x: 574, endPoint y: 232, distance: 108.7
click at [574, 232] on textarea "11/9 Se rechaza, no coinciden las firmas de la planilla de asistencia con las s…" at bounding box center [516, 171] width 135 height 125
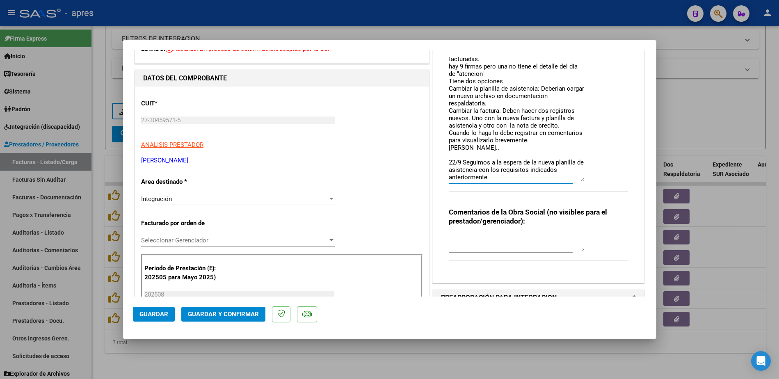
scroll to position [123, 0]
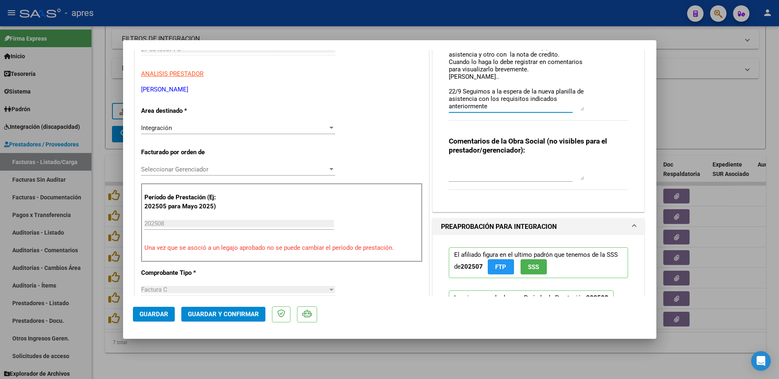
click at [291, 365] on div at bounding box center [389, 189] width 779 height 379
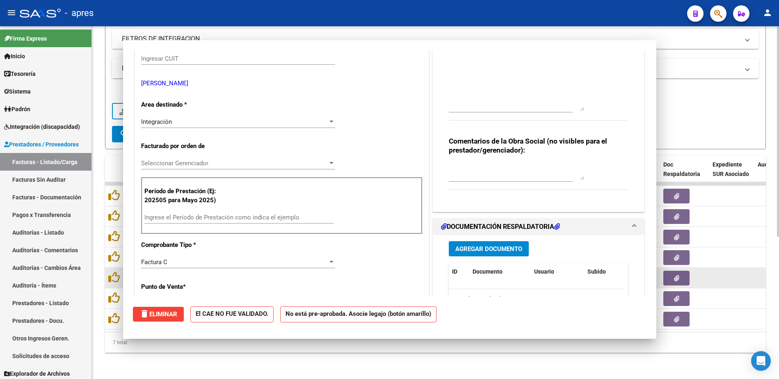
scroll to position [0, 0]
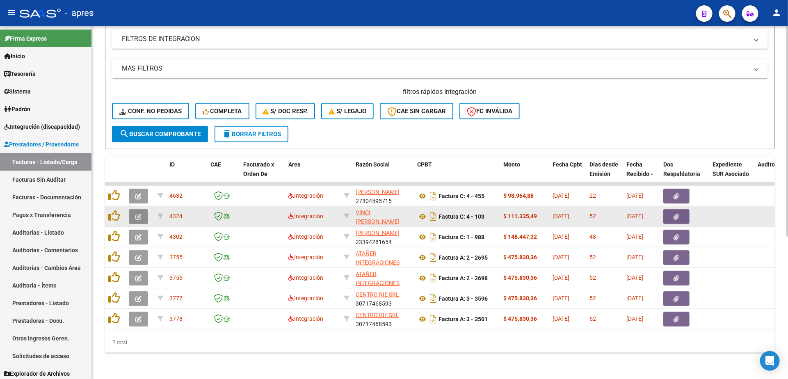
click at [139, 214] on icon "button" at bounding box center [138, 217] width 6 height 6
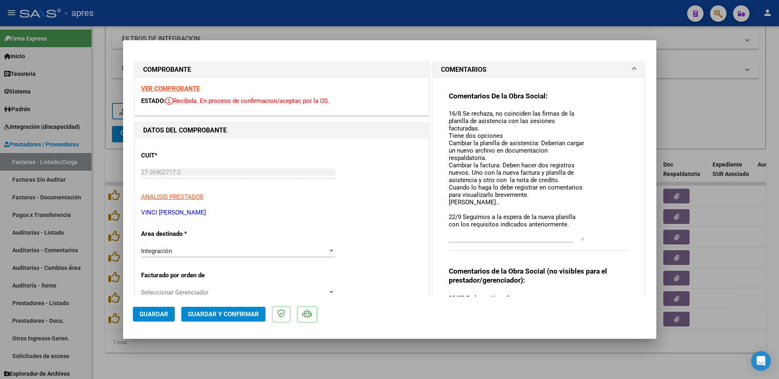
drag, startPoint x: 578, startPoint y: 123, endPoint x: 573, endPoint y: 239, distance: 115.8
click at [573, 239] on textarea "16/8 Se rechaza, no coinciden las firmas de la planilla de asistencia con las s…" at bounding box center [516, 175] width 135 height 132
click at [356, 359] on div at bounding box center [389, 189] width 779 height 379
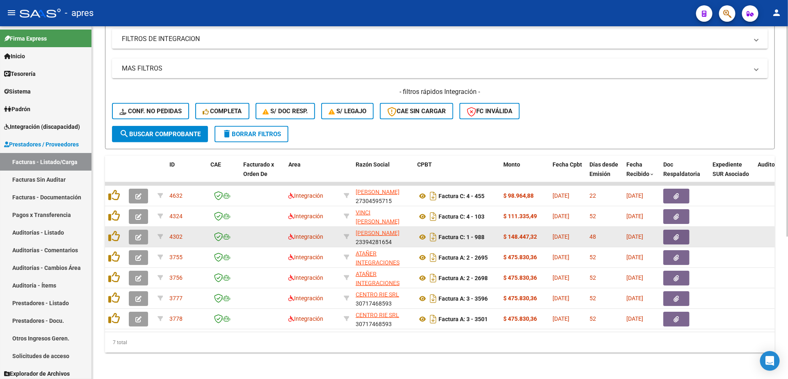
click at [136, 234] on icon "button" at bounding box center [138, 237] width 6 height 6
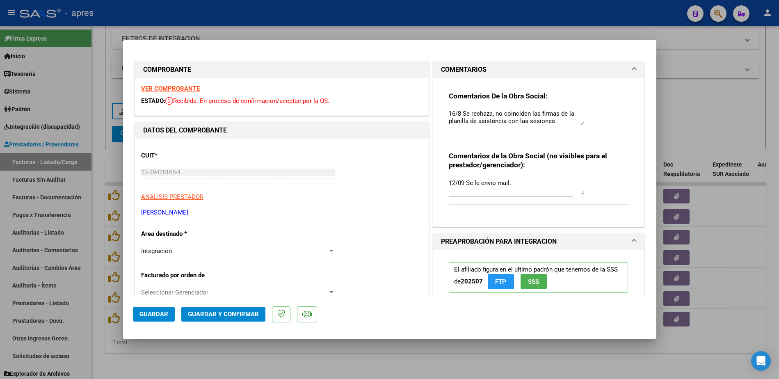
drag, startPoint x: 575, startPoint y: 126, endPoint x: 573, endPoint y: 122, distance: 4.2
click at [577, 139] on div "Comentarios De la Obra Social: 16/8 Se rechaza, no coinciden las firmas de la p…" at bounding box center [539, 117] width 180 height 53
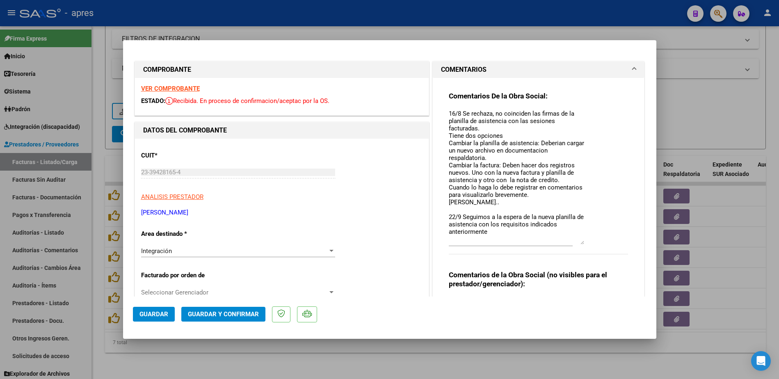
drag, startPoint x: 573, startPoint y: 122, endPoint x: 575, endPoint y: 242, distance: 119.4
click at [575, 242] on textarea "16/8 Se rechaza, no coinciden las firmas de la planilla de asistencia con las s…" at bounding box center [516, 176] width 135 height 135
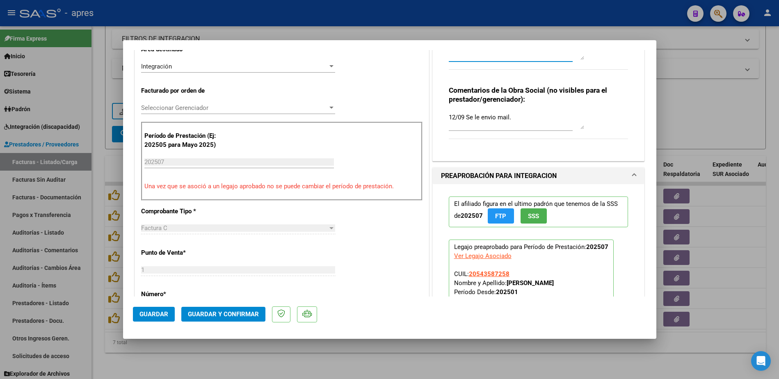
scroll to position [246, 0]
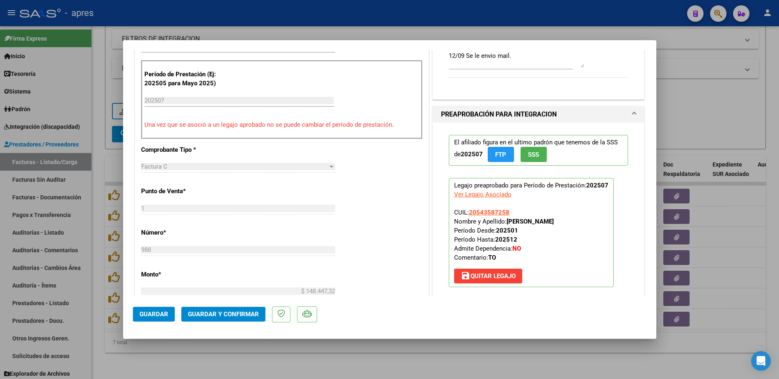
click at [221, 343] on div at bounding box center [389, 189] width 779 height 379
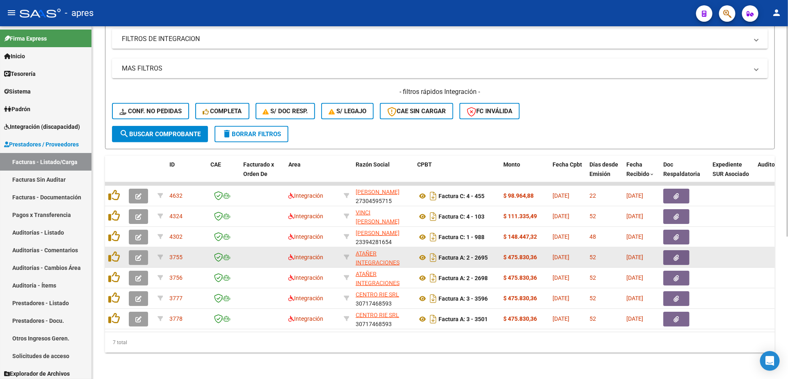
click at [134, 250] on button "button" at bounding box center [138, 257] width 19 height 15
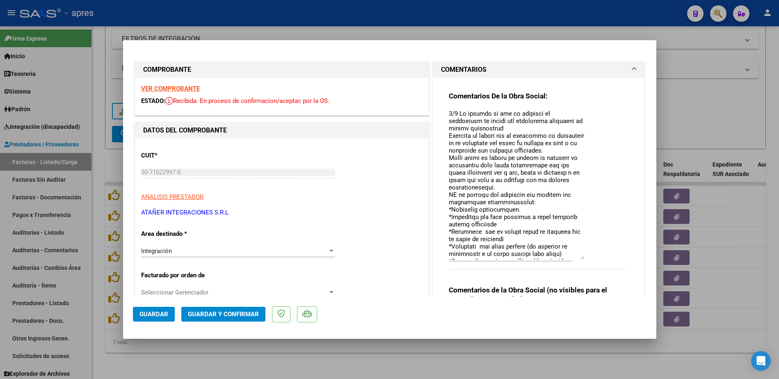
drag, startPoint x: 571, startPoint y: 123, endPoint x: 574, endPoint y: 258, distance: 134.6
click at [574, 258] on textarea at bounding box center [516, 184] width 135 height 151
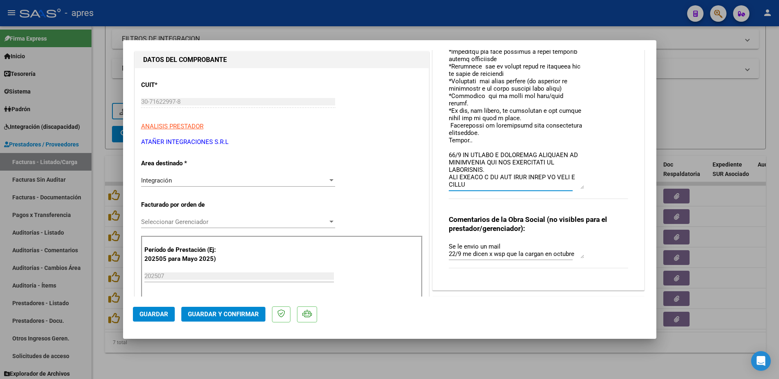
scroll to position [123, 0]
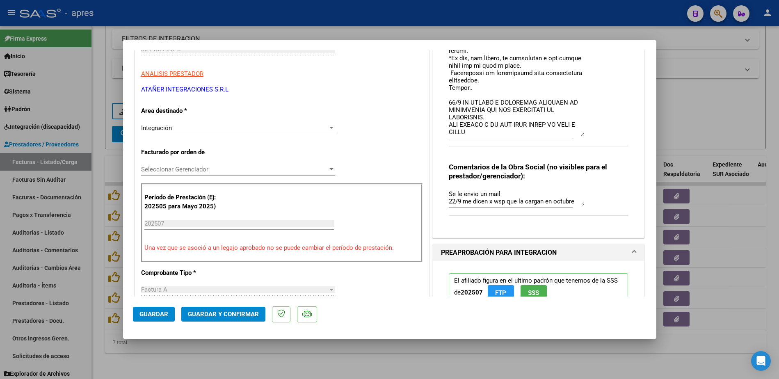
click at [332, 355] on div at bounding box center [389, 189] width 779 height 379
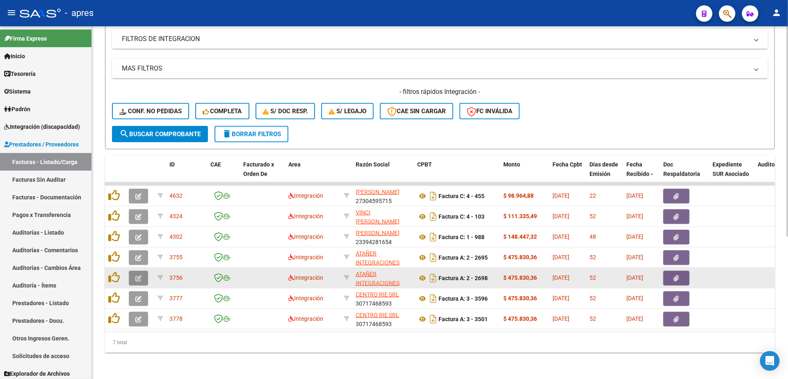
click at [135, 275] on icon "button" at bounding box center [138, 278] width 6 height 6
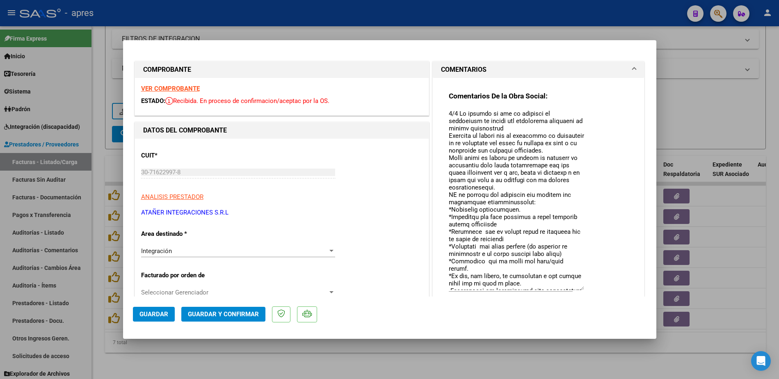
drag, startPoint x: 573, startPoint y: 123, endPoint x: 573, endPoint y: 288, distance: 164.9
click at [573, 288] on textarea at bounding box center [516, 199] width 135 height 181
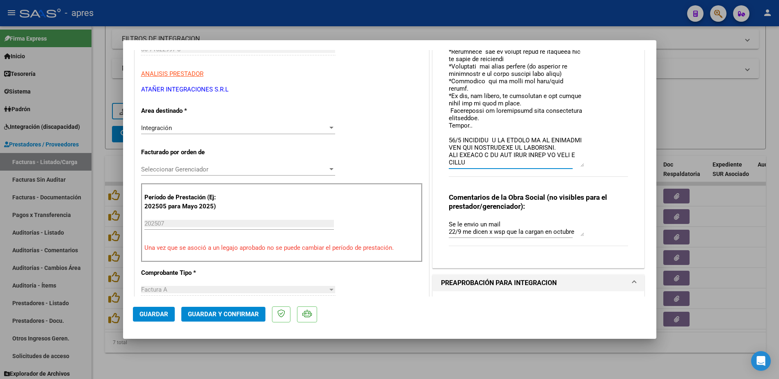
click at [344, 350] on div at bounding box center [389, 189] width 779 height 379
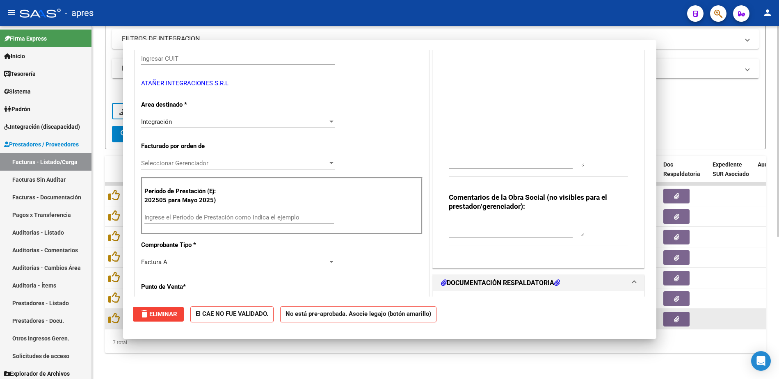
scroll to position [132, 0]
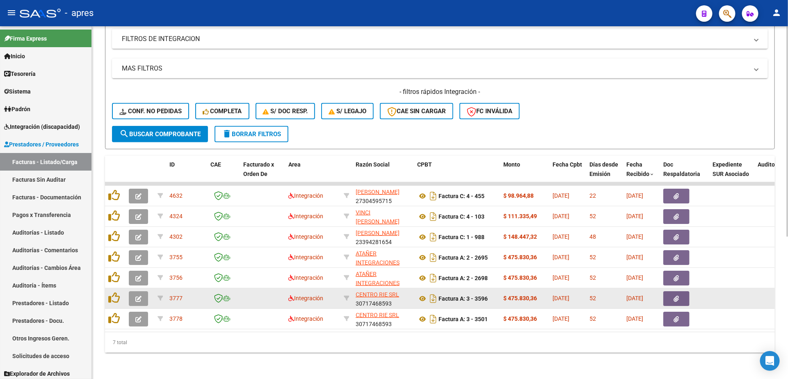
click at [142, 291] on button "button" at bounding box center [138, 298] width 19 height 15
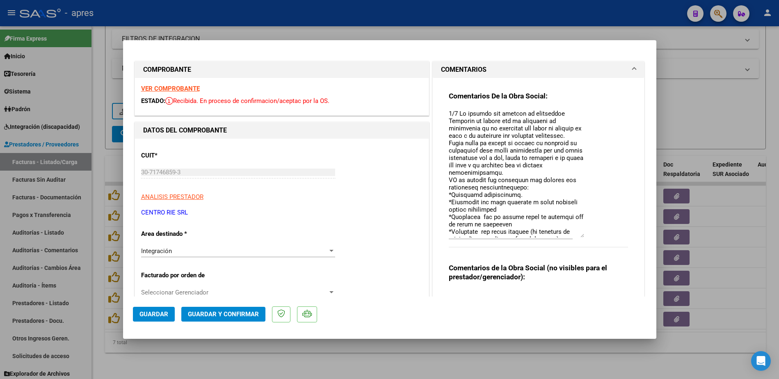
drag, startPoint x: 573, startPoint y: 121, endPoint x: 545, endPoint y: 201, distance: 84.6
click at [556, 233] on textarea at bounding box center [516, 173] width 135 height 128
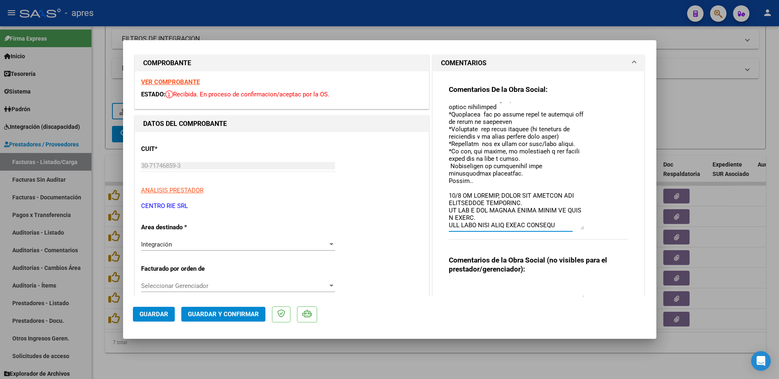
scroll to position [0, 0]
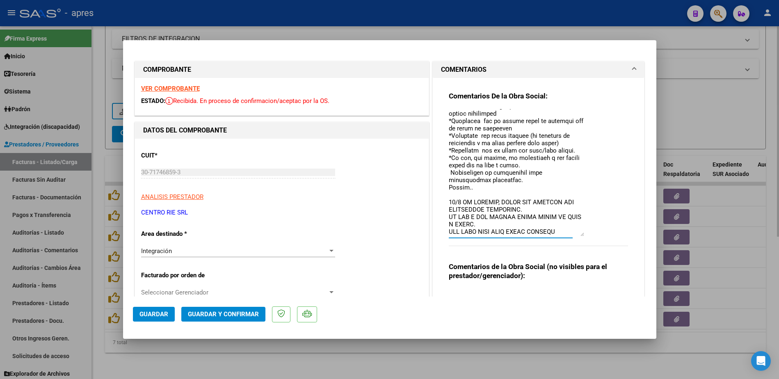
click at [199, 354] on div at bounding box center [389, 189] width 779 height 379
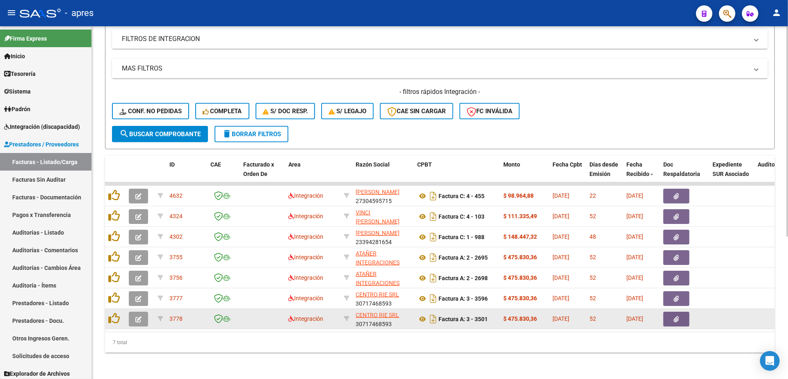
click at [138, 316] on icon "button" at bounding box center [138, 319] width 6 height 6
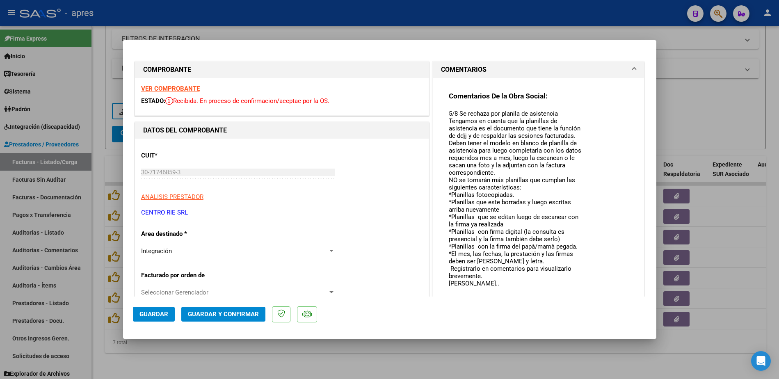
drag, startPoint x: 570, startPoint y: 122, endPoint x: 564, endPoint y: 303, distance: 181.0
click at [564, 303] on mat-dialog-container "COMPROBANTE VER COMPROBANTE ESTADO: Recibida. En proceso de confirmacion/acepta…" at bounding box center [389, 189] width 533 height 298
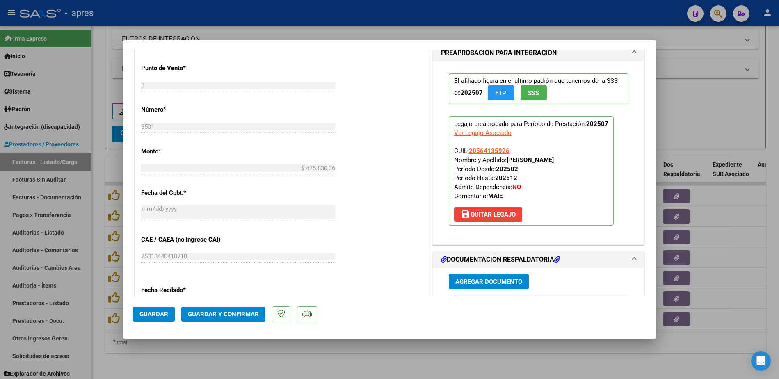
scroll to position [548, 0]
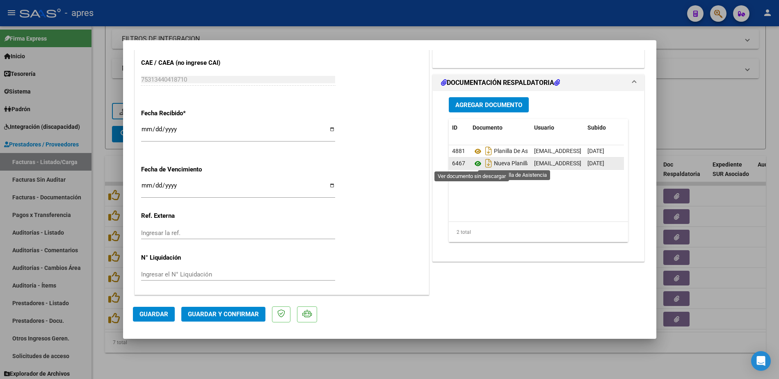
click at [473, 164] on icon at bounding box center [478, 164] width 11 height 10
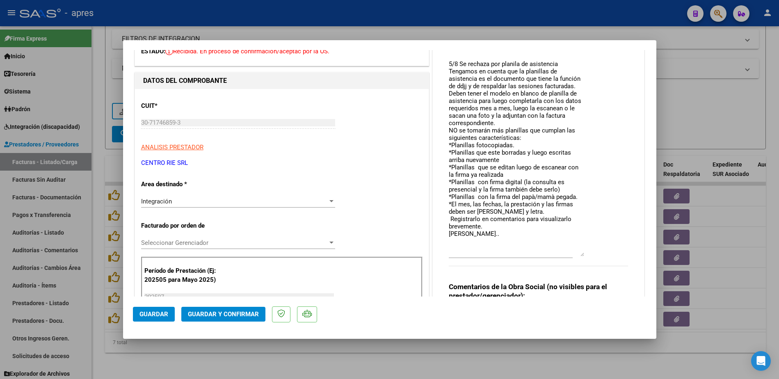
scroll to position [123, 0]
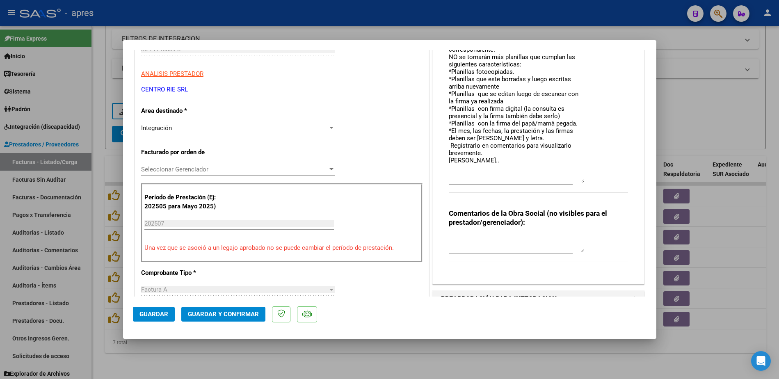
click at [473, 162] on textarea "5/8 Se rechaza por planila de asistencia Tengamos en cuenta que la planillas de…" at bounding box center [516, 84] width 135 height 197
paste textarea "22/9 Se aguardo requisitos solicitados"
click at [150, 311] on span "Guardar" at bounding box center [153, 314] width 29 height 7
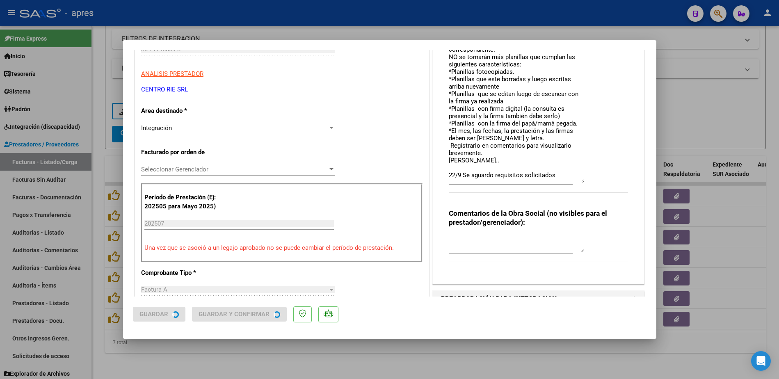
scroll to position [246, 0]
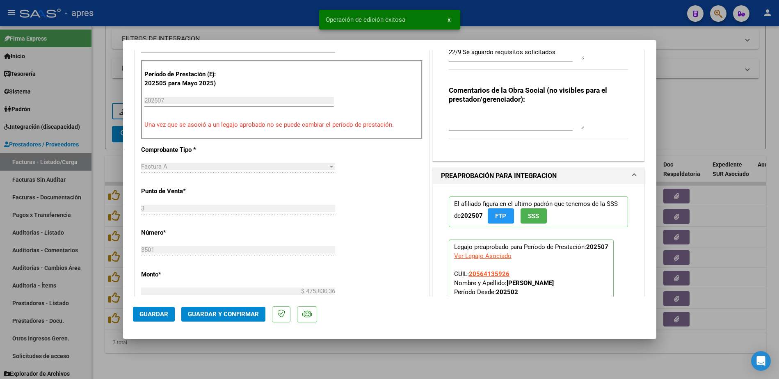
click at [157, 347] on div at bounding box center [389, 189] width 779 height 379
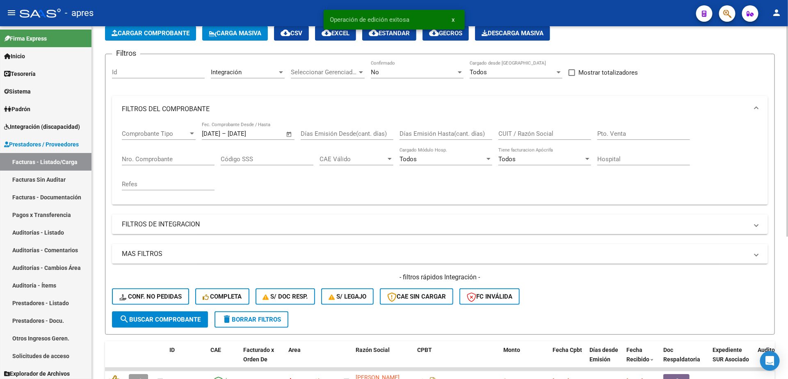
scroll to position [0, 0]
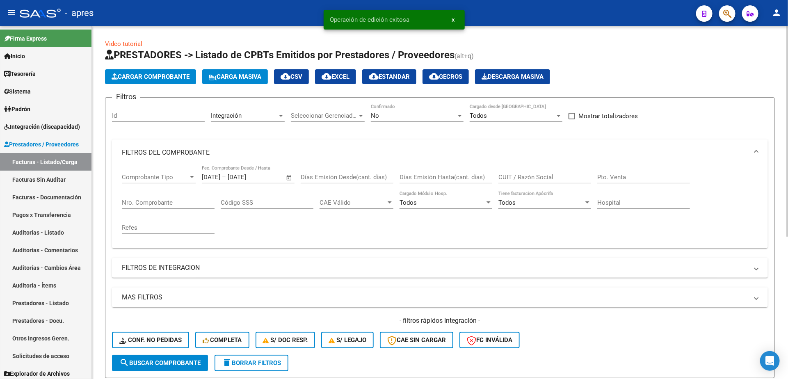
click at [289, 176] on span "Open calendar" at bounding box center [289, 178] width 20 height 20
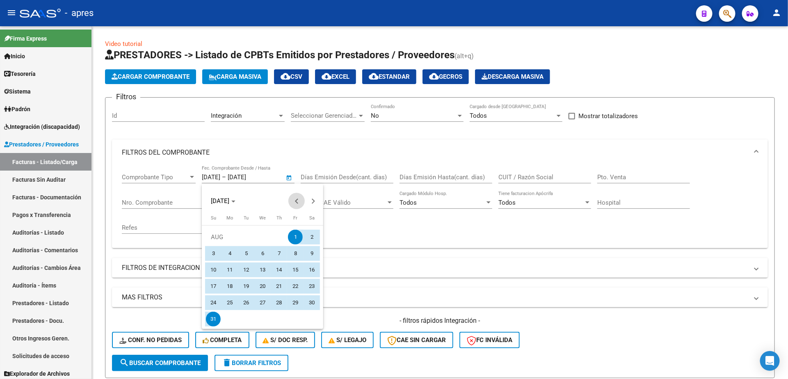
click at [292, 199] on span "Previous month" at bounding box center [296, 201] width 16 height 16
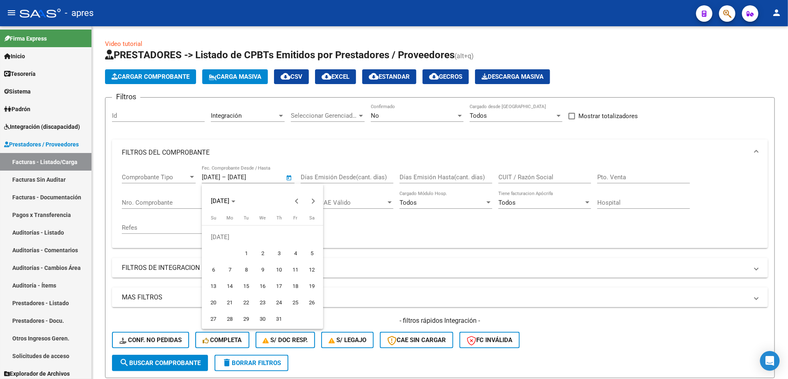
click at [240, 249] on span "1" at bounding box center [246, 253] width 15 height 15
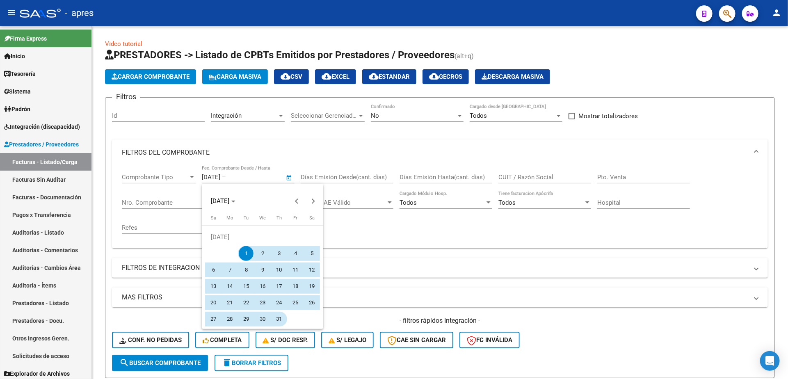
click at [276, 315] on span "31" at bounding box center [279, 319] width 15 height 15
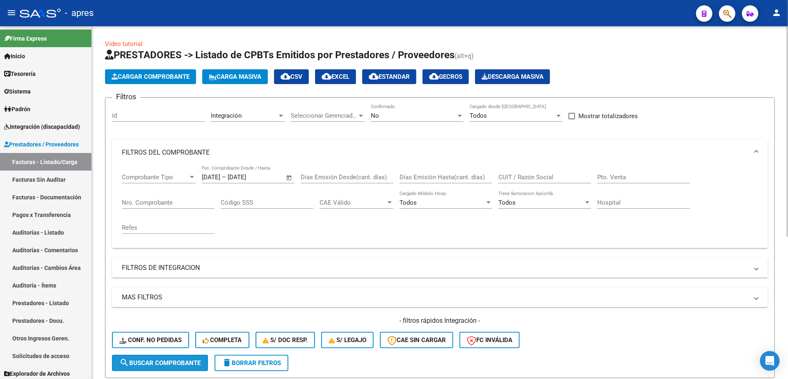
click at [159, 363] on span "search Buscar Comprobante" at bounding box center [159, 362] width 81 height 7
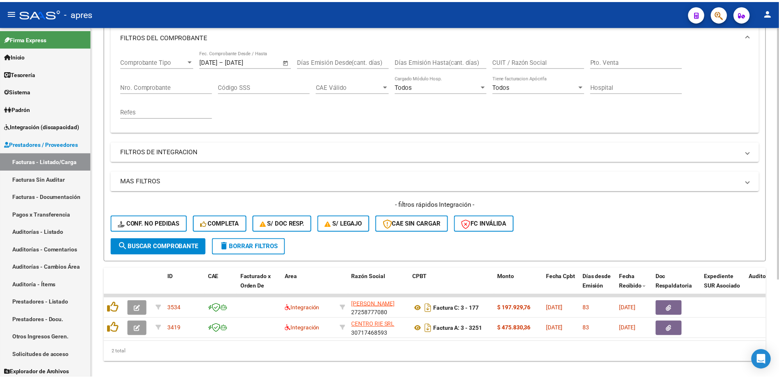
scroll to position [123, 0]
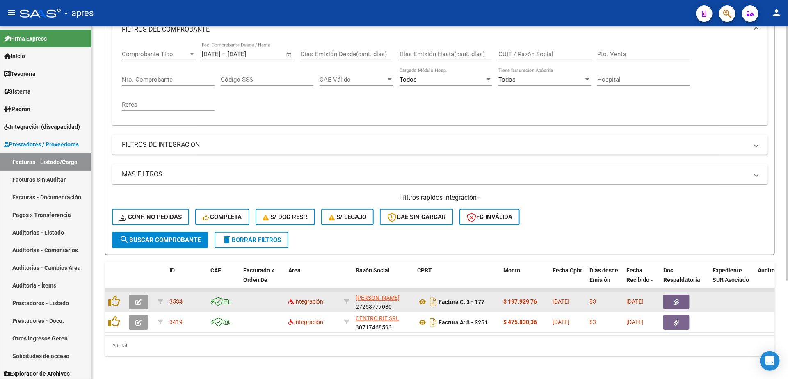
click at [141, 302] on icon "button" at bounding box center [138, 302] width 6 height 6
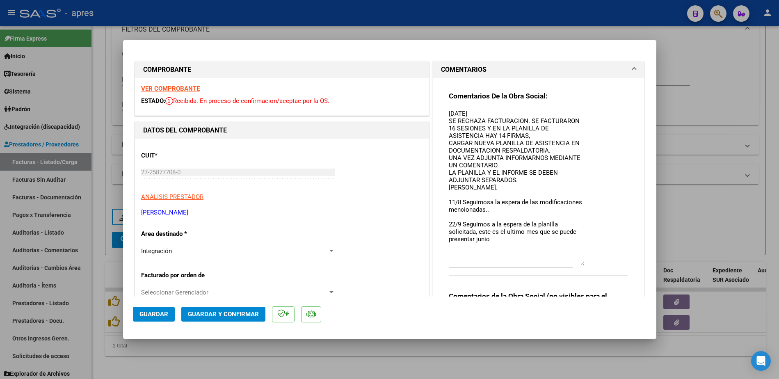
drag, startPoint x: 574, startPoint y: 122, endPoint x: 574, endPoint y: 263, distance: 141.1
click at [574, 263] on textarea "[DATE] SE RECHAZA FACTURACION. SE FACTURARON 16 SESIONES Y EN LA PLANILLA DE AS…" at bounding box center [516, 187] width 135 height 157
click at [266, 357] on div at bounding box center [389, 189] width 779 height 379
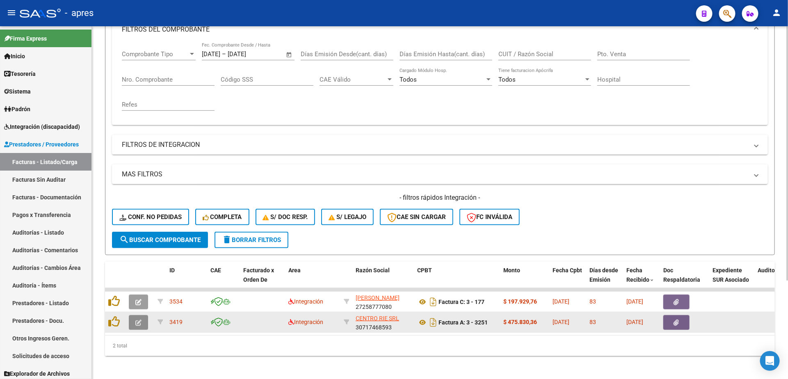
click at [130, 328] on button "button" at bounding box center [138, 322] width 19 height 15
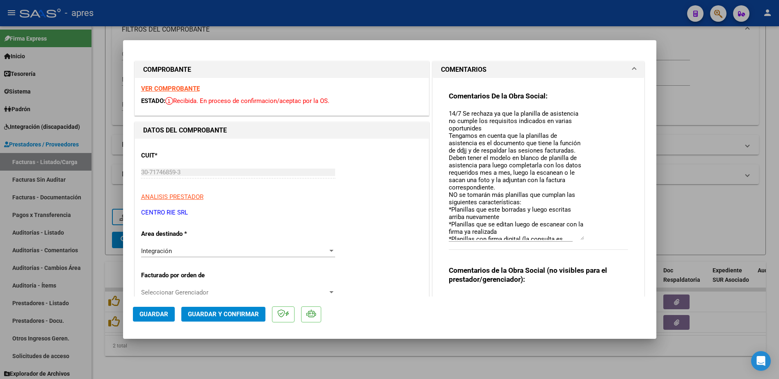
drag, startPoint x: 570, startPoint y: 123, endPoint x: 551, endPoint y: 238, distance: 116.5
click at [551, 238] on textarea "14/7 Se rechaza ya que la planilla de asistencia no cumple los requisitos indic…" at bounding box center [516, 174] width 135 height 131
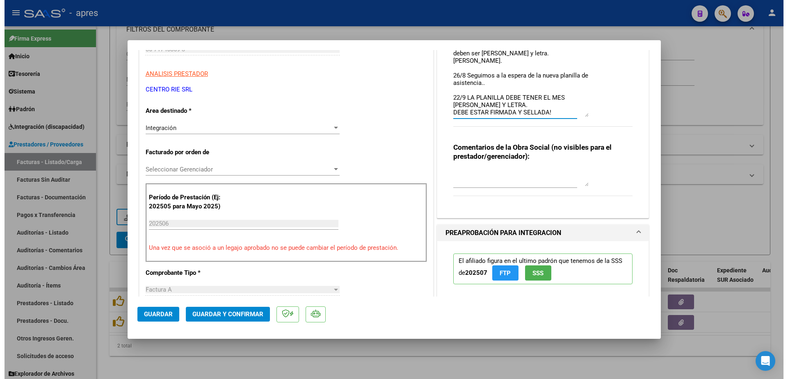
scroll to position [0, 0]
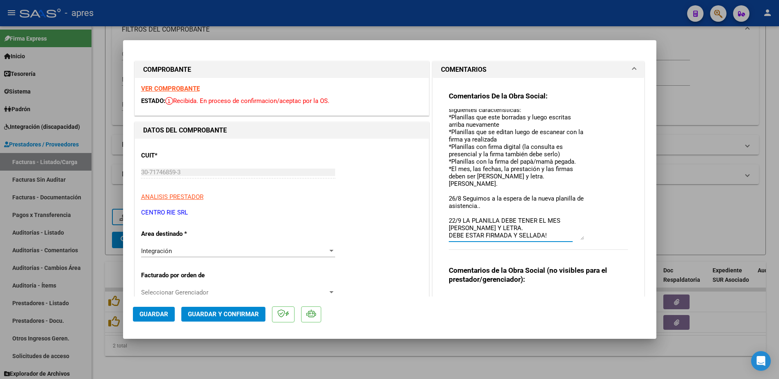
click at [324, 352] on div at bounding box center [389, 189] width 779 height 379
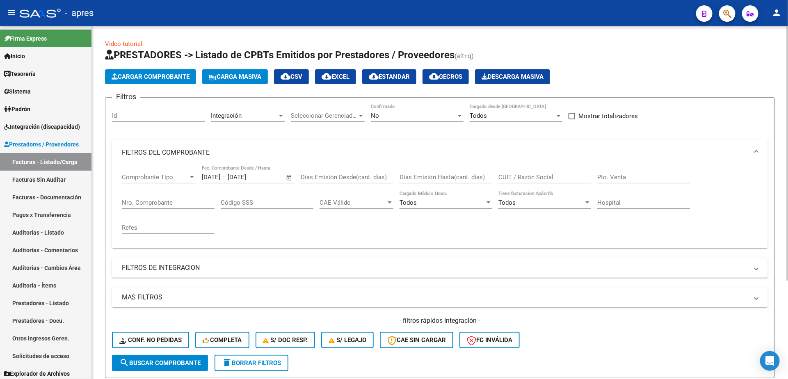
click at [287, 177] on span "Open calendar" at bounding box center [289, 178] width 20 height 20
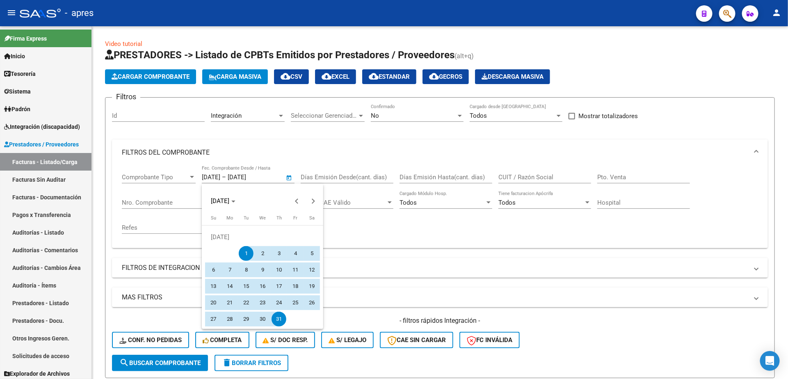
click at [407, 290] on div at bounding box center [394, 189] width 788 height 379
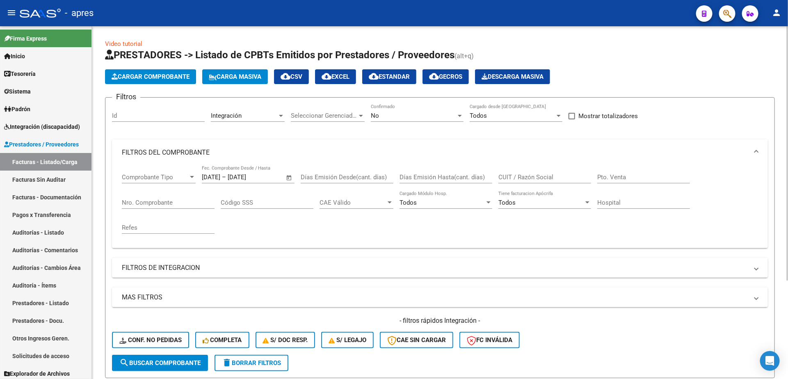
click at [292, 181] on span "Open calendar" at bounding box center [289, 178] width 20 height 20
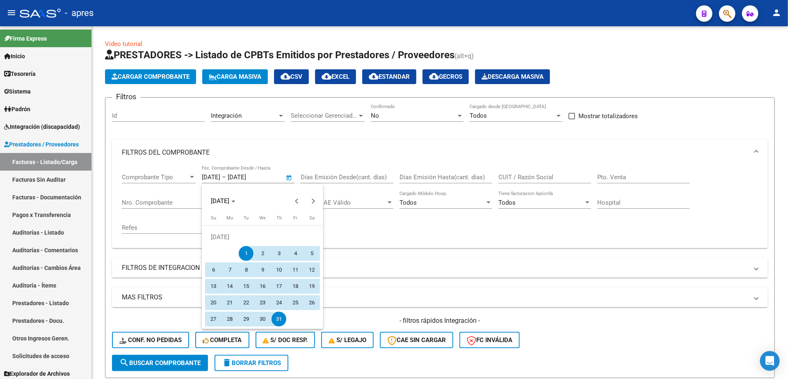
click at [159, 311] on div at bounding box center [394, 189] width 788 height 379
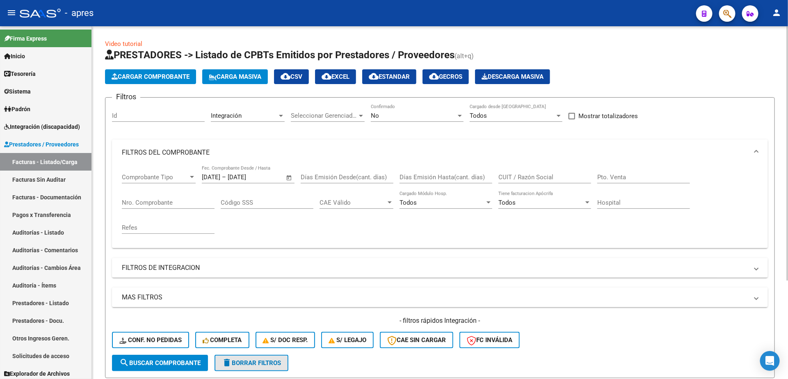
click at [256, 365] on span "delete Borrar Filtros" at bounding box center [251, 362] width 59 height 7
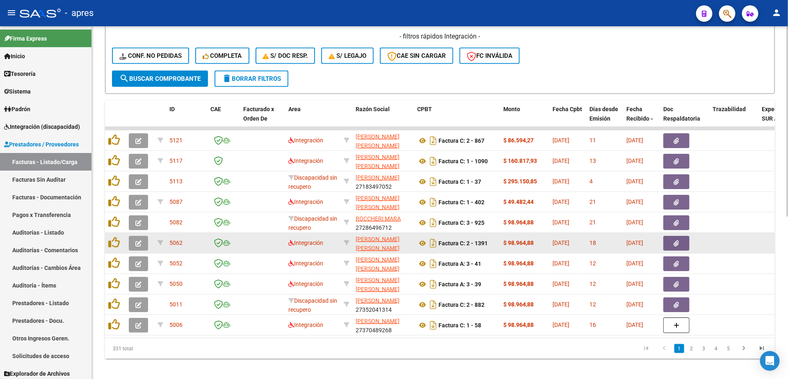
scroll to position [301, 0]
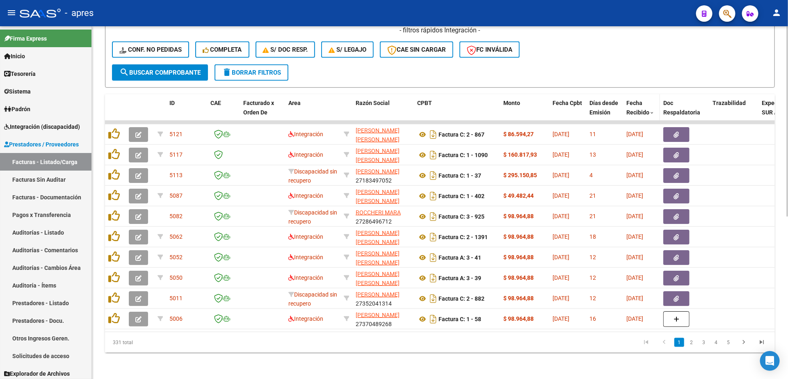
click at [631, 100] on span "Fecha Recibido" at bounding box center [637, 108] width 23 height 16
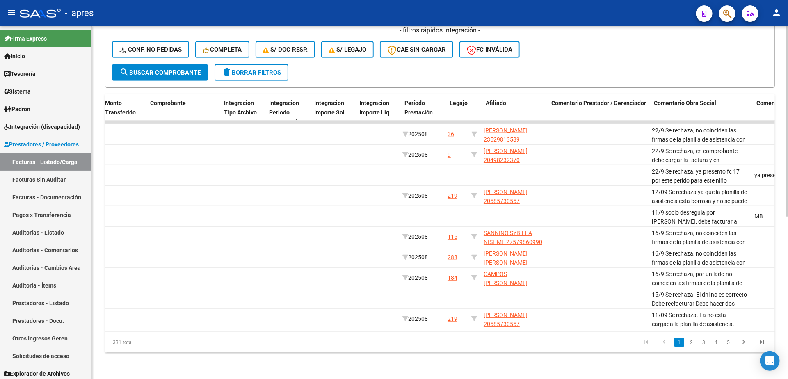
scroll to position [0, 0]
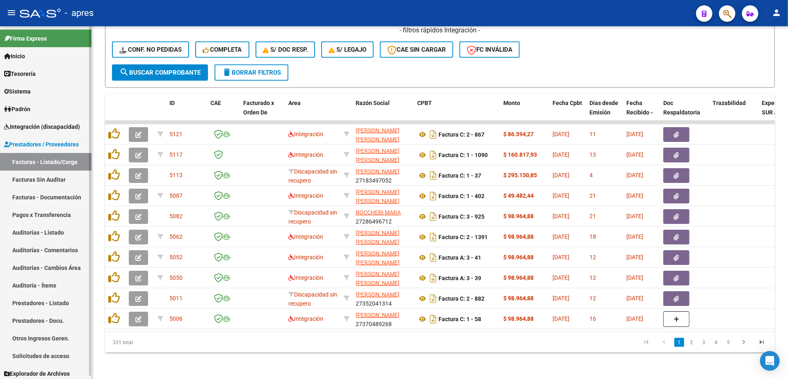
click at [42, 130] on span "Integración (discapacidad)" at bounding box center [42, 126] width 76 height 9
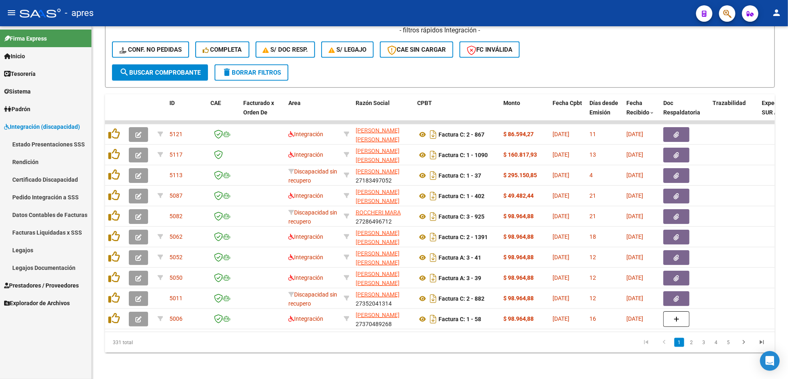
click at [37, 196] on link "Pedido Integración a SSS" at bounding box center [45, 197] width 91 height 18
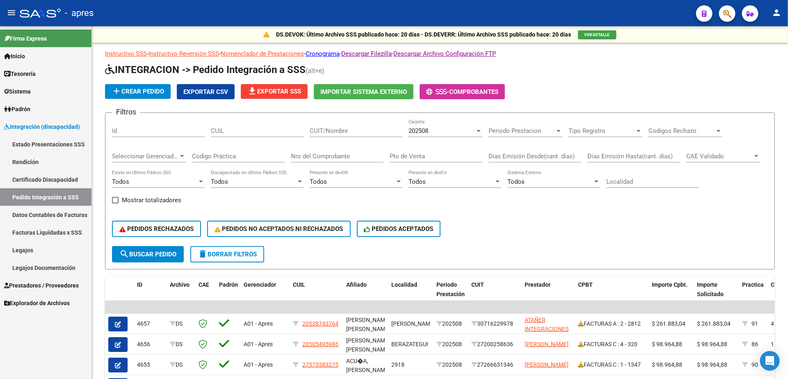
click at [33, 283] on span "Prestadores / Proveedores" at bounding box center [41, 285] width 75 height 9
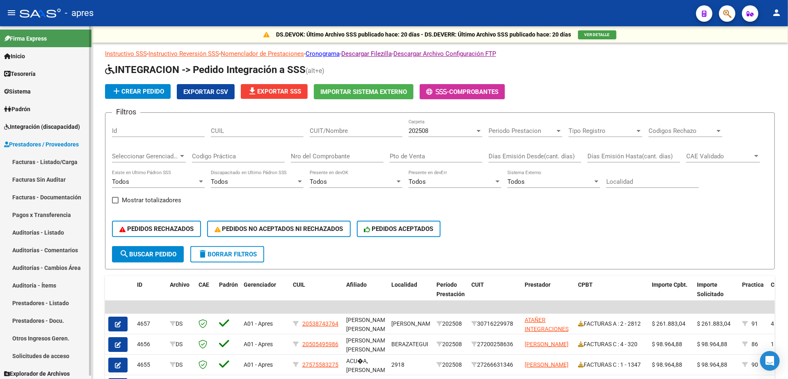
click at [47, 164] on link "Facturas - Listado/Carga" at bounding box center [45, 162] width 91 height 18
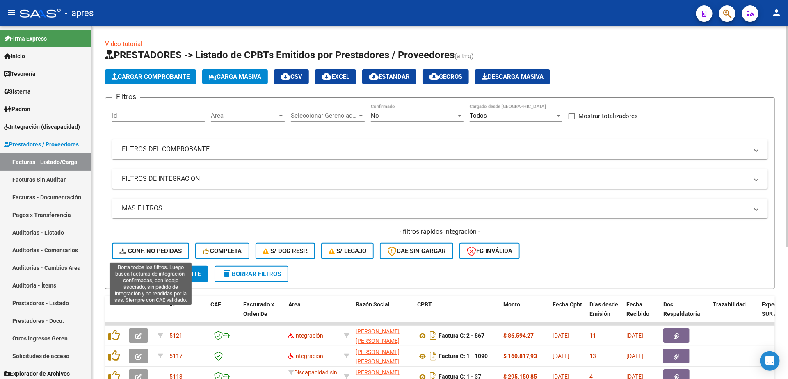
click at [158, 252] on span "Conf. no pedidas" at bounding box center [150, 250] width 62 height 7
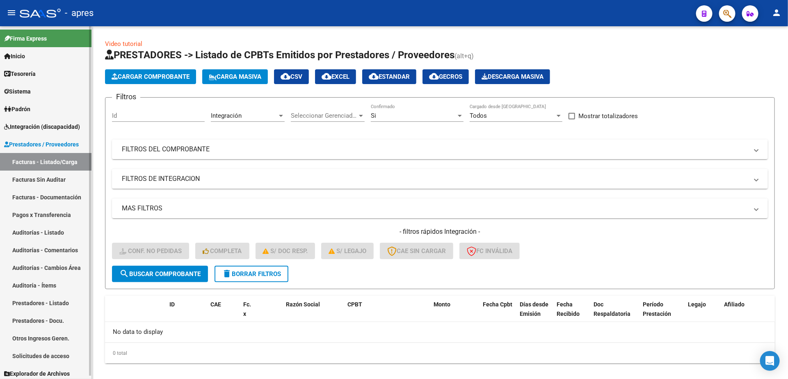
click at [32, 130] on span "Integración (discapacidad)" at bounding box center [42, 126] width 76 height 9
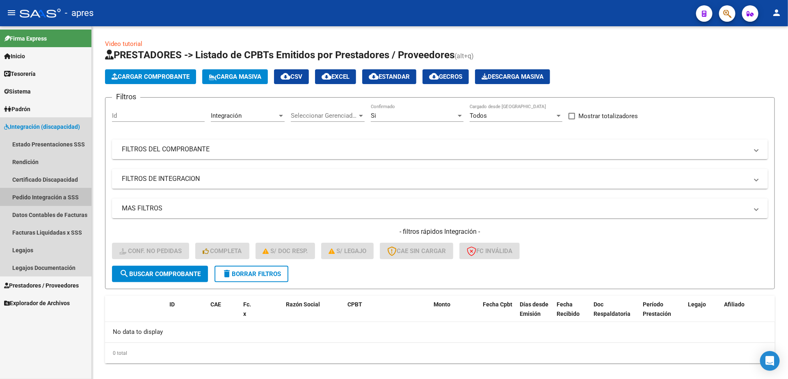
click at [37, 196] on link "Pedido Integración a SSS" at bounding box center [45, 197] width 91 height 18
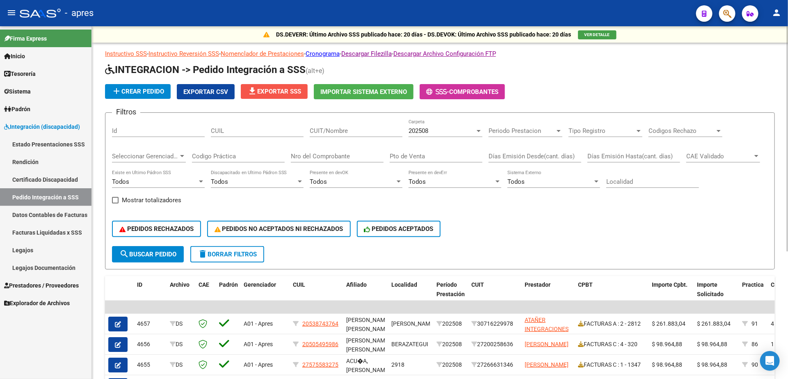
click at [273, 93] on span "file_download Exportar SSS" at bounding box center [274, 91] width 54 height 7
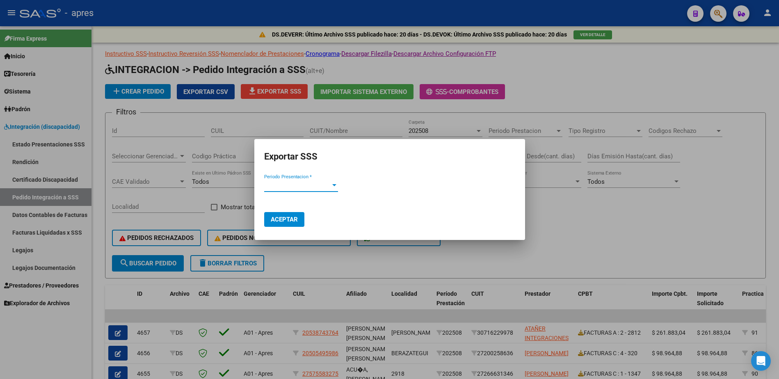
click at [334, 183] on div at bounding box center [334, 185] width 7 height 7
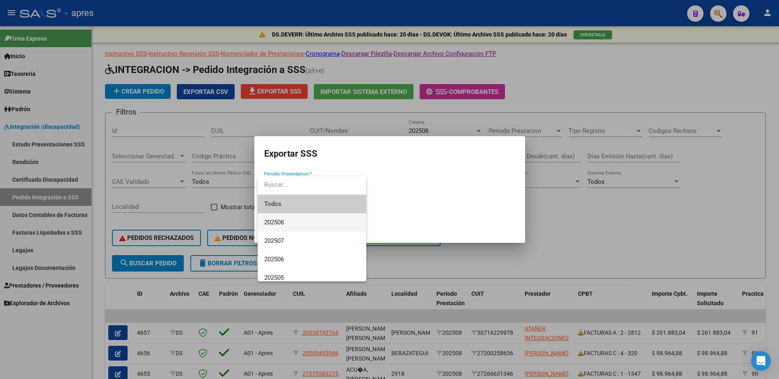
click at [295, 220] on span "202508" at bounding box center [312, 222] width 96 height 18
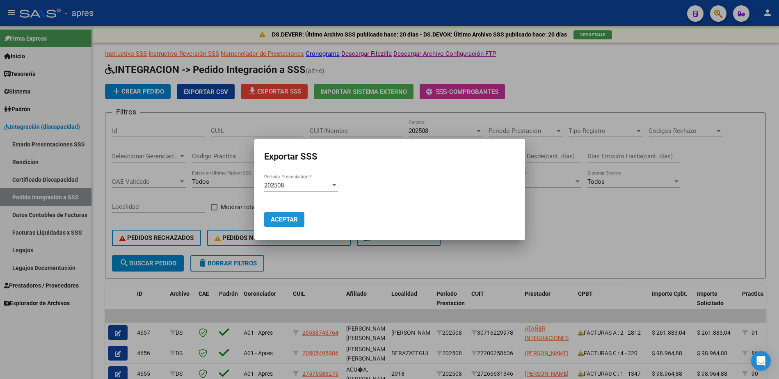
click at [277, 222] on span "Aceptar" at bounding box center [284, 219] width 27 height 7
click at [311, 277] on div at bounding box center [389, 189] width 779 height 379
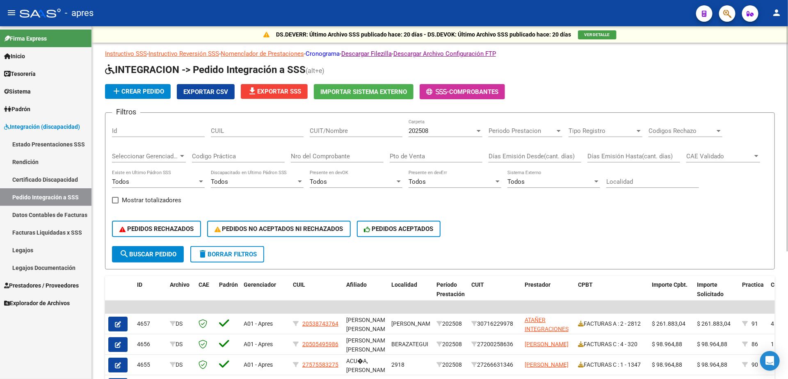
click at [328, 54] on link "Cronograma" at bounding box center [323, 53] width 34 height 7
click at [44, 111] on link "Padrón" at bounding box center [45, 109] width 91 height 18
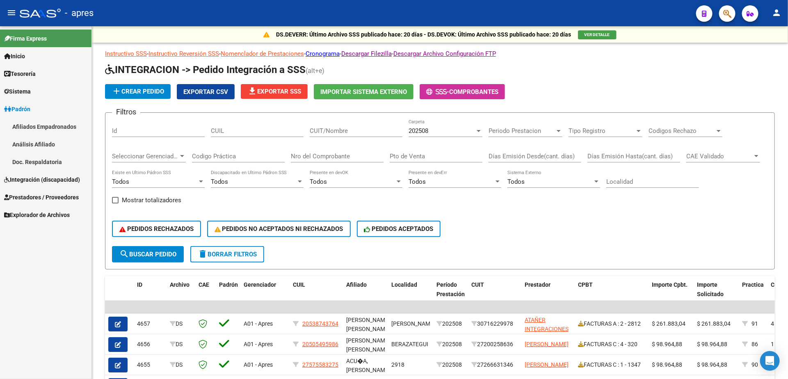
click at [43, 107] on link "Padrón" at bounding box center [45, 109] width 91 height 18
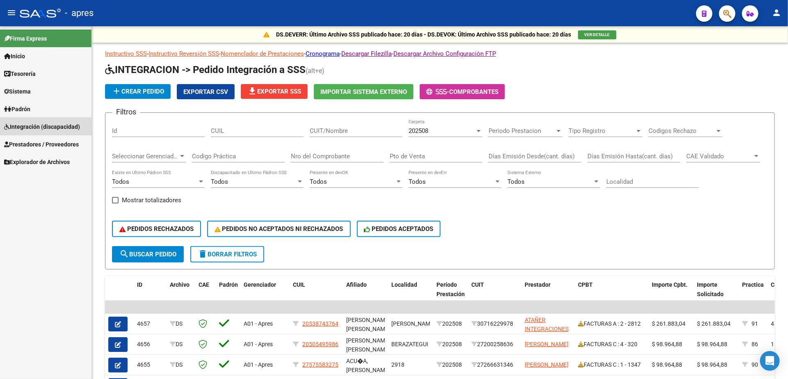
click at [41, 132] on link "Integración (discapacidad)" at bounding box center [45, 127] width 91 height 18
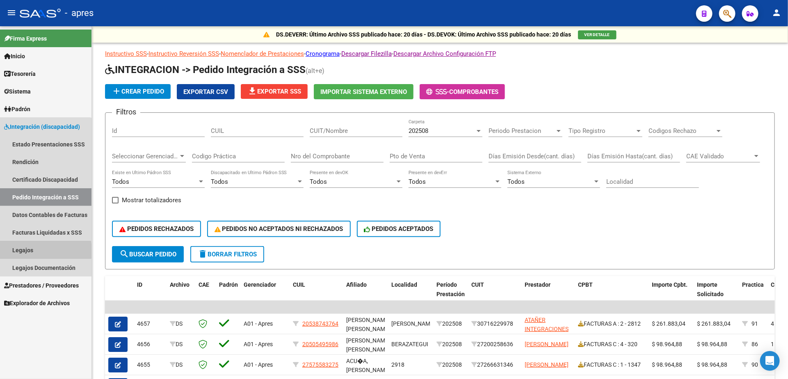
click at [30, 251] on link "Legajos" at bounding box center [45, 250] width 91 height 18
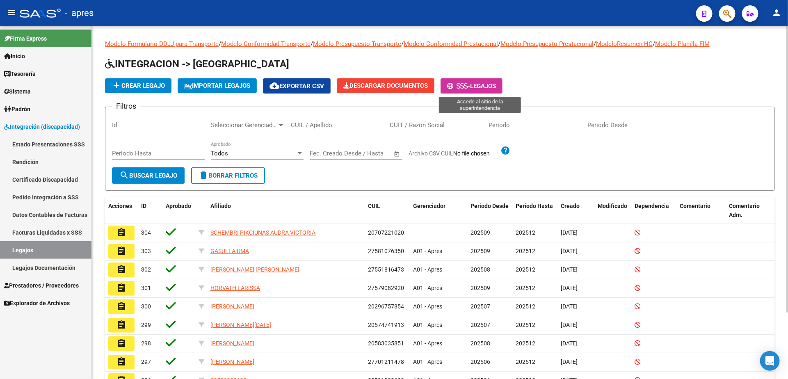
click at [453, 84] on icon at bounding box center [450, 86] width 6 height 6
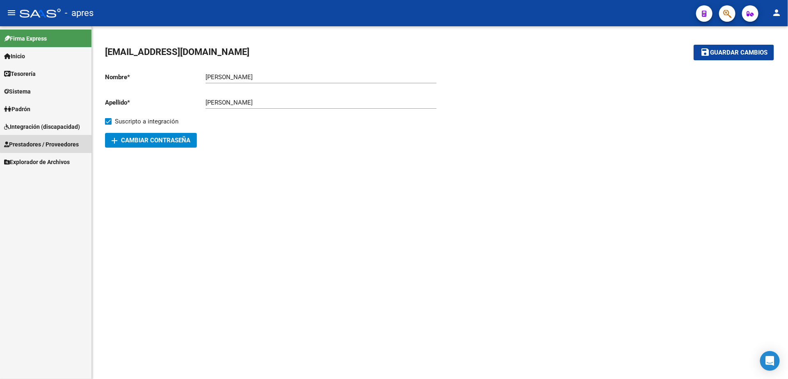
click at [54, 143] on span "Prestadores / Proveedores" at bounding box center [41, 144] width 75 height 9
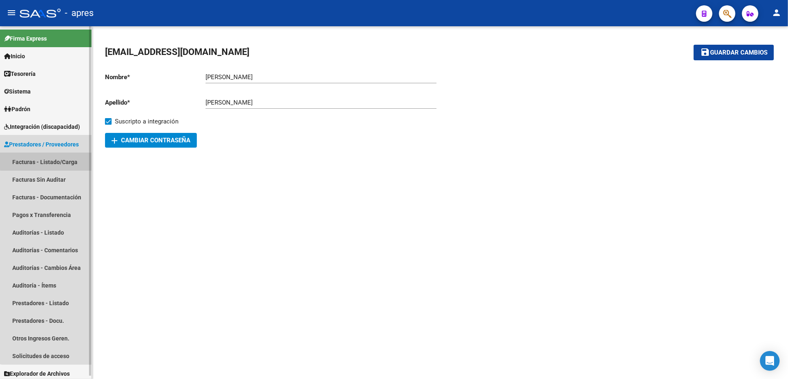
click at [50, 154] on link "Facturas - Listado/Carga" at bounding box center [45, 162] width 91 height 18
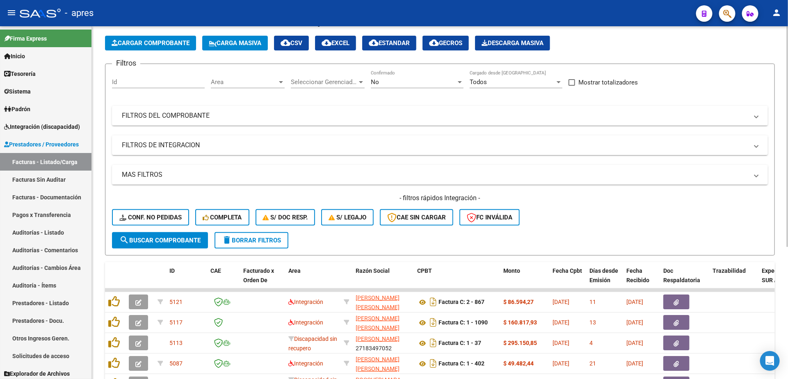
scroll to position [62, 0]
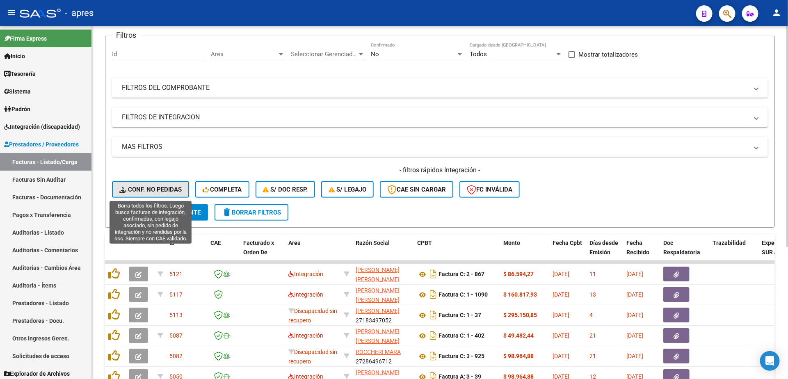
click at [139, 190] on span "Conf. no pedidas" at bounding box center [150, 189] width 62 height 7
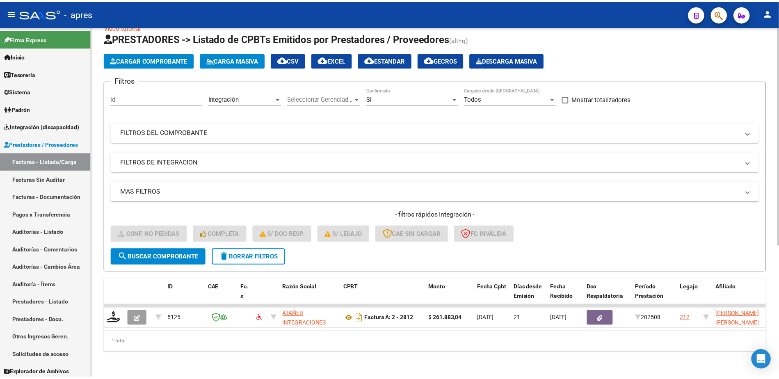
scroll to position [26, 0]
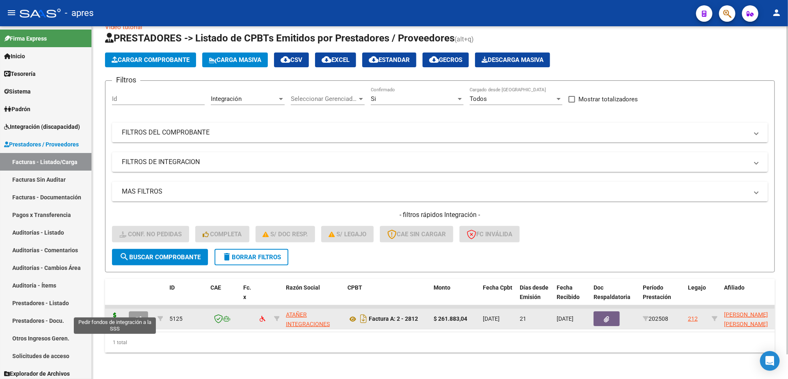
click at [113, 313] on icon at bounding box center [114, 318] width 13 height 11
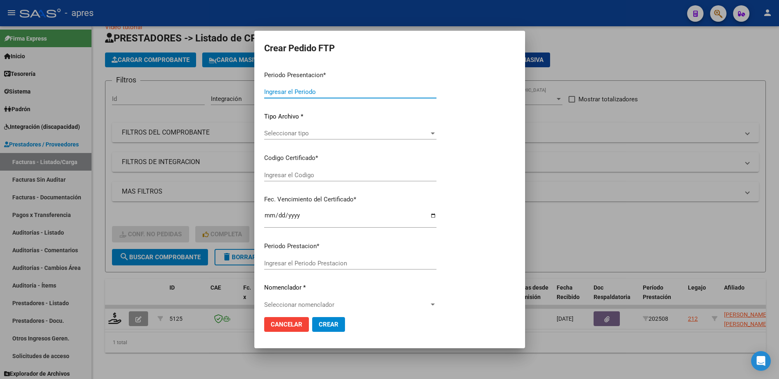
type input "202508"
type input "$ 261.883,04"
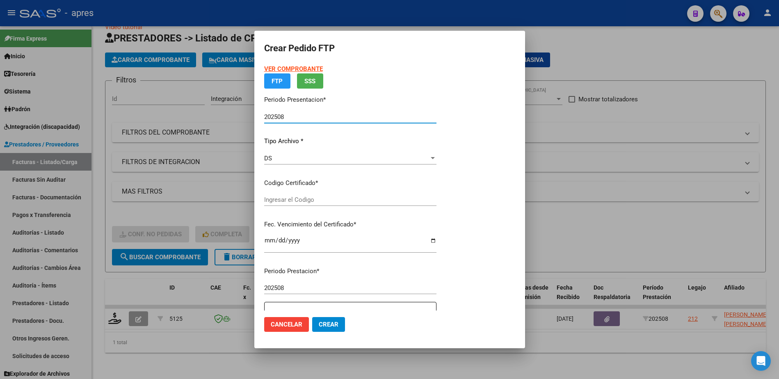
type input "ARG02000538743762022052320270523BS440"
type input "2027-05-23"
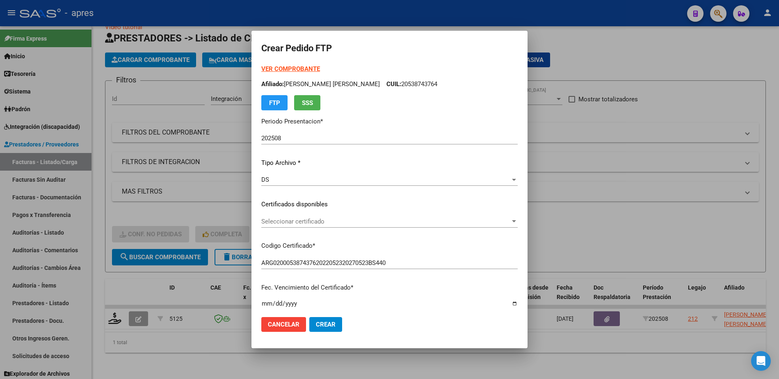
click at [488, 96] on div "VER COMPROBANTE ARCA Padrón Afiliado: VALLEJOS YAEL VALENTIN CUIL: 20538743764 …" at bounding box center [389, 87] width 256 height 46
click at [394, 222] on span "Seleccionar certificado" at bounding box center [385, 221] width 249 height 7
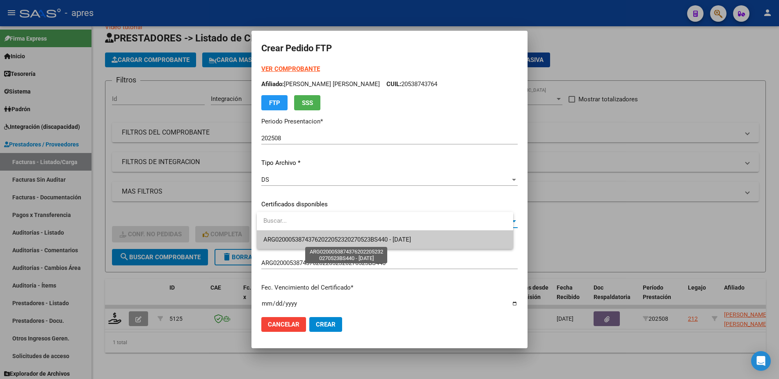
click at [390, 243] on span "ARG02000538743762022052320270523BS440 - 2027-05-23" at bounding box center [337, 239] width 148 height 7
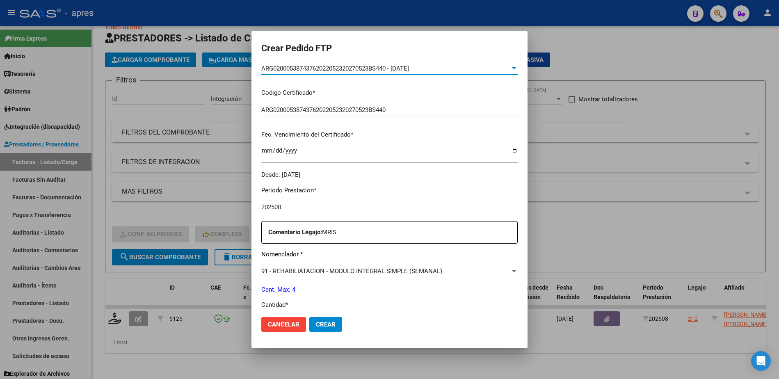
scroll to position [185, 0]
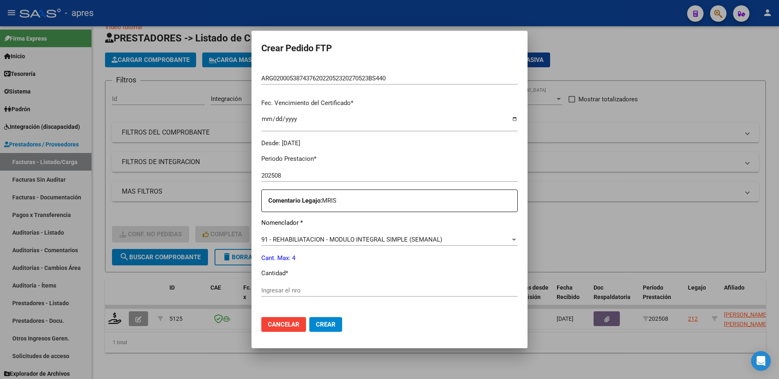
click at [377, 293] on input "Ingresar el nro" at bounding box center [389, 290] width 256 height 7
type input "4"
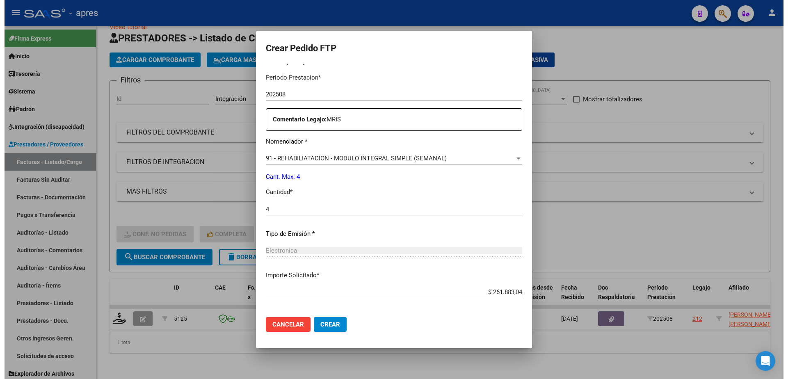
scroll to position [303, 0]
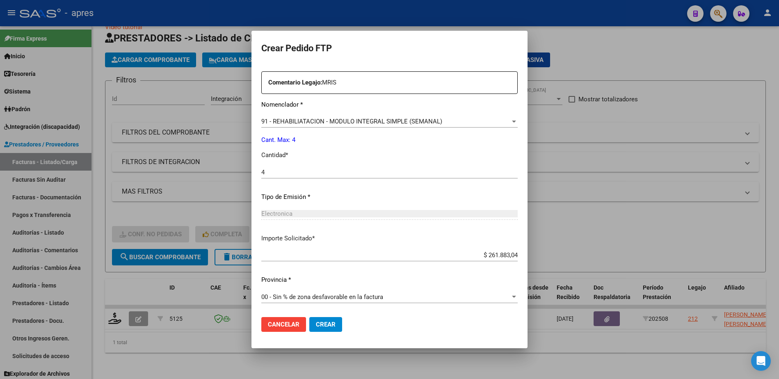
click at [340, 327] on button "Crear" at bounding box center [325, 324] width 33 height 15
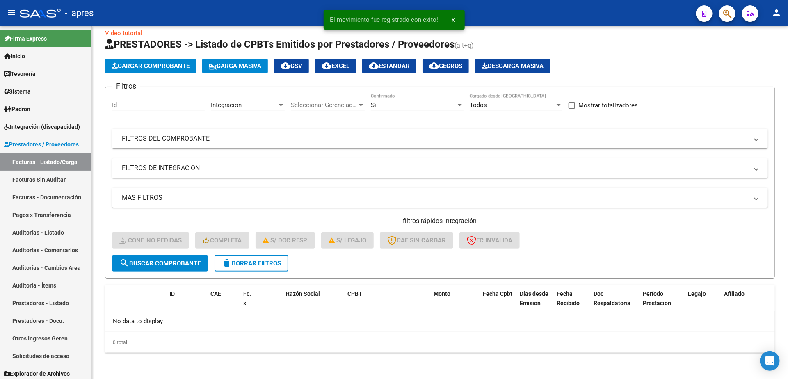
scroll to position [10, 0]
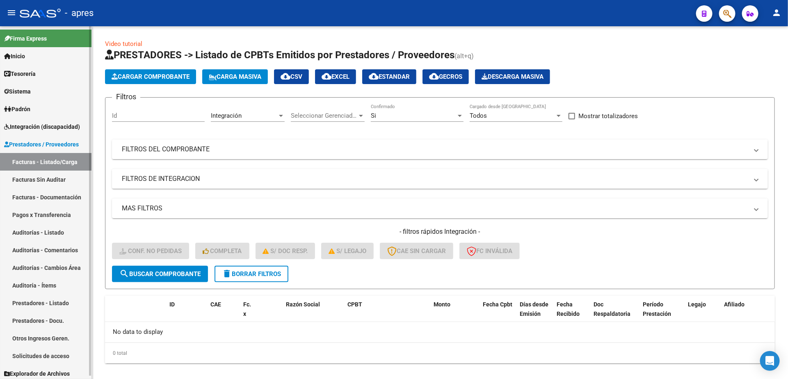
scroll to position [10, 0]
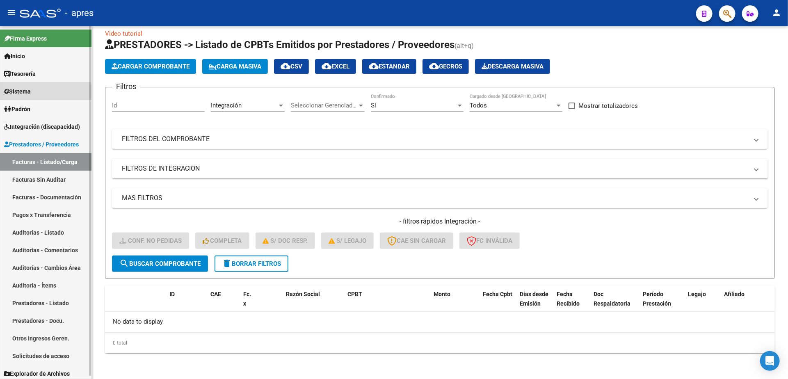
click at [28, 96] on link "Sistema" at bounding box center [45, 91] width 91 height 18
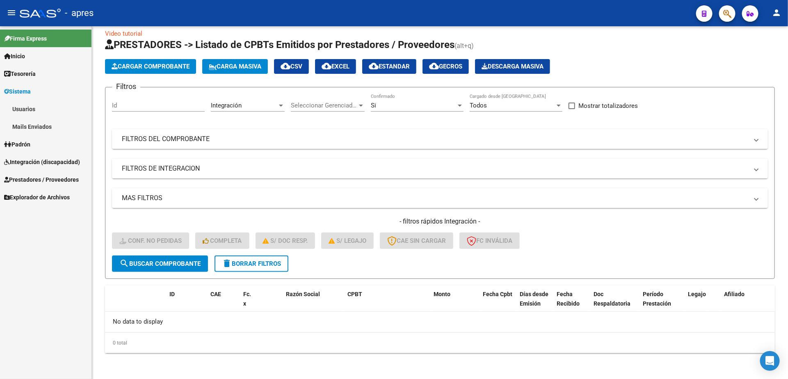
click at [28, 109] on link "Usuarios" at bounding box center [45, 109] width 91 height 18
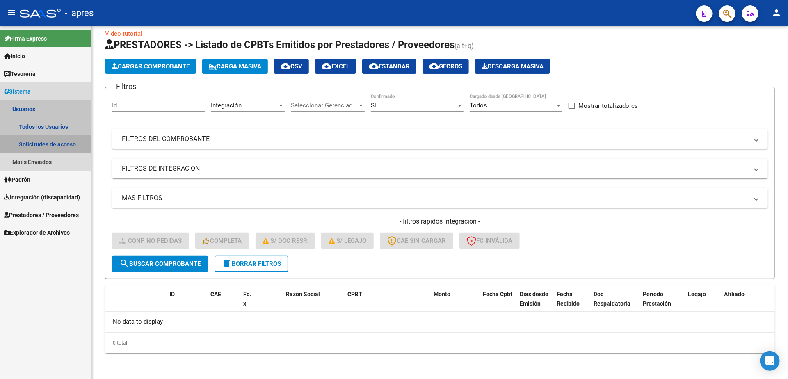
click at [36, 142] on link "Solicitudes de acceso" at bounding box center [45, 144] width 91 height 18
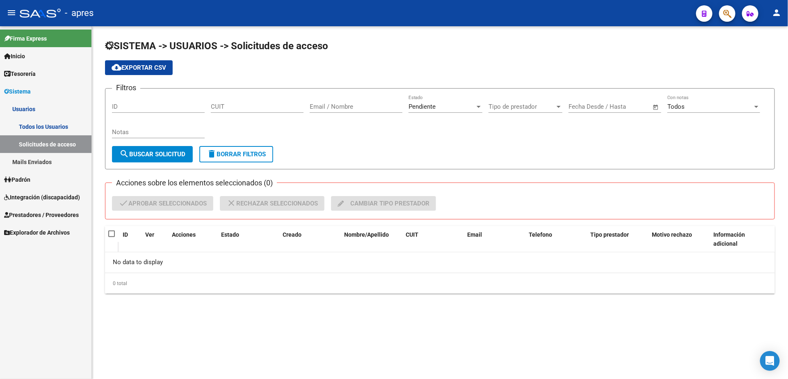
click at [30, 181] on span "Padrón" at bounding box center [17, 179] width 26 height 9
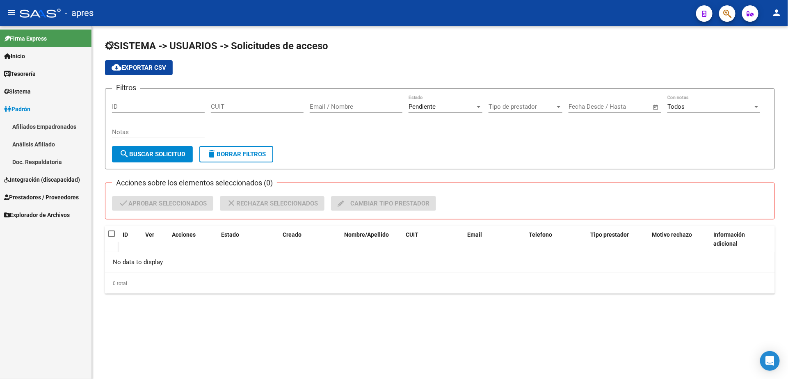
click at [246, 109] on input "CUIT" at bounding box center [257, 106] width 93 height 7
paste input "27-57096749-0"
click at [222, 105] on input "27-57096749-0" at bounding box center [257, 106] width 93 height 7
type input "27-57096749-0"
click at [45, 143] on link "Análisis Afiliado" at bounding box center [45, 144] width 91 height 18
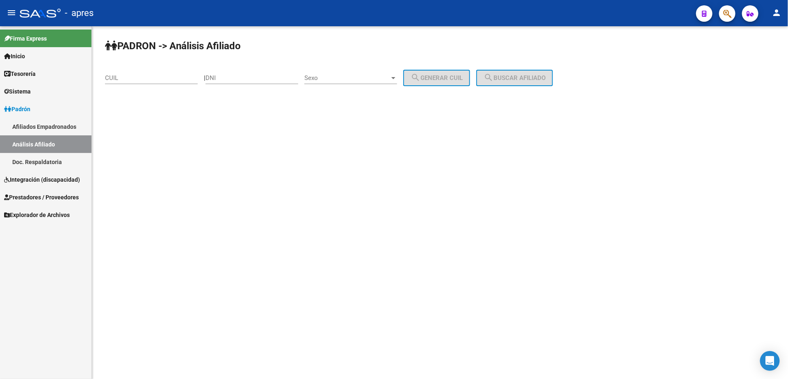
drag, startPoint x: 163, startPoint y: 83, endPoint x: 163, endPoint y: 74, distance: 8.6
click at [163, 80] on div "CUIL" at bounding box center [151, 75] width 93 height 18
click at [163, 74] on input "CUIL" at bounding box center [151, 77] width 93 height 7
paste input "27-57096749-0"
type input "27-57096749-0"
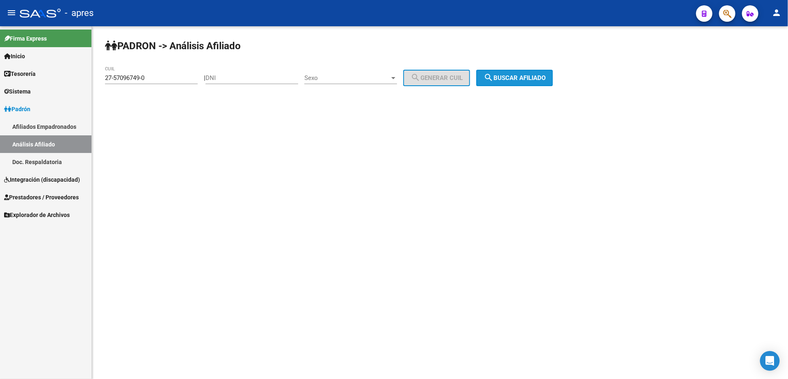
drag, startPoint x: 564, startPoint y: 76, endPoint x: 557, endPoint y: 78, distance: 6.3
click at [553, 76] on button "search Buscar afiliado" at bounding box center [514, 78] width 77 height 16
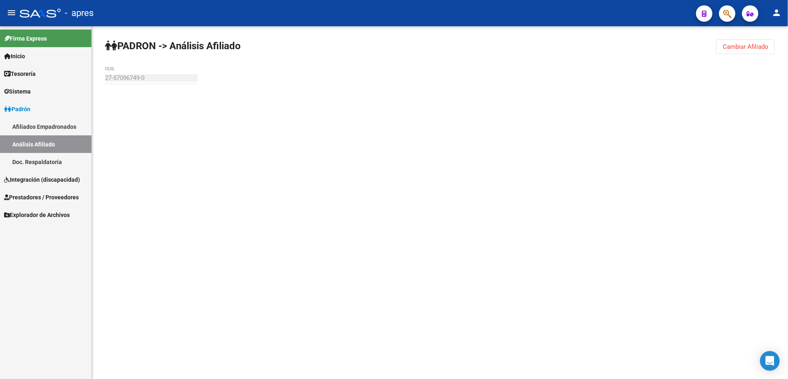
click at [557, 78] on div "PADRON -> Análisis Afiliado Cambiar Afiliado 27-57096749-0 CUIL" at bounding box center [440, 77] width 696 height 103
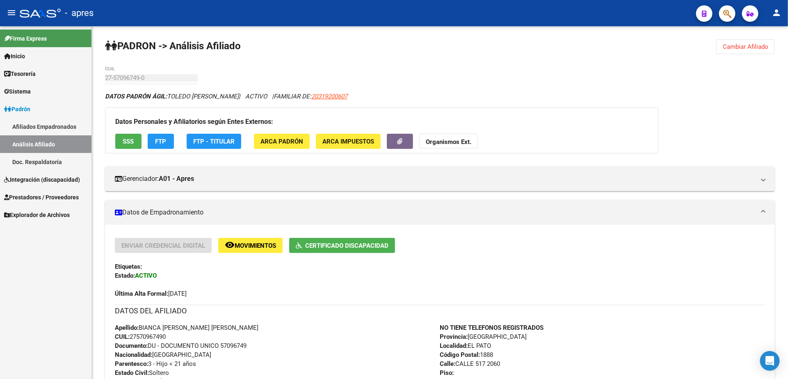
click at [82, 139] on link "Análisis Afiliado" at bounding box center [45, 144] width 91 height 18
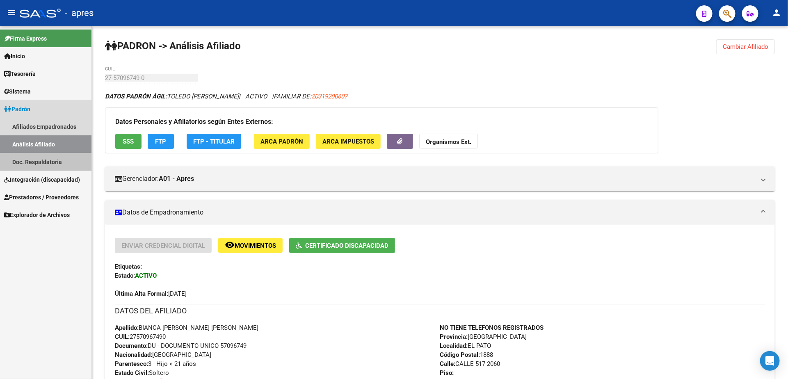
click at [63, 163] on link "Doc. Respaldatoria" at bounding box center [45, 162] width 91 height 18
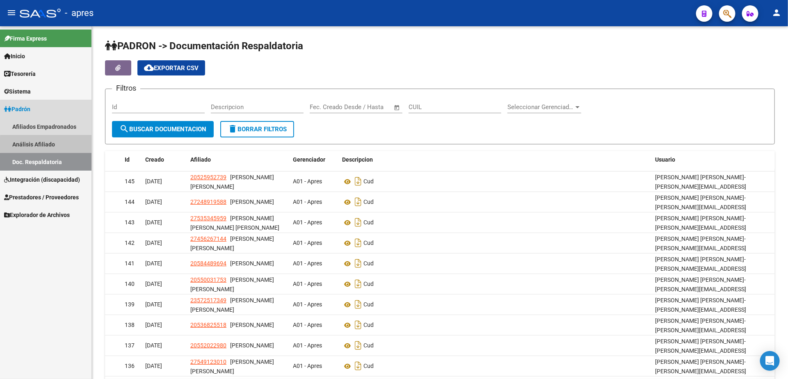
click at [47, 144] on link "Análisis Afiliado" at bounding box center [45, 144] width 91 height 18
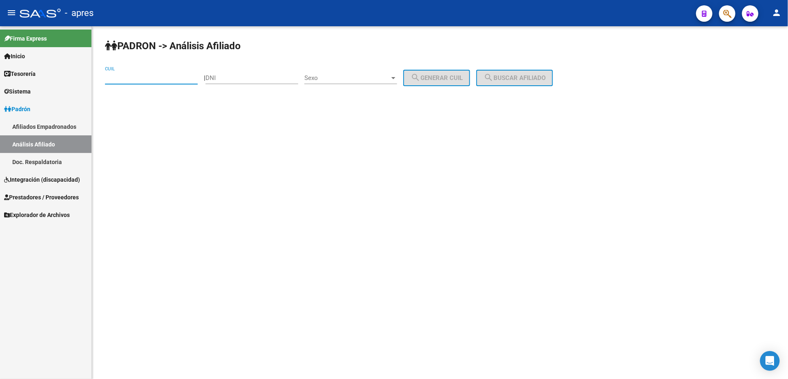
click at [135, 82] on input "CUIL" at bounding box center [151, 77] width 93 height 7
paste input "27-45626714-4"
type input "27-45626714-4"
click at [512, 85] on button "search Buscar afiliado" at bounding box center [514, 78] width 77 height 16
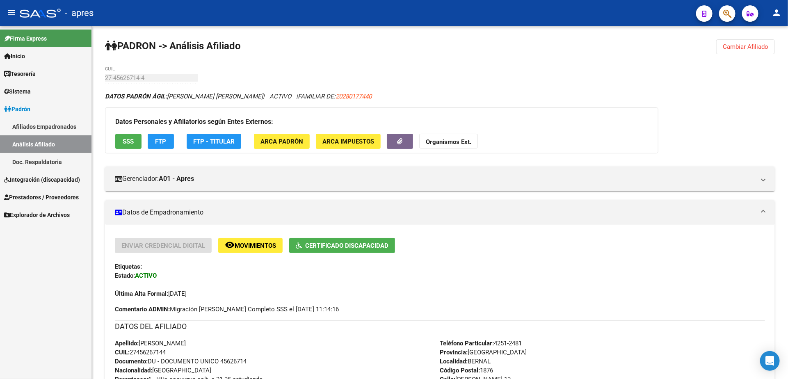
click at [66, 126] on link "Afiliados Empadronados" at bounding box center [45, 127] width 91 height 18
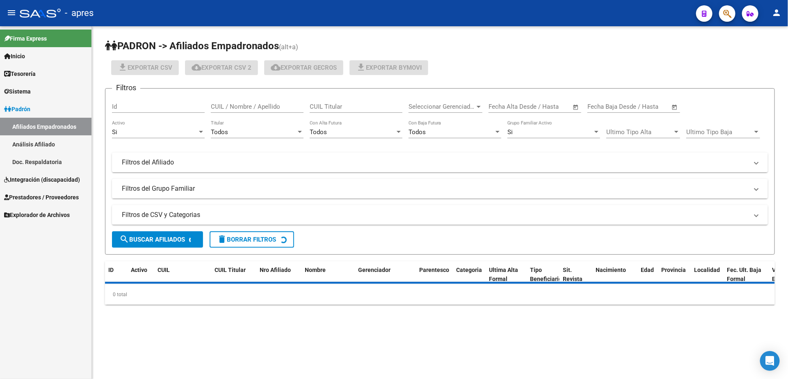
click at [61, 140] on link "Análisis Afiliado" at bounding box center [45, 144] width 91 height 18
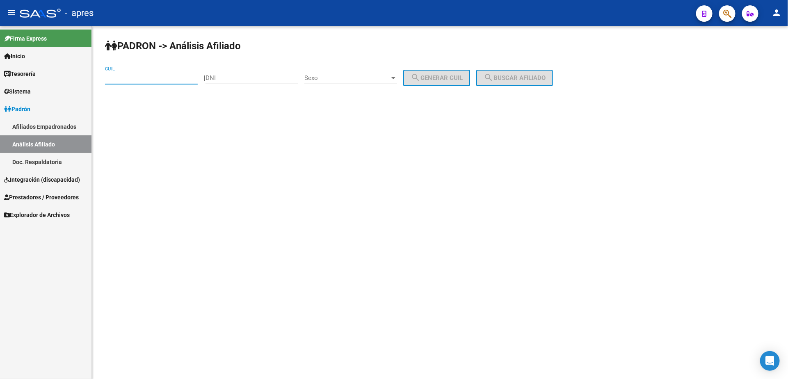
click at [160, 81] on input "CUIL" at bounding box center [151, 77] width 93 height 7
paste input "27-57075954-5"
type input "27-57075954-5"
click at [507, 78] on span "search Buscar afiliado" at bounding box center [515, 77] width 62 height 7
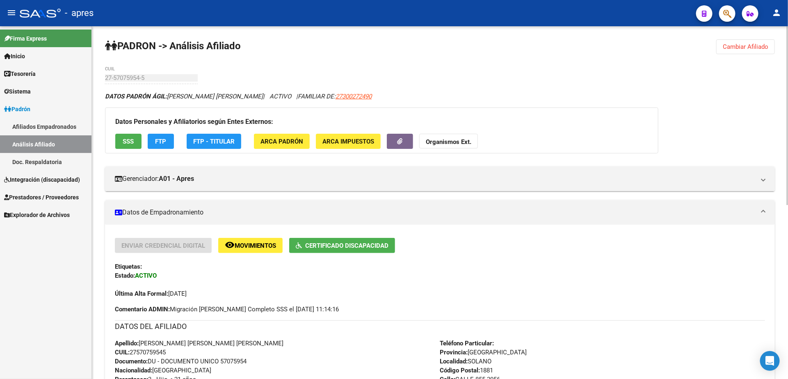
scroll to position [62, 0]
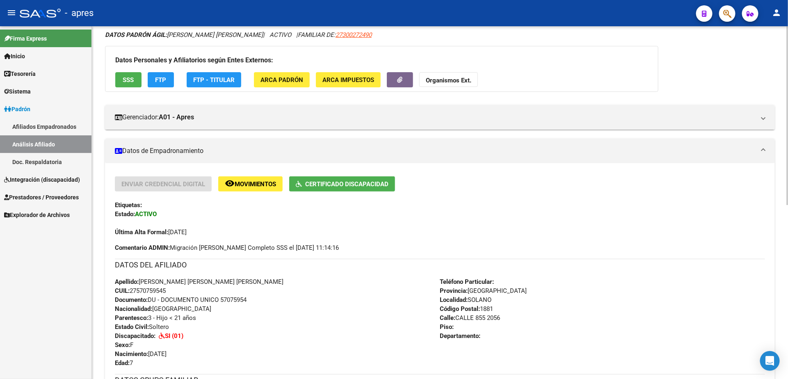
click at [411, 56] on h3 "Datos Personales y Afiliatorios según Entes Externos:" at bounding box center [381, 60] width 533 height 11
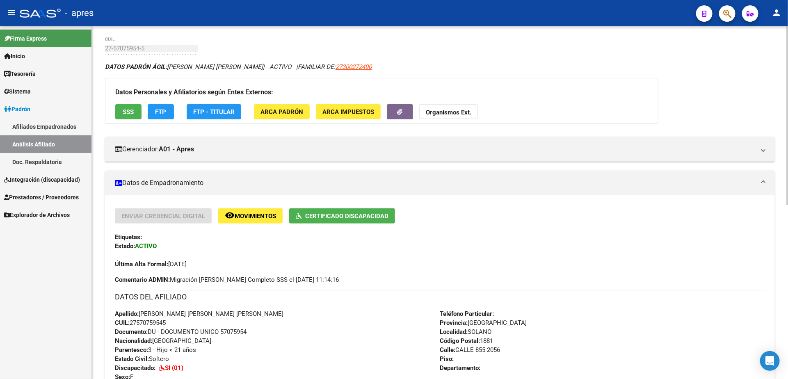
scroll to position [0, 0]
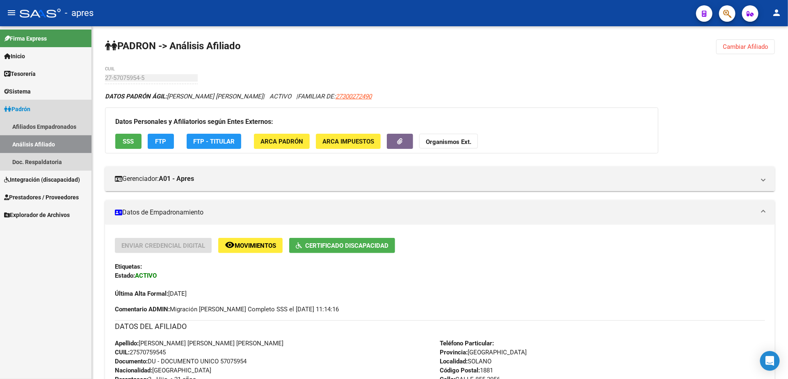
click at [49, 139] on link "Análisis Afiliado" at bounding box center [45, 144] width 91 height 18
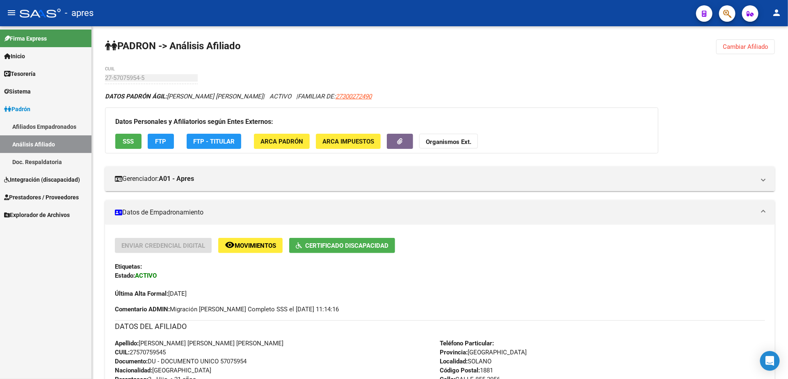
click at [47, 157] on link "Doc. Respaldatoria" at bounding box center [45, 162] width 91 height 18
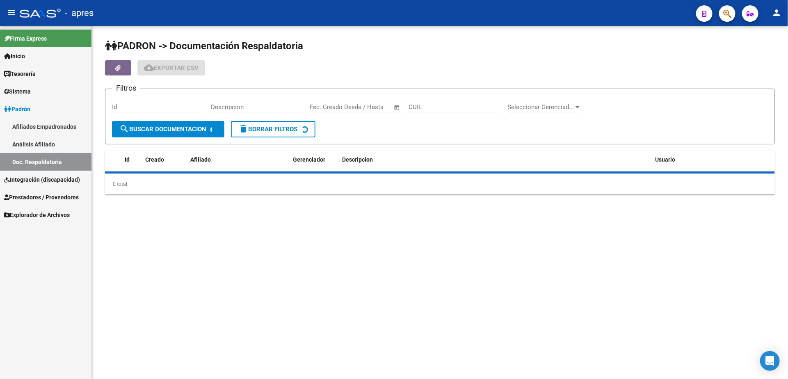
click at [48, 147] on link "Análisis Afiliado" at bounding box center [45, 144] width 91 height 18
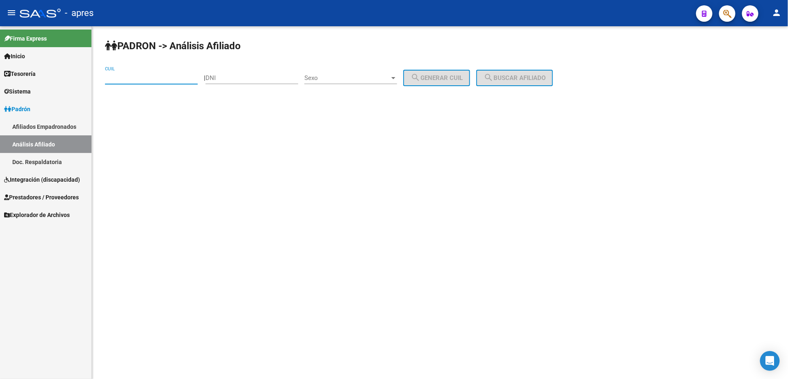
click at [152, 75] on input "CUIL" at bounding box center [151, 77] width 93 height 7
paste input "58-107635"
type input "5"
click at [289, 54] on div "PADRON -> Análisis Afiliado CUIL | DNI Sexo Sexo search Generar CUIL search Bus…" at bounding box center [440, 69] width 696 height 86
drag, startPoint x: 189, startPoint y: 84, endPoint x: 188, endPoint y: 78, distance: 6.2
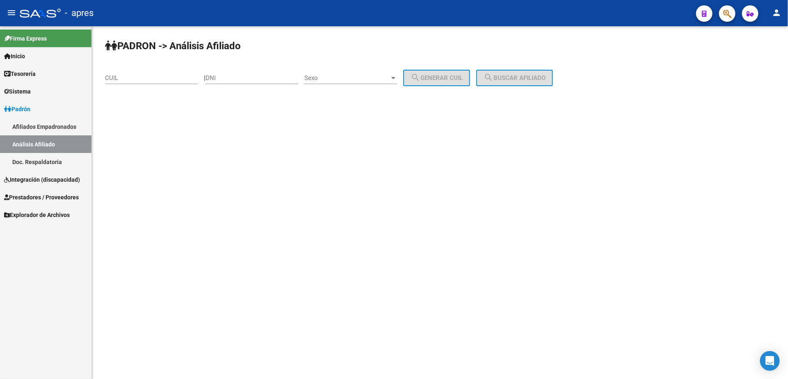
click at [189, 81] on div "CUIL" at bounding box center [151, 75] width 93 height 18
click at [188, 78] on input "CUIL" at bounding box center [151, 77] width 93 height 7
paste input "20-55439458-3"
type input "20-55439458-3"
click at [530, 63] on div "PADRON -> Análisis Afiliado 20-55439458-3 CUIL | DNI Sexo Sexo search Generar C…" at bounding box center [440, 69] width 696 height 86
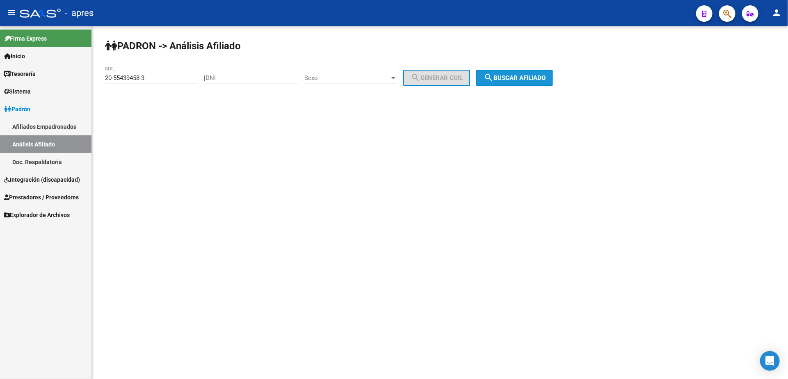
click at [527, 75] on span "search Buscar afiliado" at bounding box center [515, 77] width 62 height 7
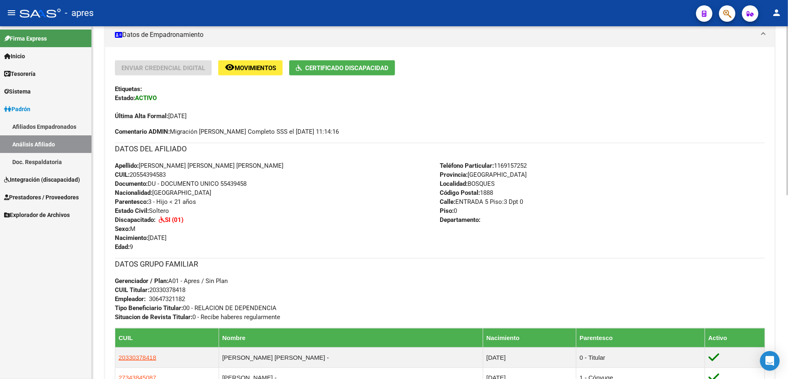
scroll to position [205, 0]
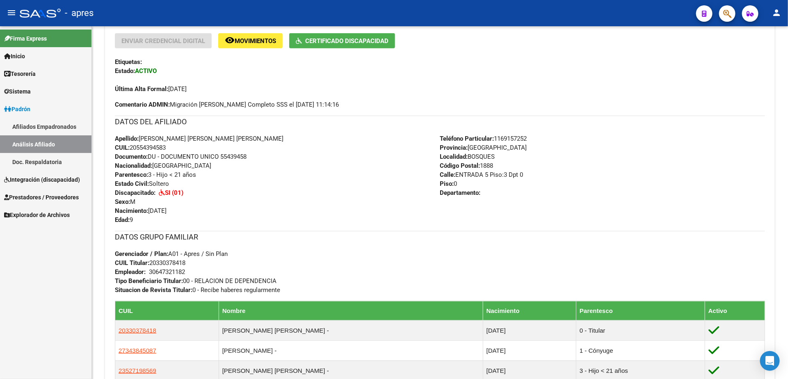
click at [36, 164] on link "Doc. Respaldatoria" at bounding box center [45, 162] width 91 height 18
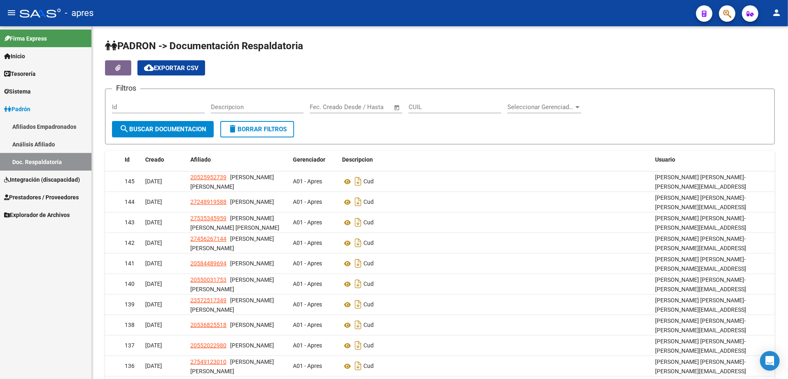
click at [39, 144] on link "Análisis Afiliado" at bounding box center [45, 144] width 91 height 18
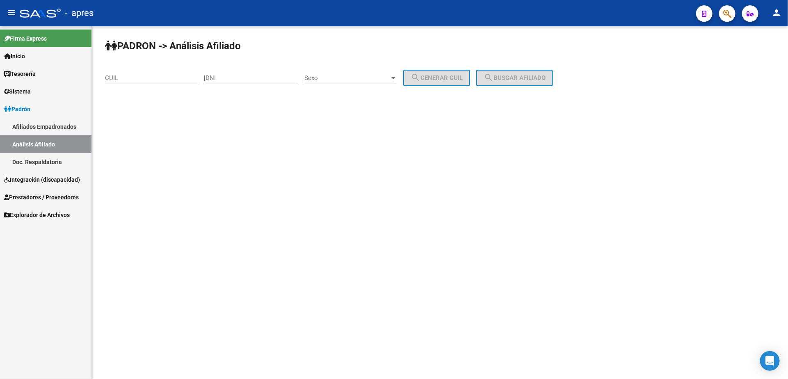
click at [143, 72] on div "CUIL" at bounding box center [151, 75] width 93 height 18
click at [145, 80] on input "CUIL" at bounding box center [151, 77] width 93 height 7
paste input "27-58107635-0"
type input "27-58107635-0"
click at [530, 77] on span "search Buscar afiliado" at bounding box center [515, 77] width 62 height 7
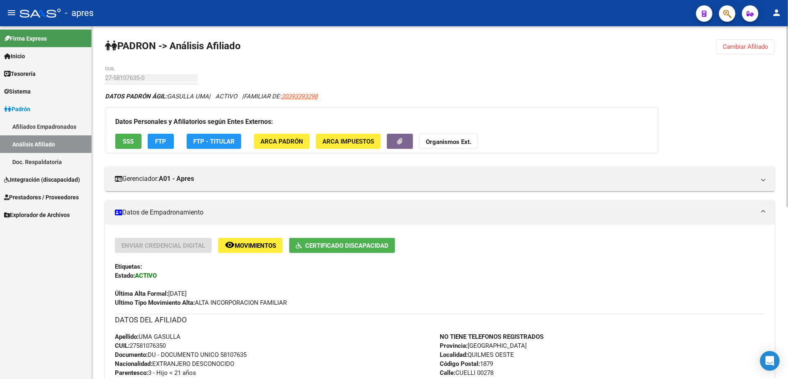
scroll to position [62, 0]
